Goal: Task Accomplishment & Management: Use online tool/utility

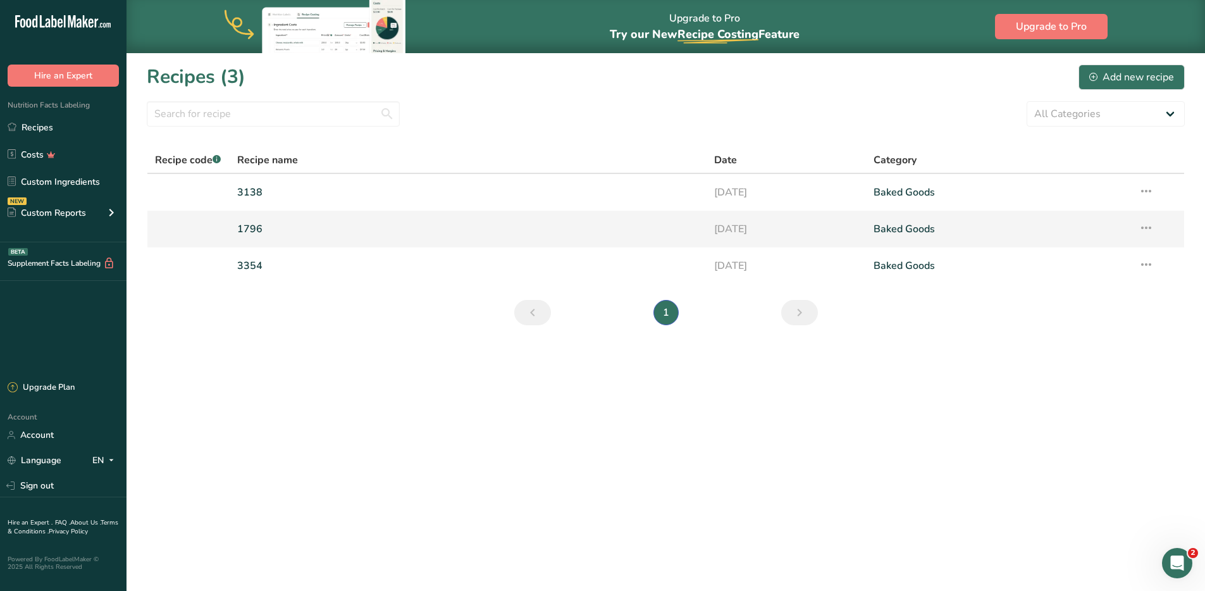
click at [275, 232] on link "1796" at bounding box center [468, 229] width 462 height 27
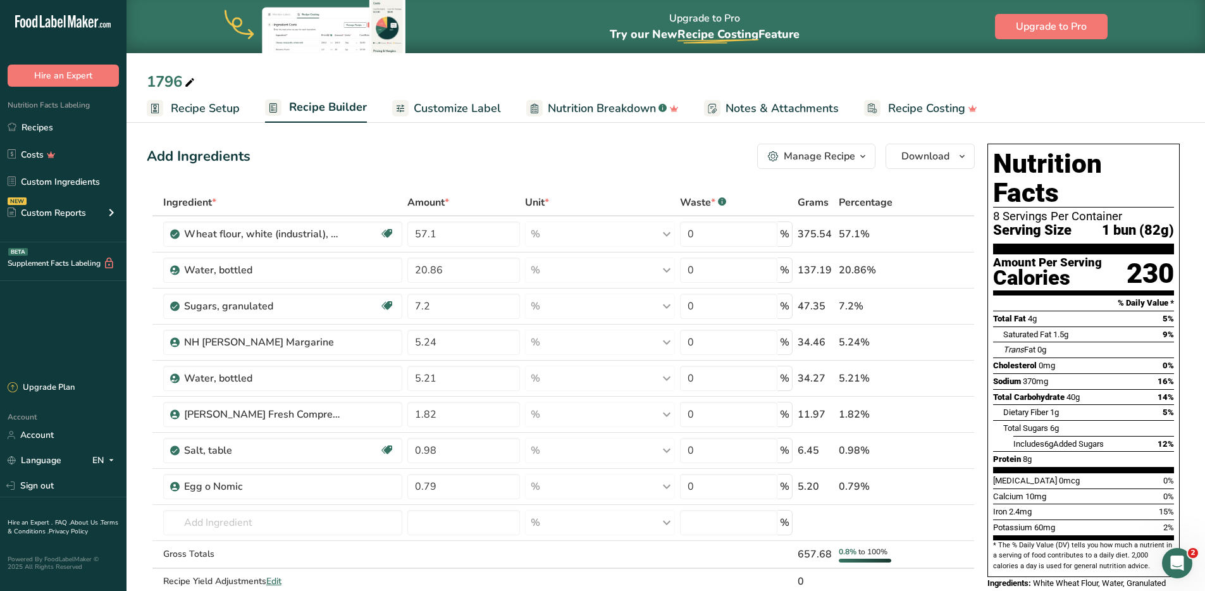
click at [204, 112] on span "Recipe Setup" at bounding box center [205, 108] width 69 height 17
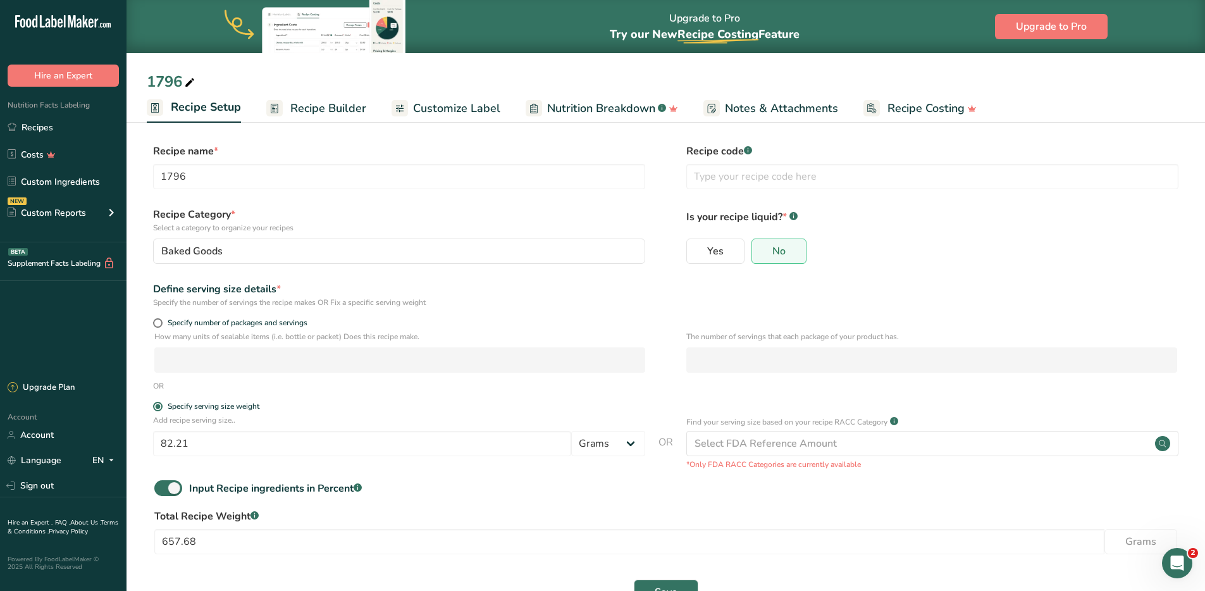
click at [331, 103] on span "Recipe Builder" at bounding box center [328, 108] width 76 height 17
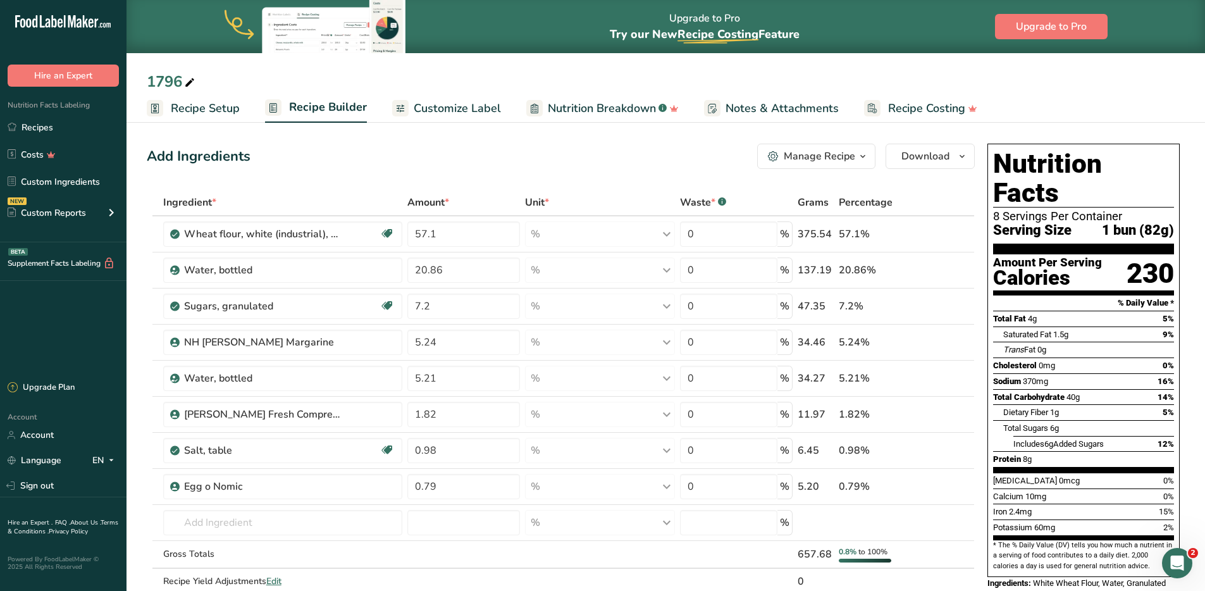
click at [210, 104] on span "Recipe Setup" at bounding box center [205, 108] width 69 height 17
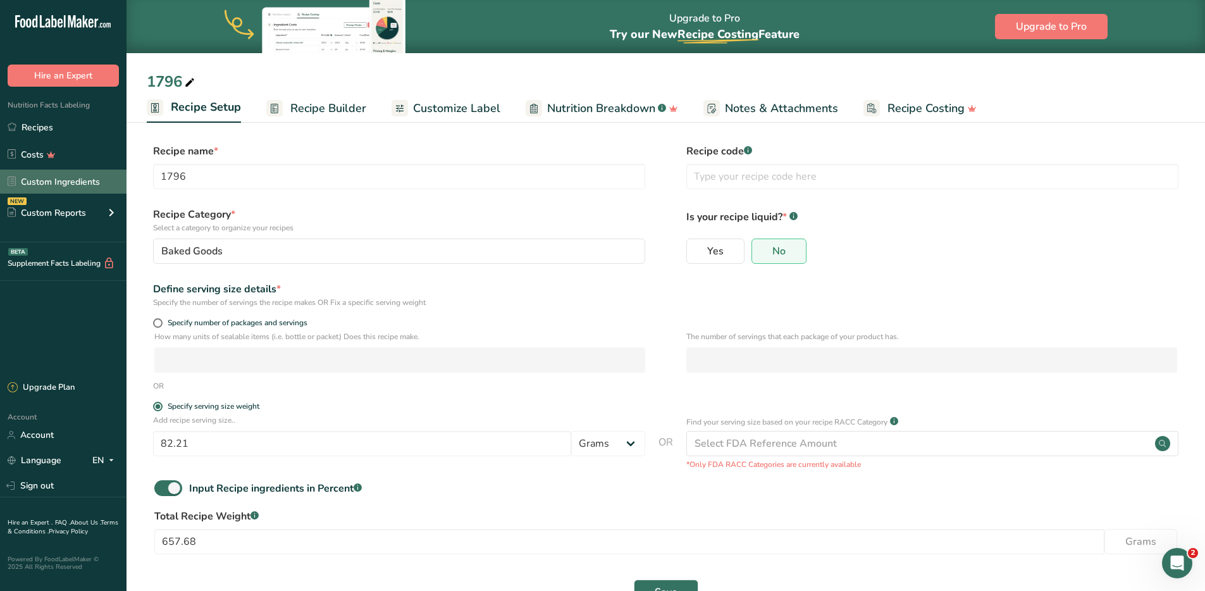
click at [69, 189] on link "Custom Ingredients" at bounding box center [63, 182] width 127 height 24
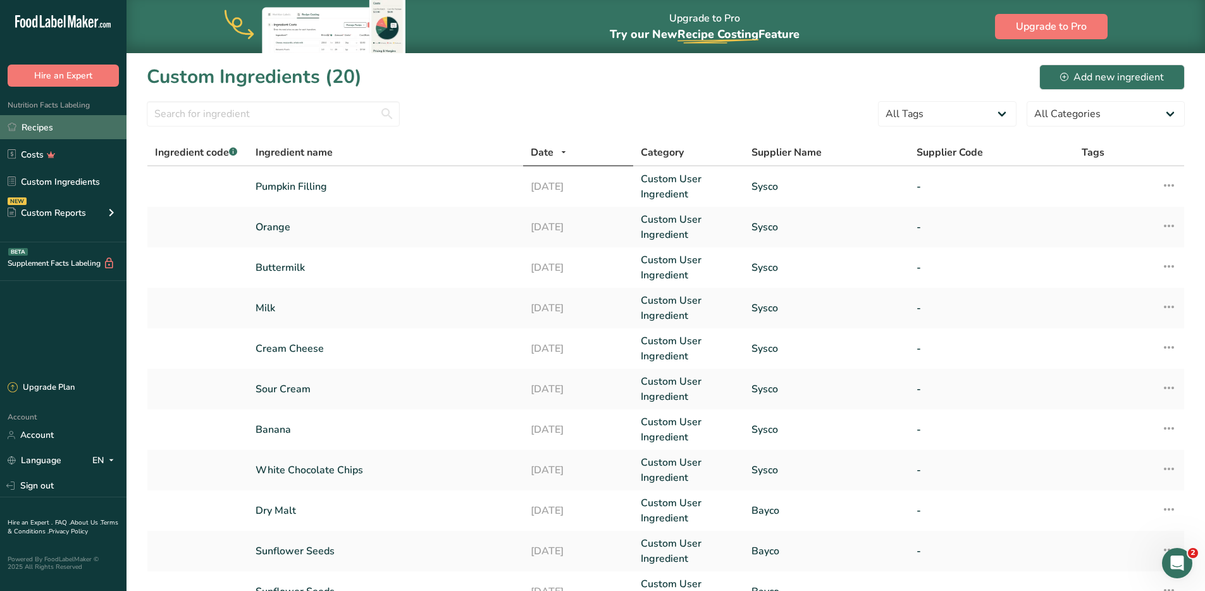
click at [72, 125] on link "Recipes" at bounding box center [63, 127] width 127 height 24
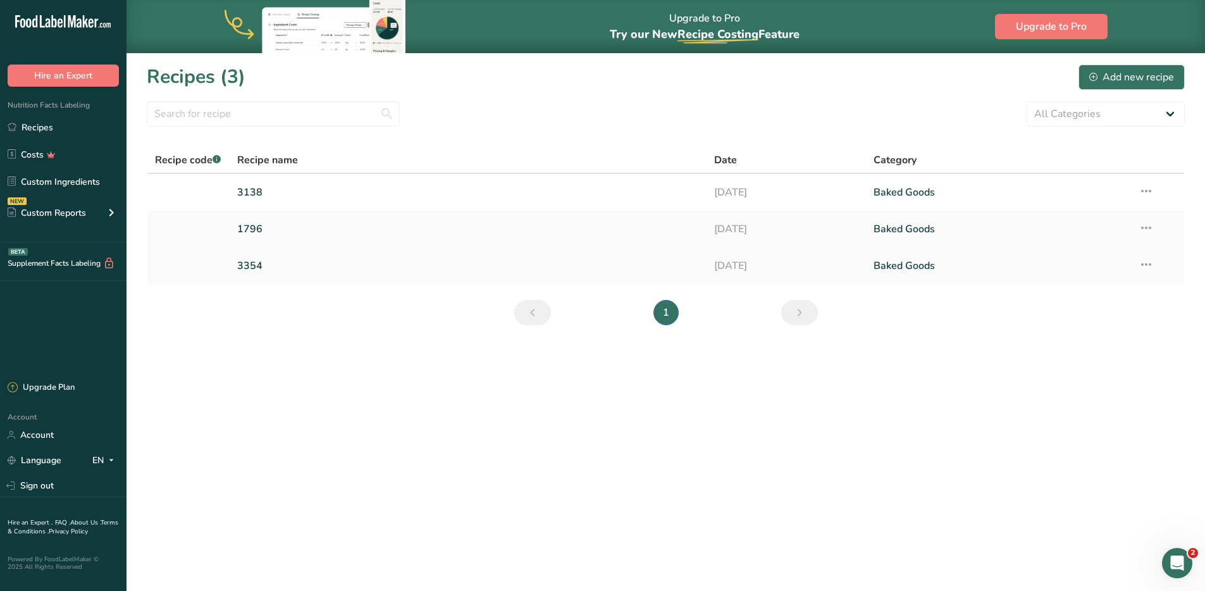
click at [327, 268] on link "3354" at bounding box center [468, 265] width 462 height 27
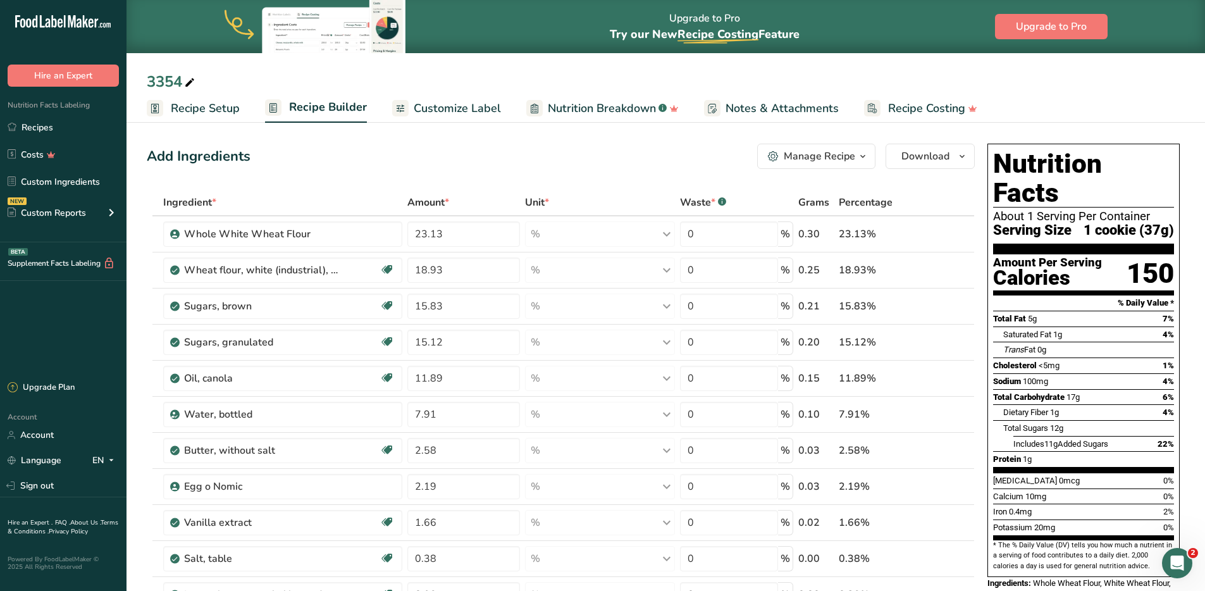
click at [853, 156] on div "Manage Recipe" at bounding box center [819, 156] width 71 height 15
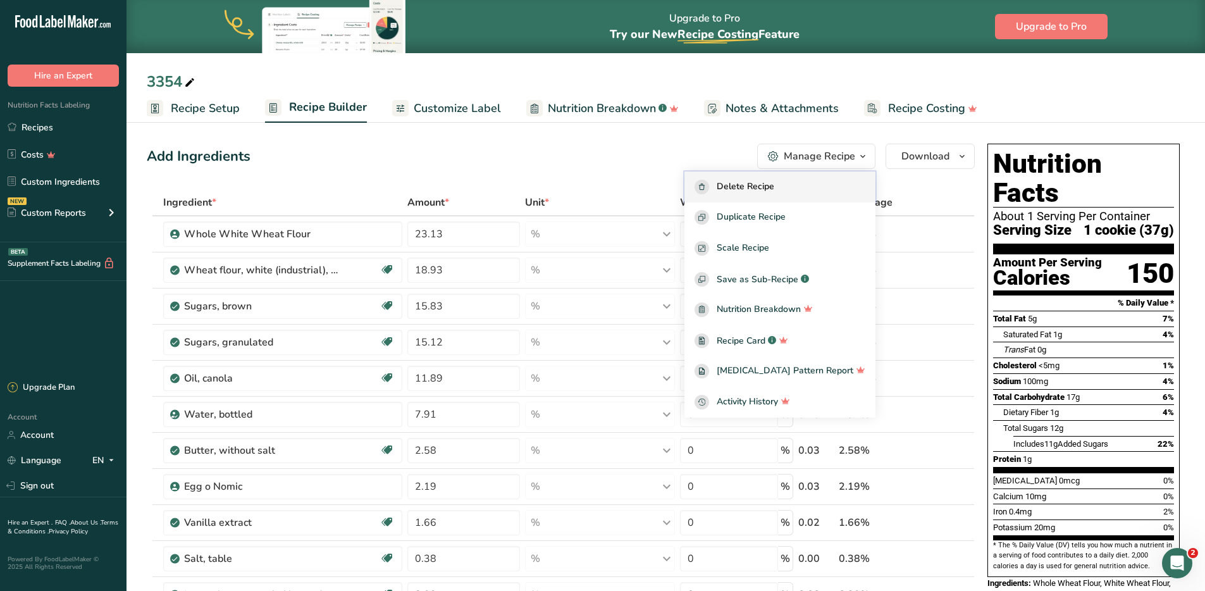
click at [761, 187] on span "Delete Recipe" at bounding box center [746, 187] width 58 height 15
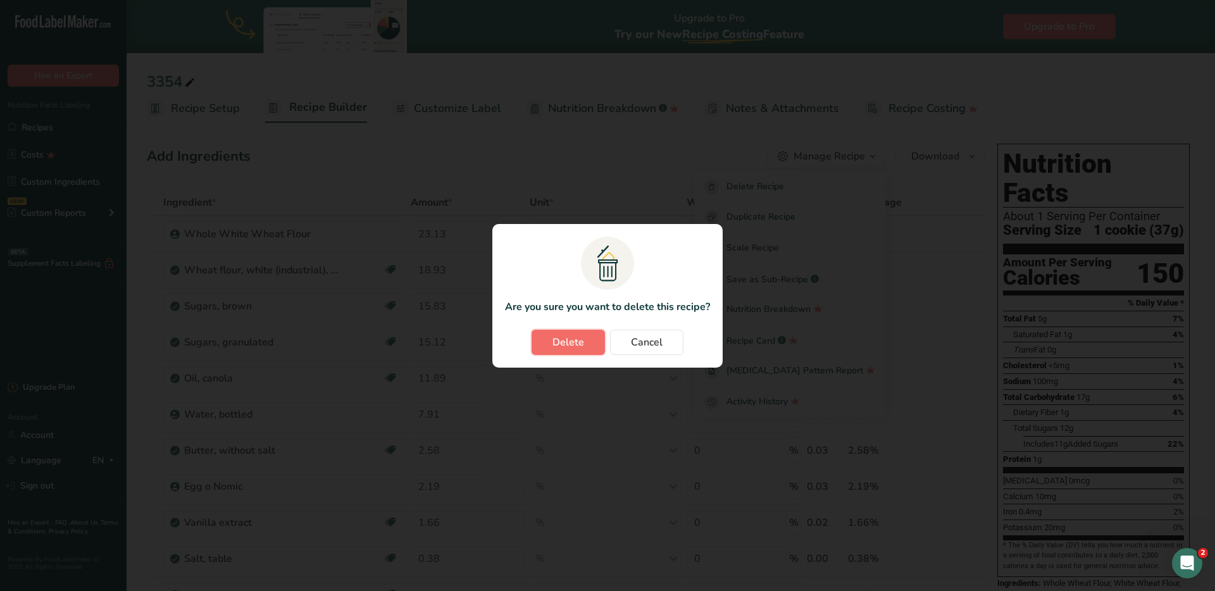
click at [558, 347] on span "Delete" at bounding box center [568, 342] width 32 height 15
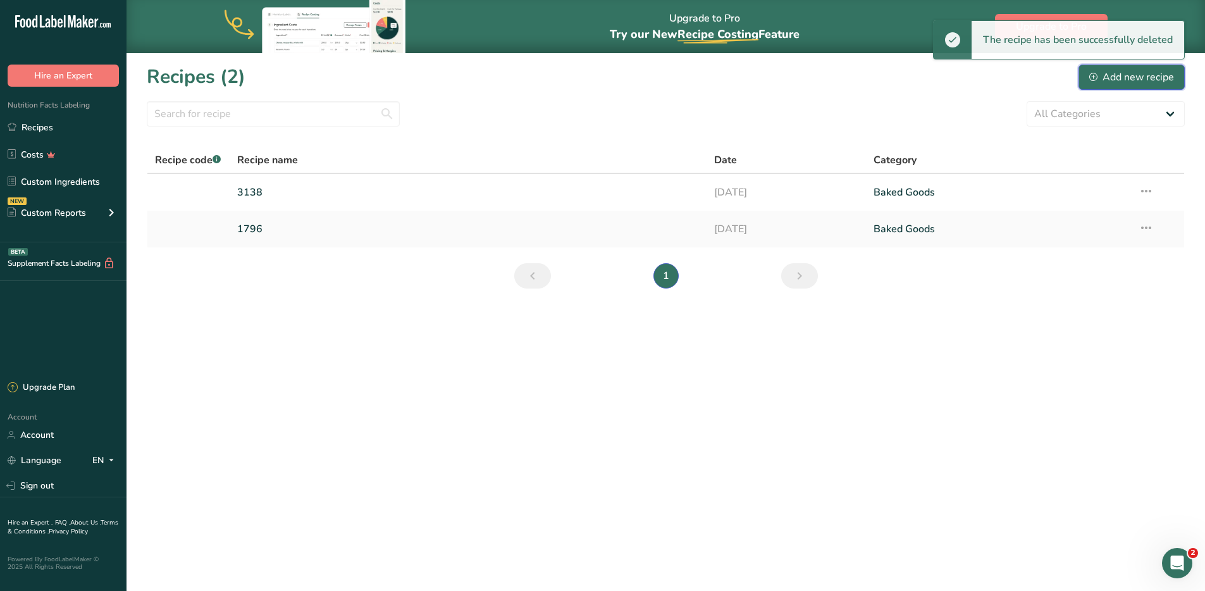
click at [1132, 72] on div "Add new recipe" at bounding box center [1131, 77] width 85 height 15
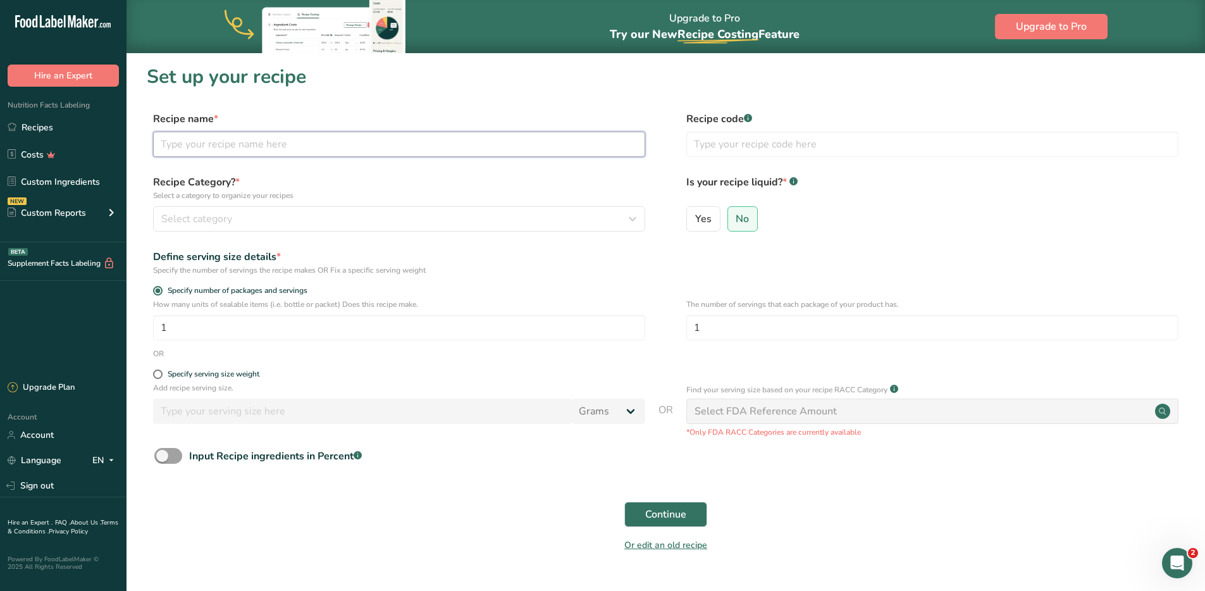
click at [224, 151] on input "text" at bounding box center [399, 144] width 492 height 25
type input "3354"
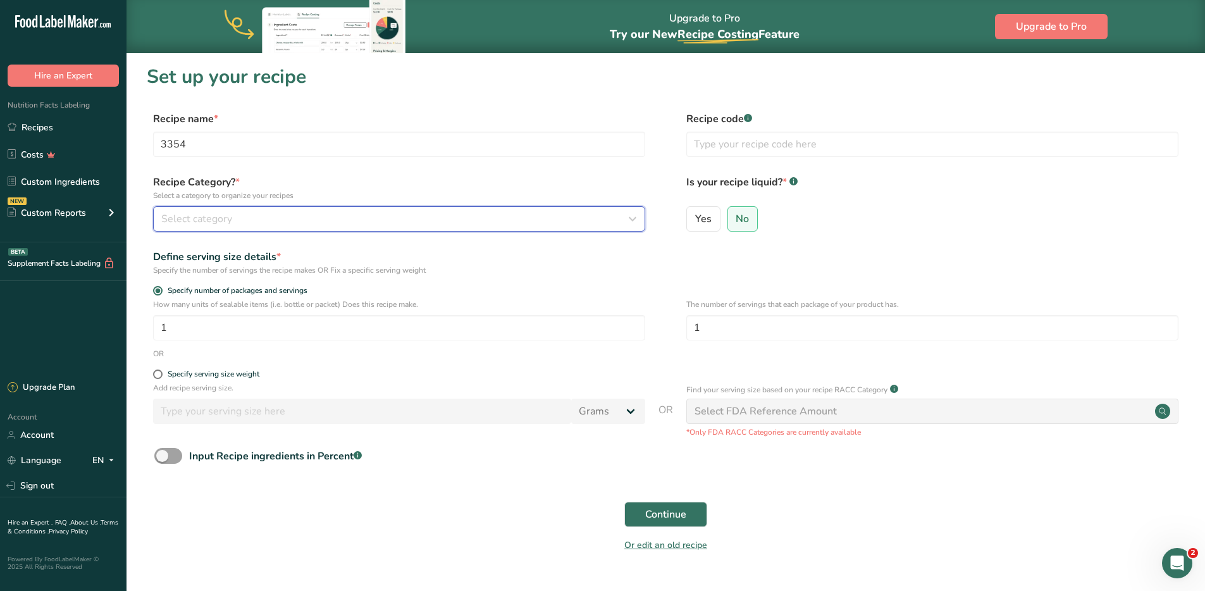
click at [240, 220] on div "Select category" at bounding box center [395, 218] width 468 height 15
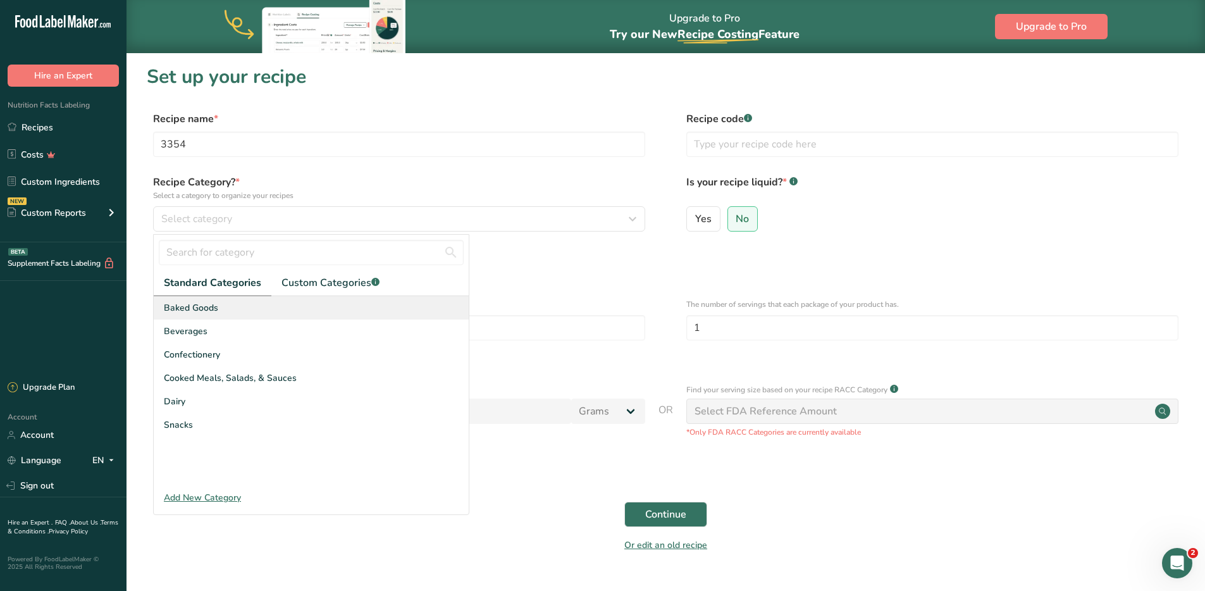
click at [180, 299] on div "Baked Goods" at bounding box center [311, 307] width 315 height 23
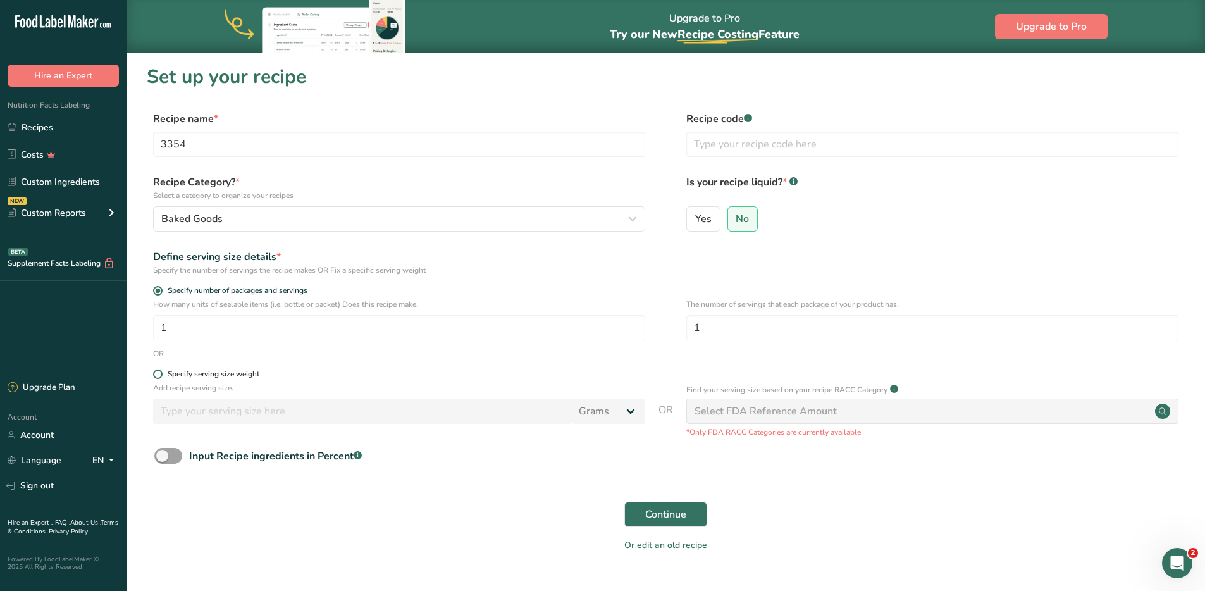
click at [161, 378] on label "Specify serving size weight" at bounding box center [399, 373] width 492 height 9
click at [161, 378] on input "Specify serving size weight" at bounding box center [157, 374] width 8 height 8
radio input "true"
radio input "false"
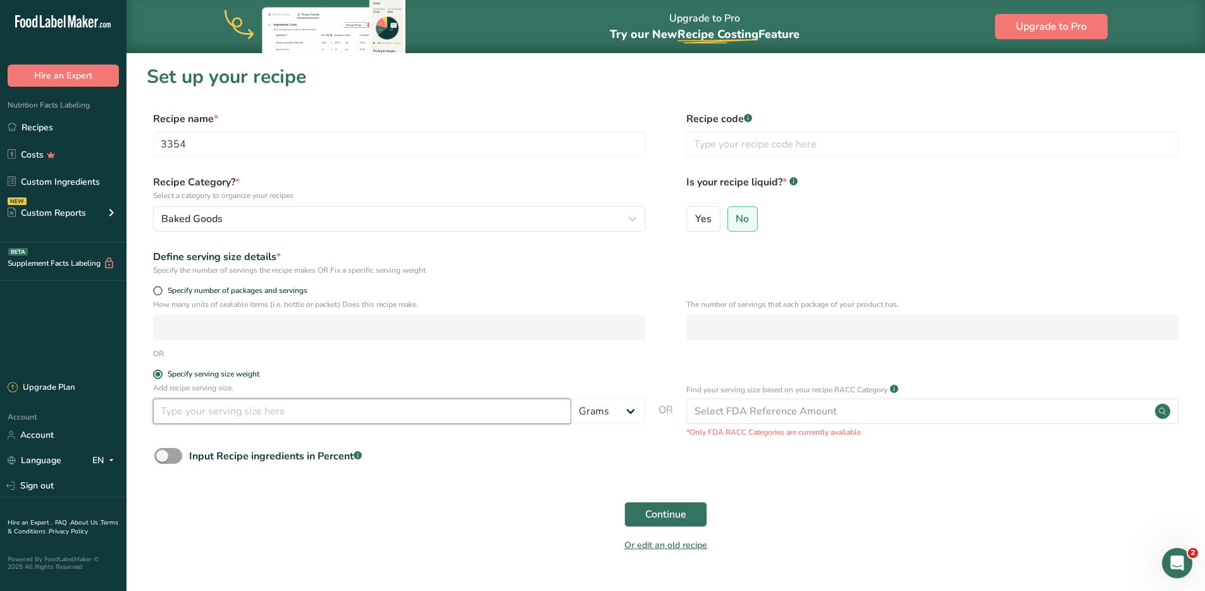
click at [238, 416] on input "number" at bounding box center [362, 411] width 418 height 25
type input "36.85"
click at [162, 452] on span at bounding box center [168, 456] width 28 height 16
click at [162, 452] on input "Input Recipe ingredients in Percent .a-a{fill:#347362;}.b-a{fill:#fff;}" at bounding box center [158, 456] width 8 height 8
checkbox input "true"
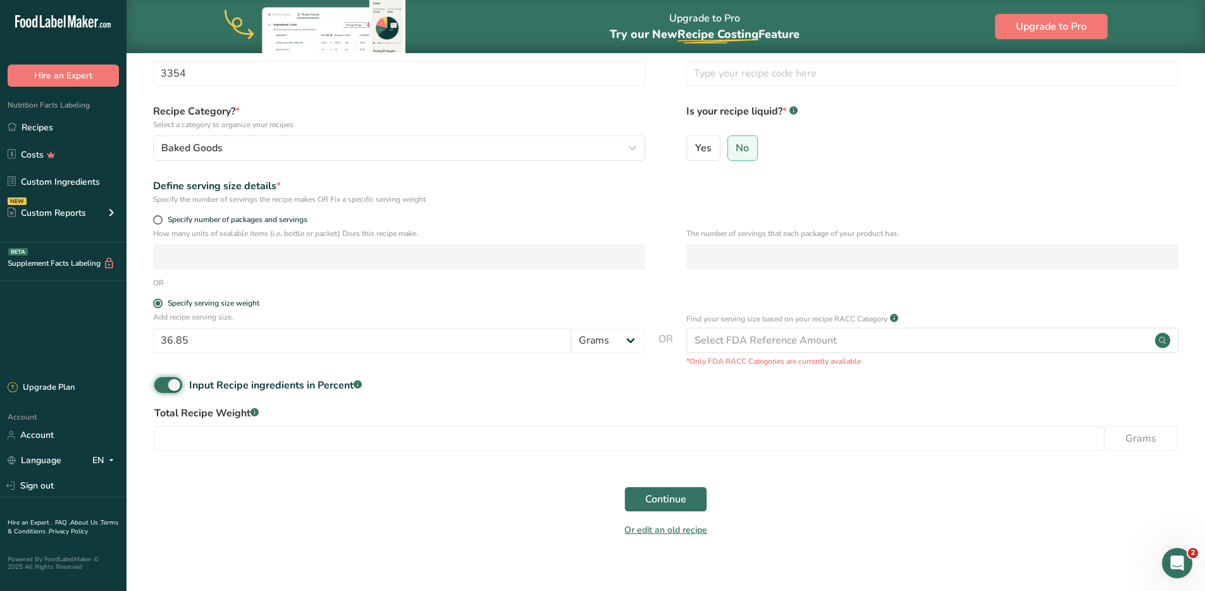
scroll to position [85, 0]
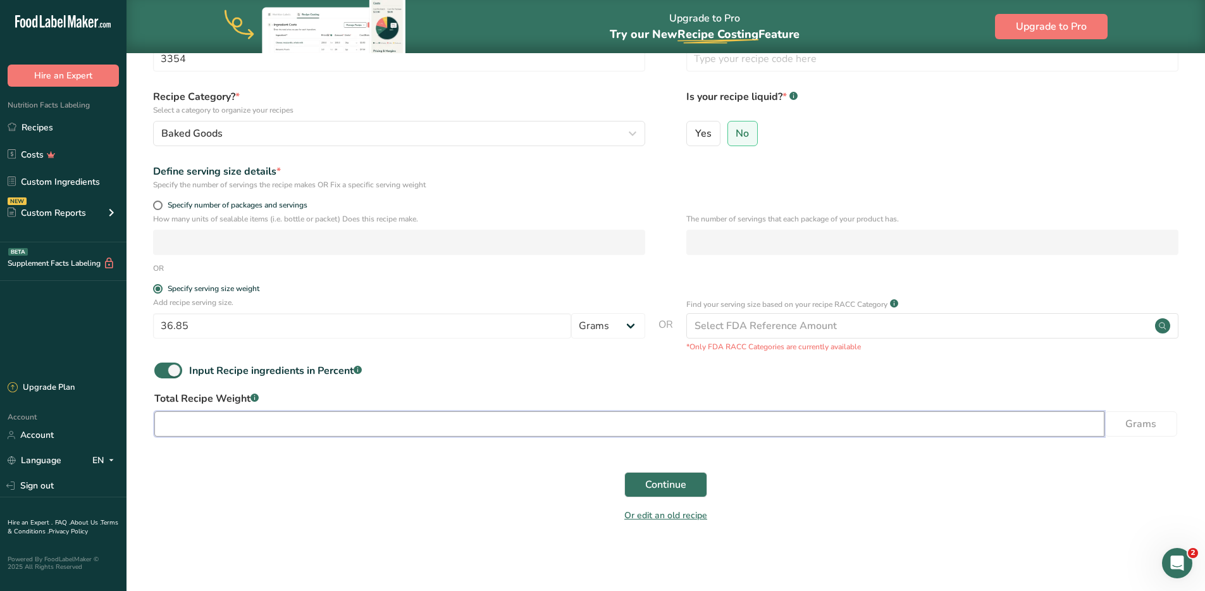
click at [237, 419] on input "number" at bounding box center [629, 423] width 950 height 25
type input "8844"
click at [697, 480] on button "Continue" at bounding box center [665, 484] width 83 height 25
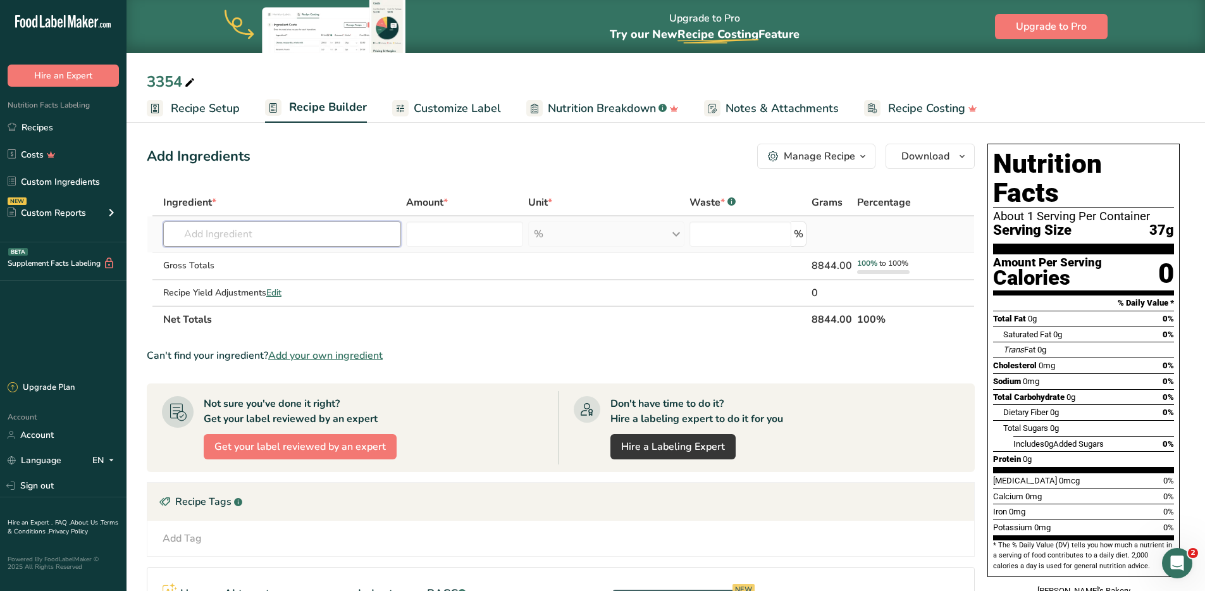
click at [235, 232] on input "text" at bounding box center [282, 233] width 238 height 25
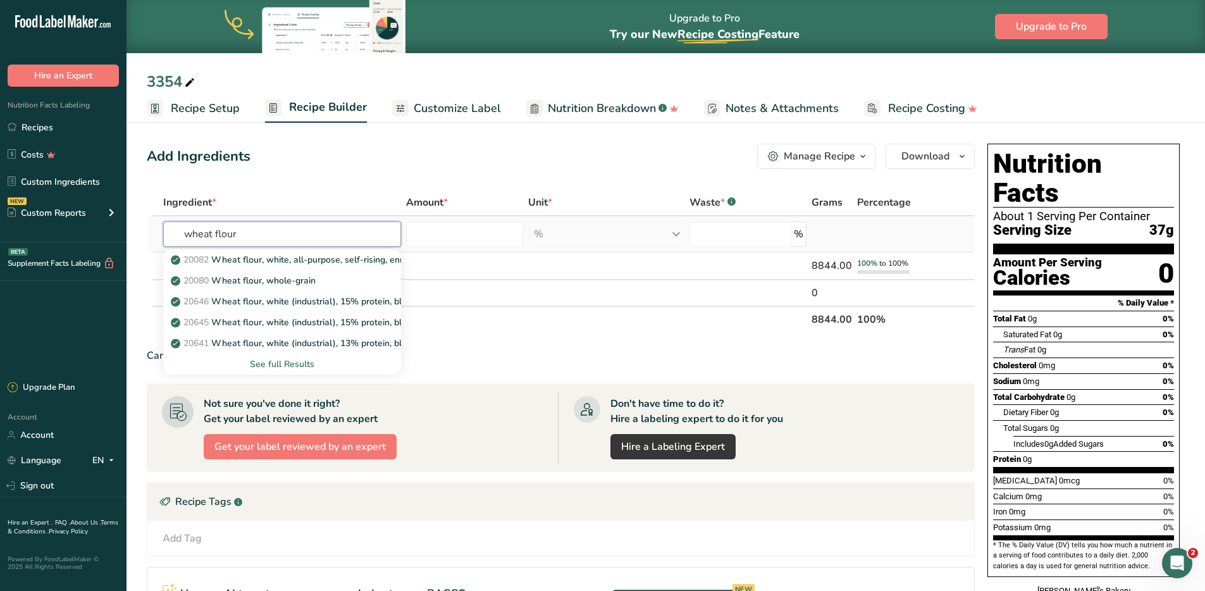
type input "wheat flour"
click at [288, 368] on div "See full Results" at bounding box center [282, 363] width 218 height 13
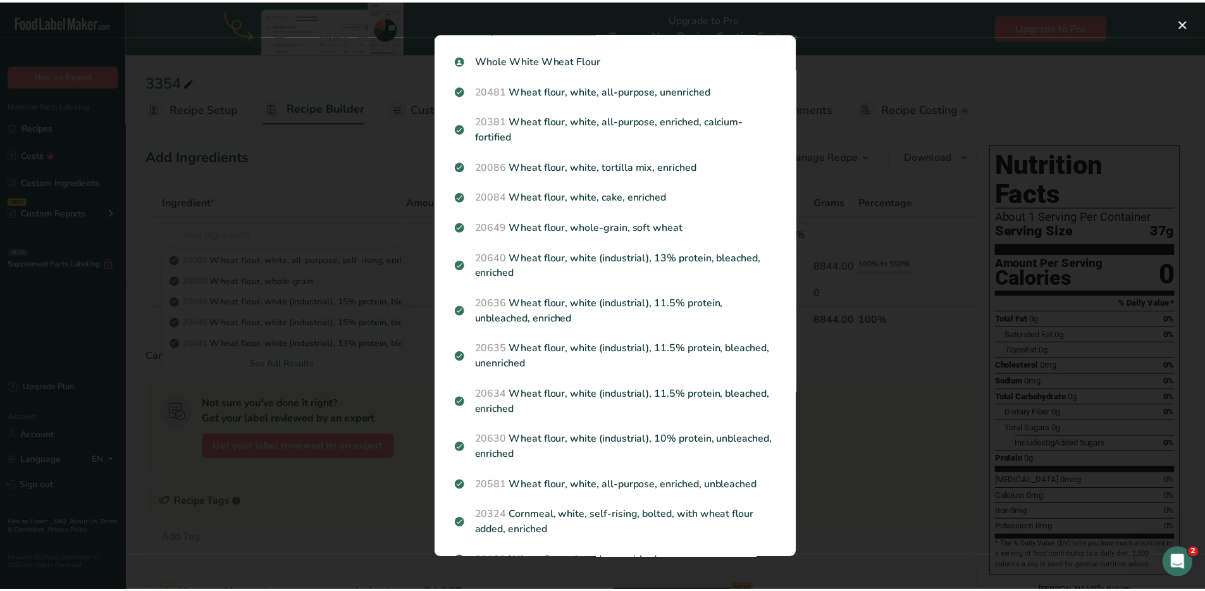
scroll to position [306, 0]
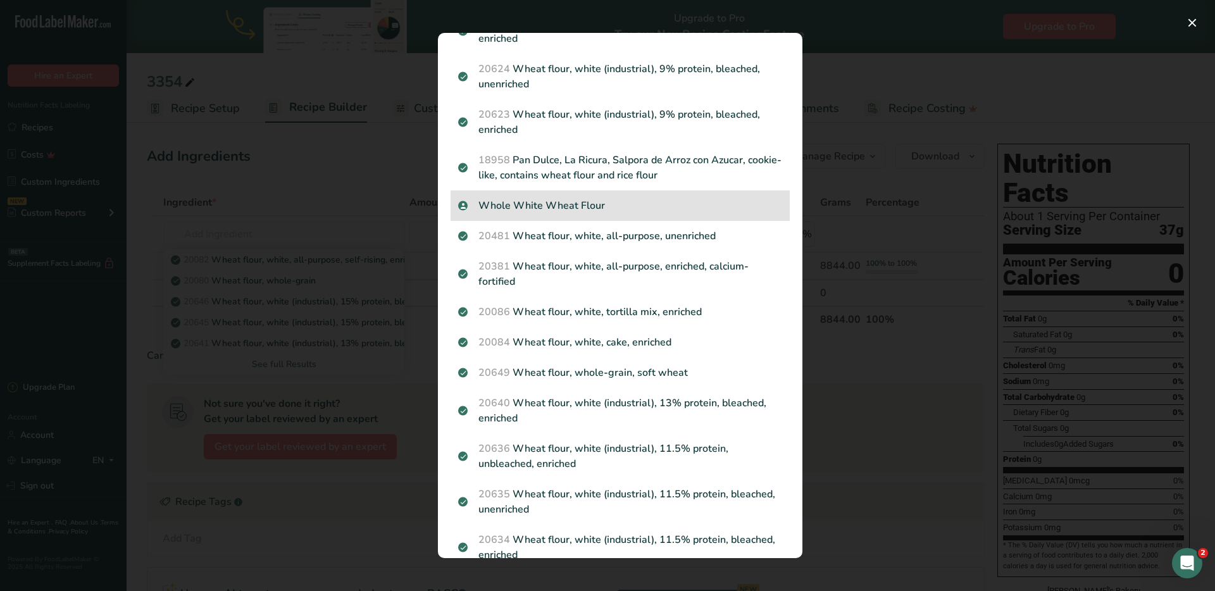
click at [565, 206] on p "Whole White Wheat Flour" at bounding box center [620, 205] width 324 height 15
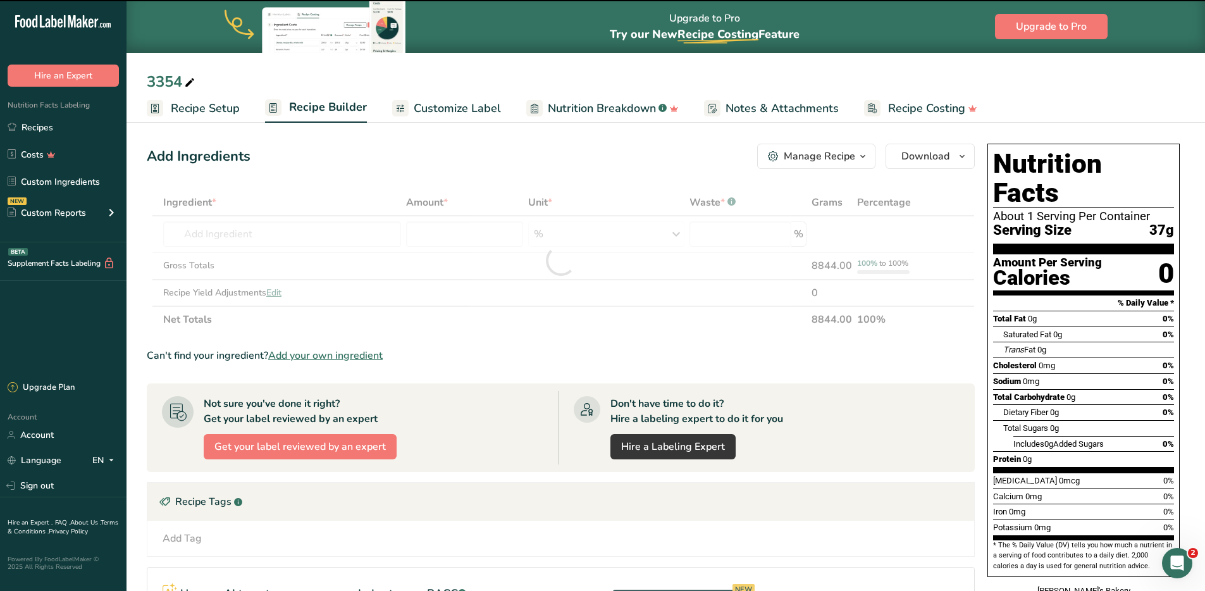
type input "0"
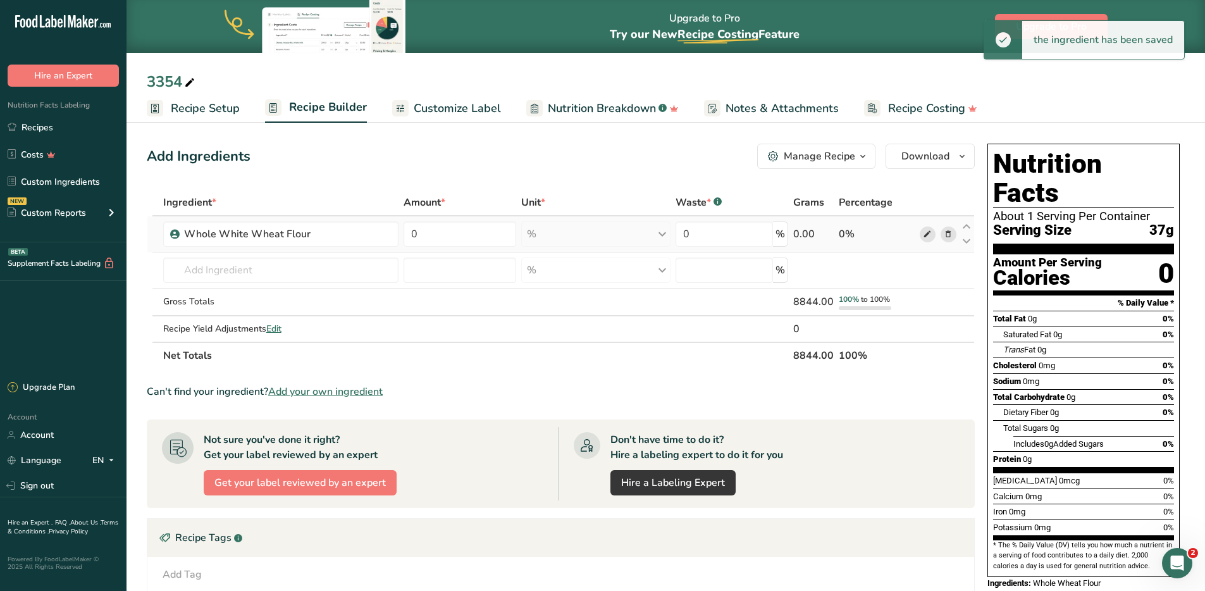
click at [931, 234] on icon at bounding box center [927, 234] width 9 height 13
click at [450, 230] on input "0" at bounding box center [460, 233] width 113 height 25
drag, startPoint x: 419, startPoint y: 232, endPoint x: 407, endPoint y: 231, distance: 12.7
click at [407, 231] on input "0" at bounding box center [460, 233] width 113 height 25
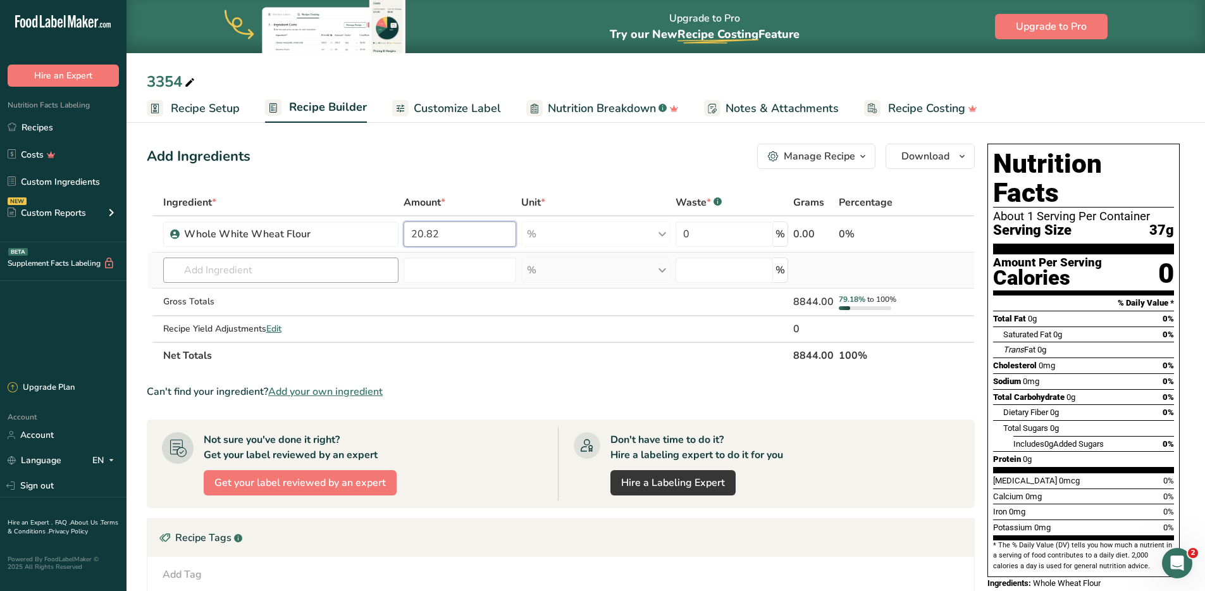
type input "20.82"
click at [261, 266] on div "Ingredient * Amount * Unit * Waste * .a-a{fill:#347362;}.b-a{fill:#fff;} Grams …" at bounding box center [561, 279] width 828 height 180
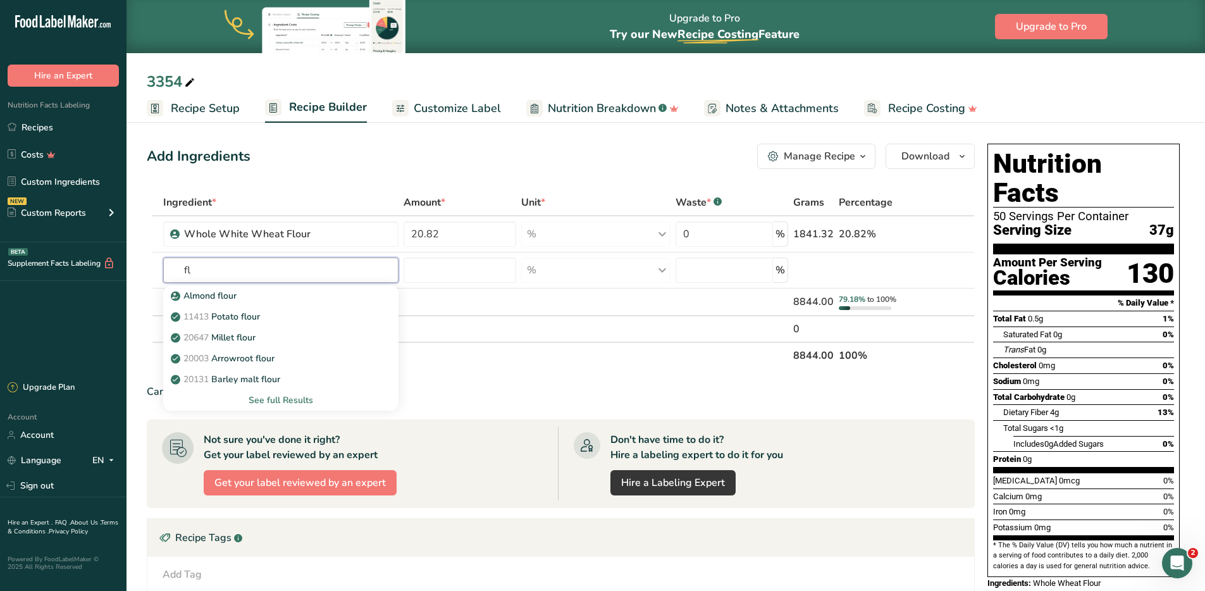
type input "f"
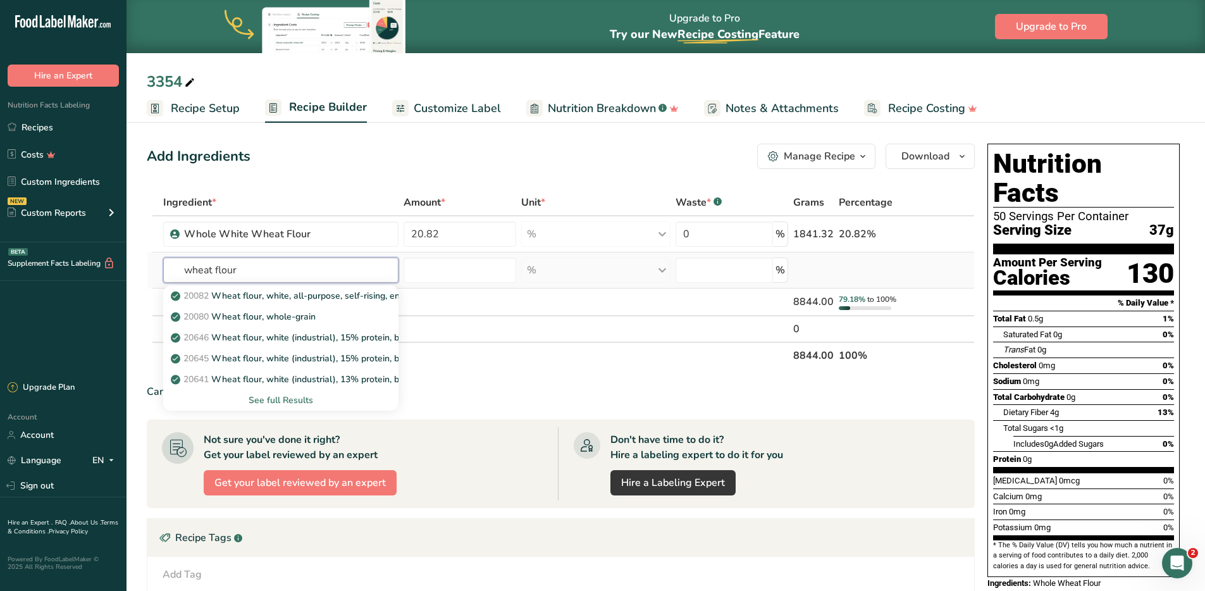
type input "wheat flour"
click at [300, 407] on div "See full Results" at bounding box center [280, 400] width 235 height 21
click at [297, 404] on div "See full Results" at bounding box center [280, 400] width 215 height 13
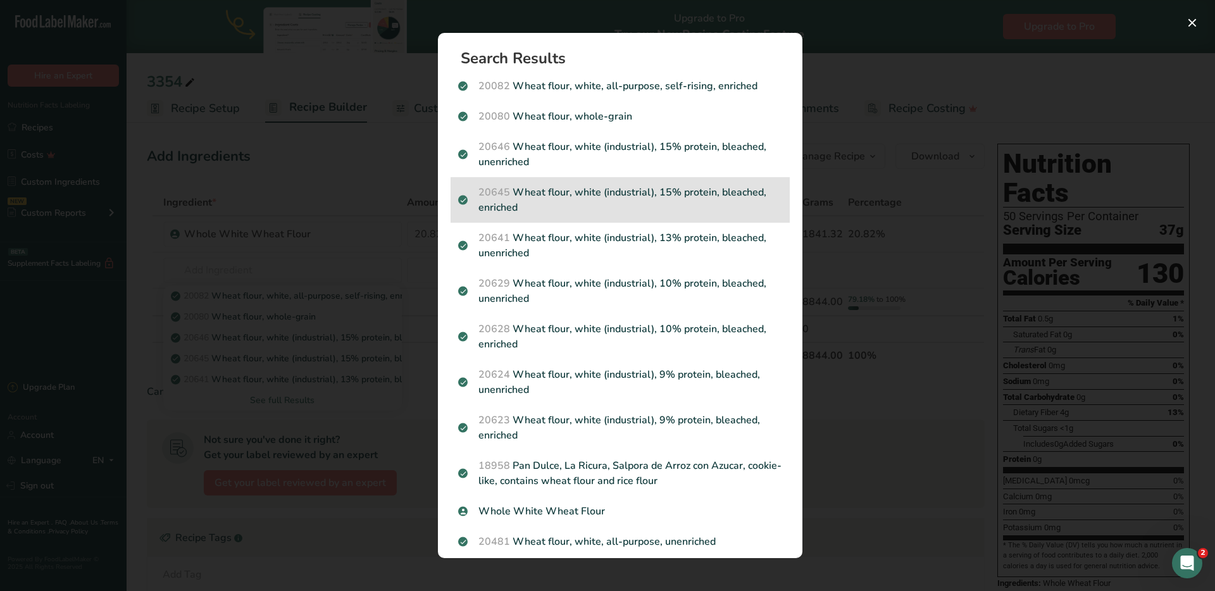
click at [574, 208] on p "20645 Wheat flour, white (industrial), 15% protein, bleached, enriched" at bounding box center [620, 200] width 324 height 30
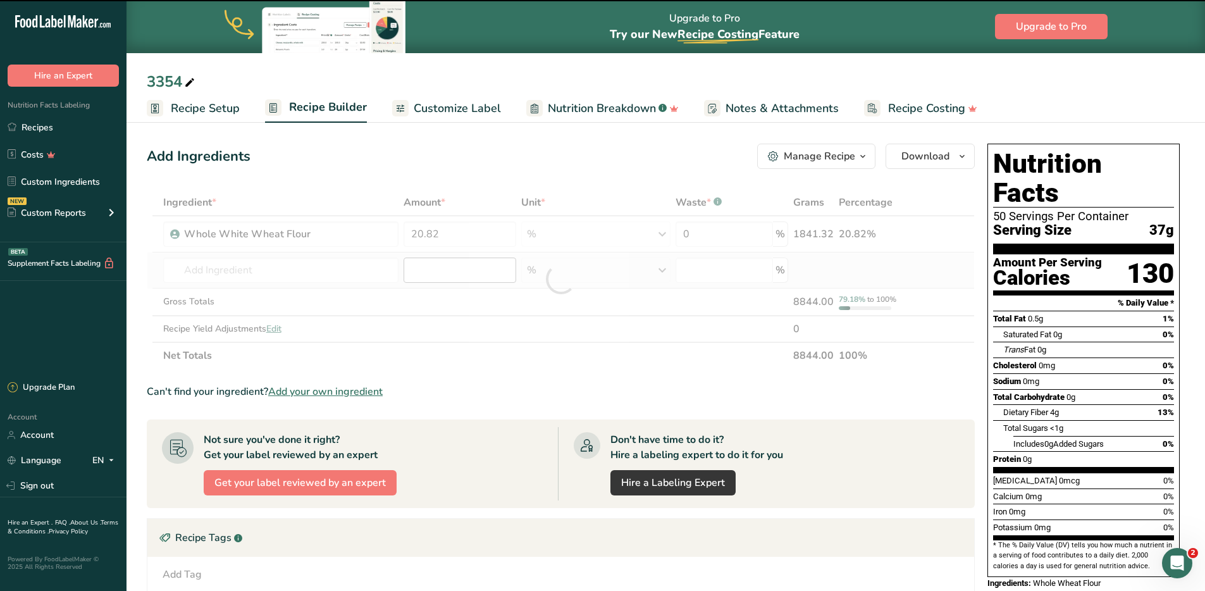
type input "0"
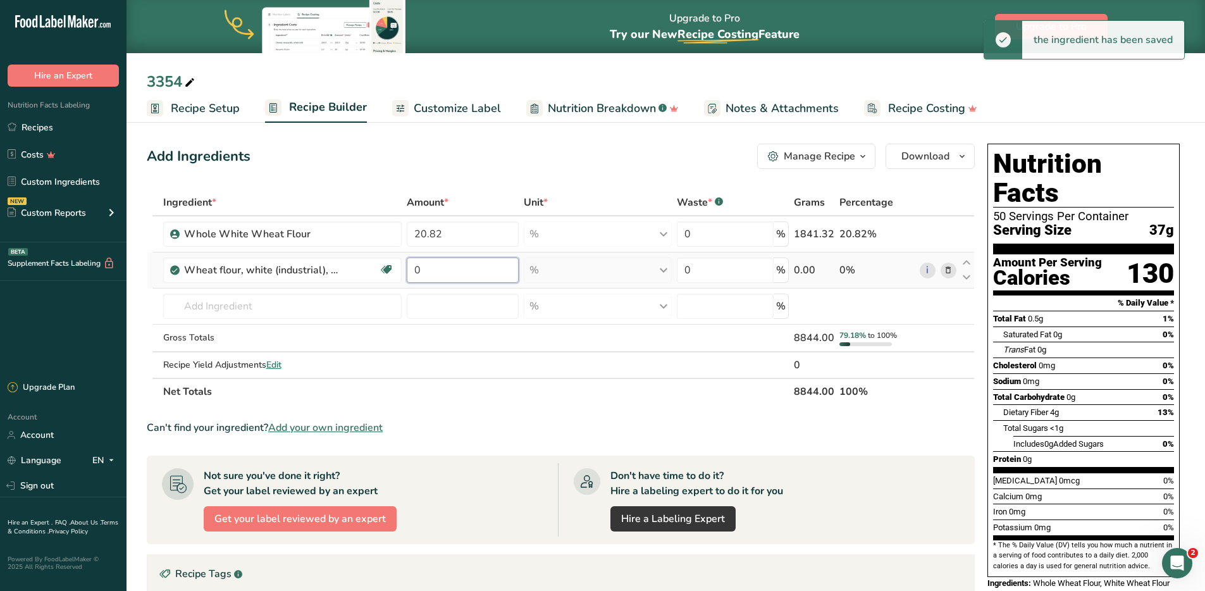
drag, startPoint x: 449, startPoint y: 272, endPoint x: 414, endPoint y: 269, distance: 34.9
click at [414, 269] on input "0" at bounding box center [462, 269] width 111 height 25
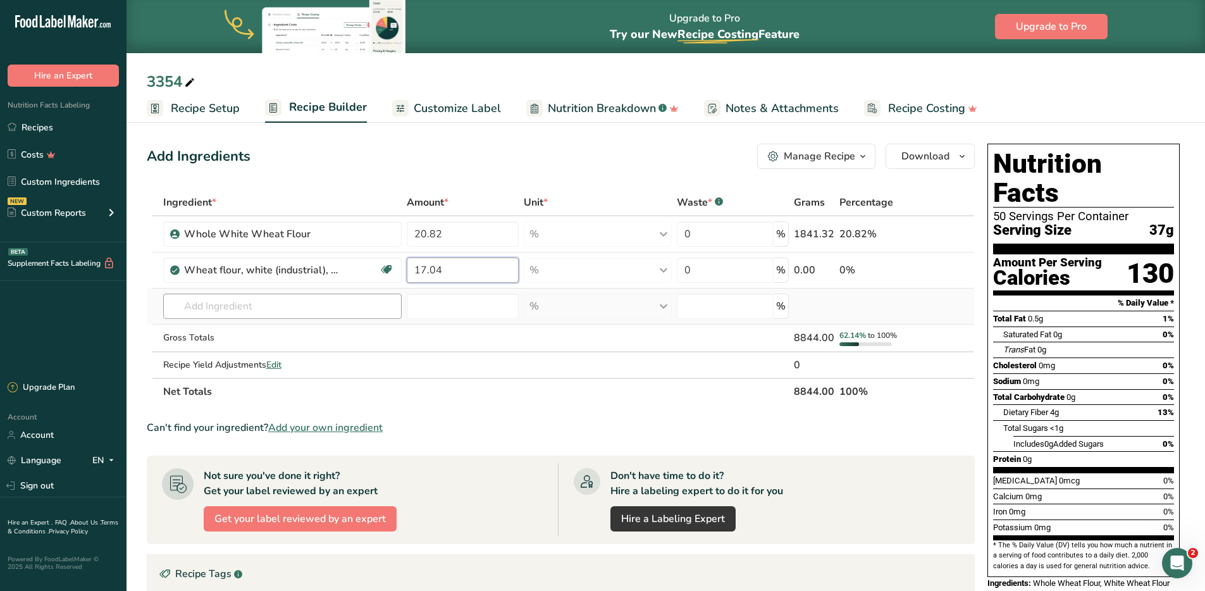
type input "17.04"
click at [304, 302] on div "Ingredient * Amount * Unit * Waste * .a-a{fill:#347362;}.b-a{fill:#fff;} Grams …" at bounding box center [561, 297] width 828 height 216
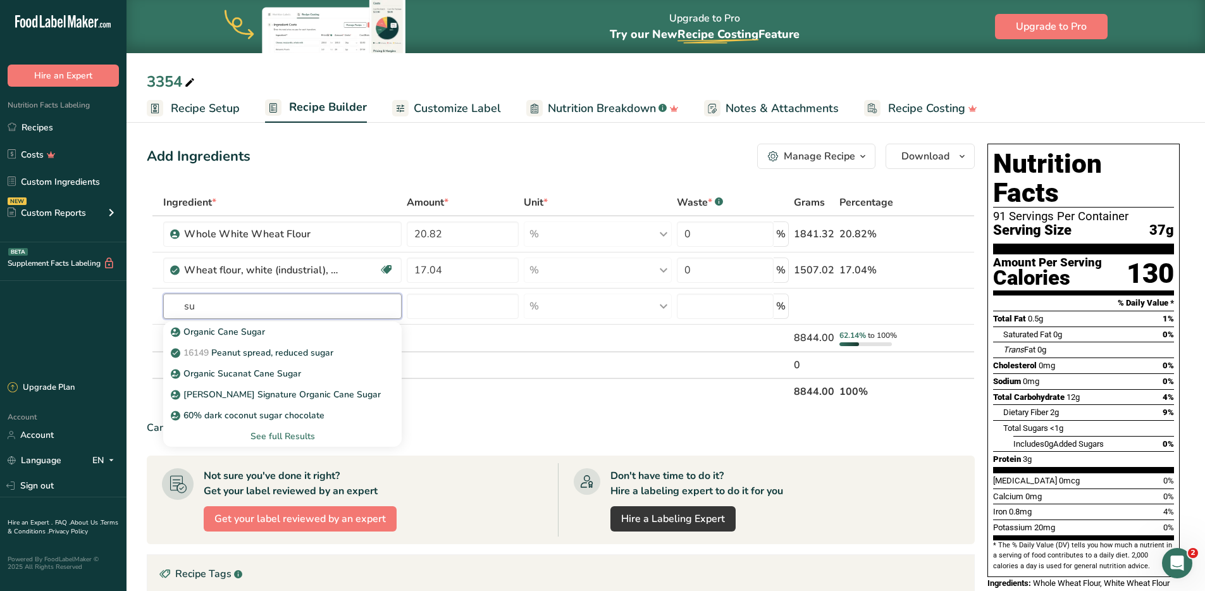
type input "s"
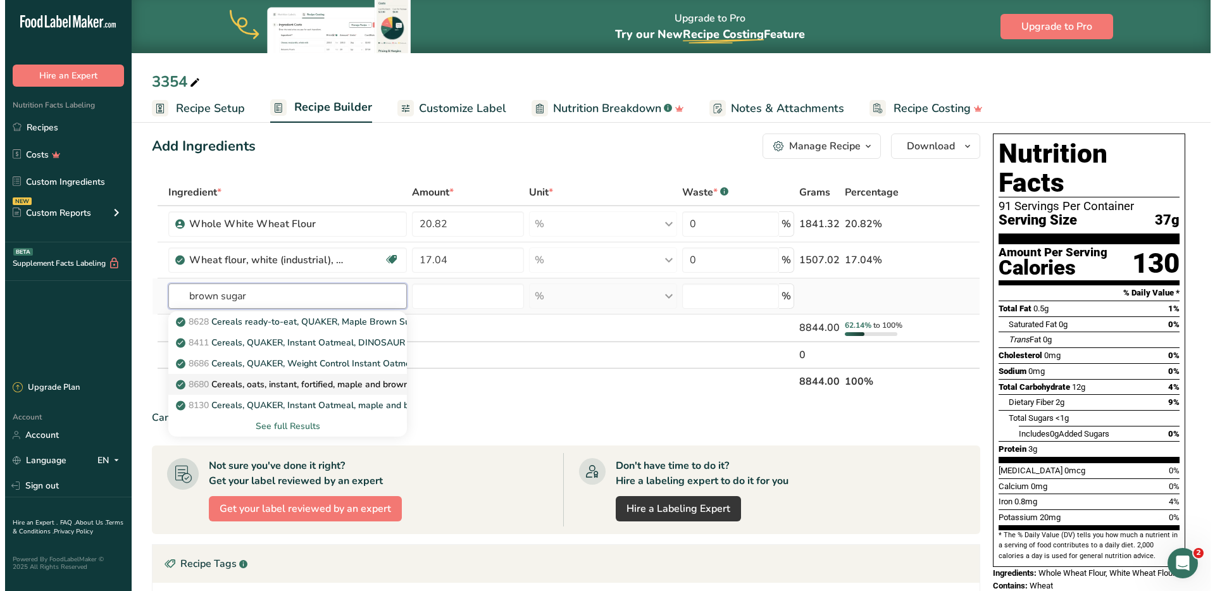
scroll to position [29, 0]
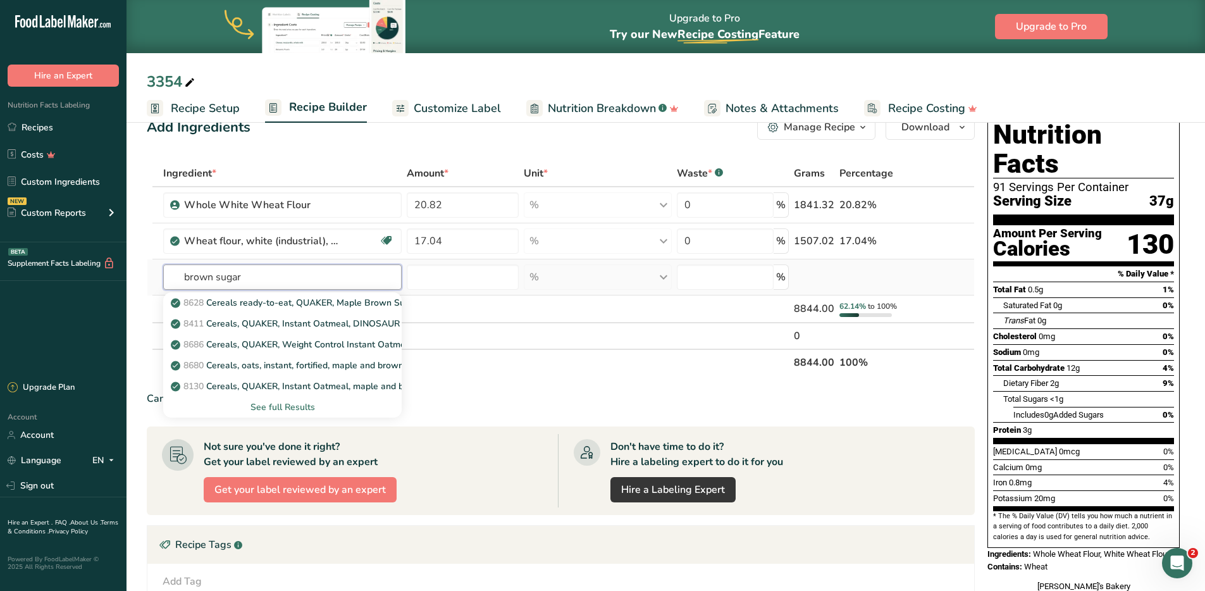
type input "brown sugar"
click at [274, 407] on div "See full Results" at bounding box center [282, 406] width 219 height 13
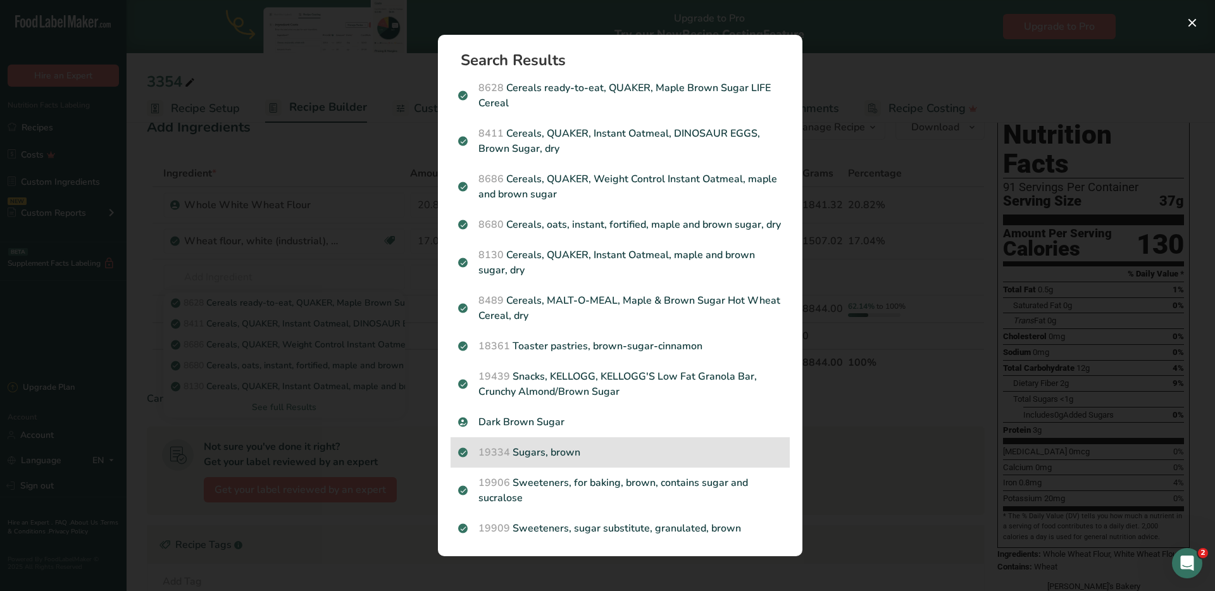
click at [559, 457] on p "19334 Sugars, brown" at bounding box center [620, 452] width 324 height 15
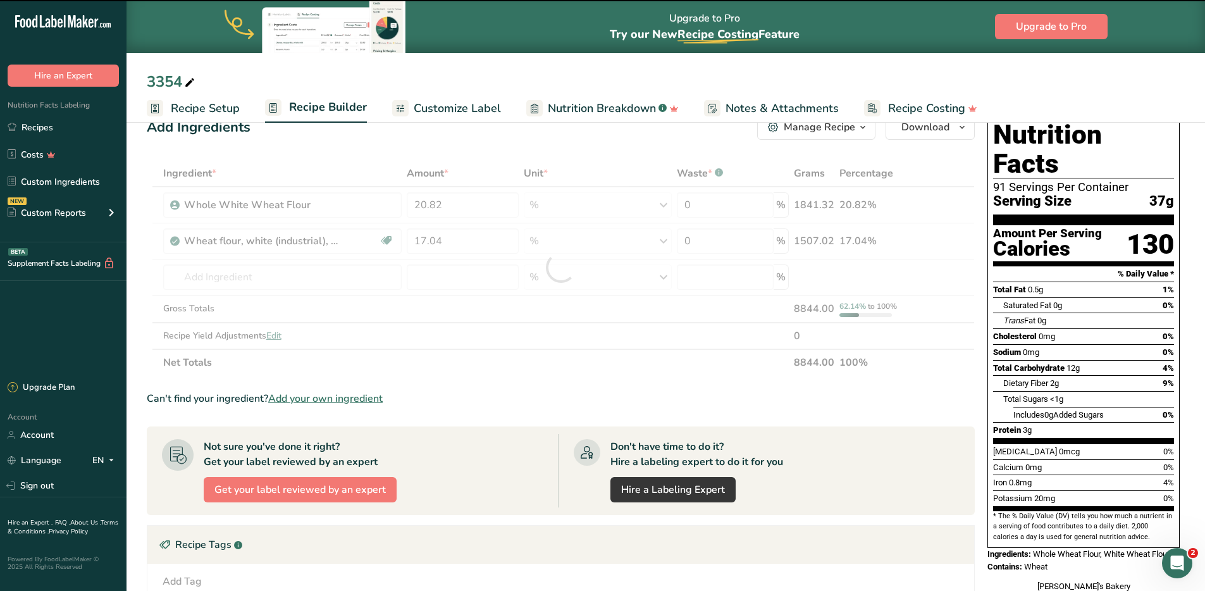
type input "0"
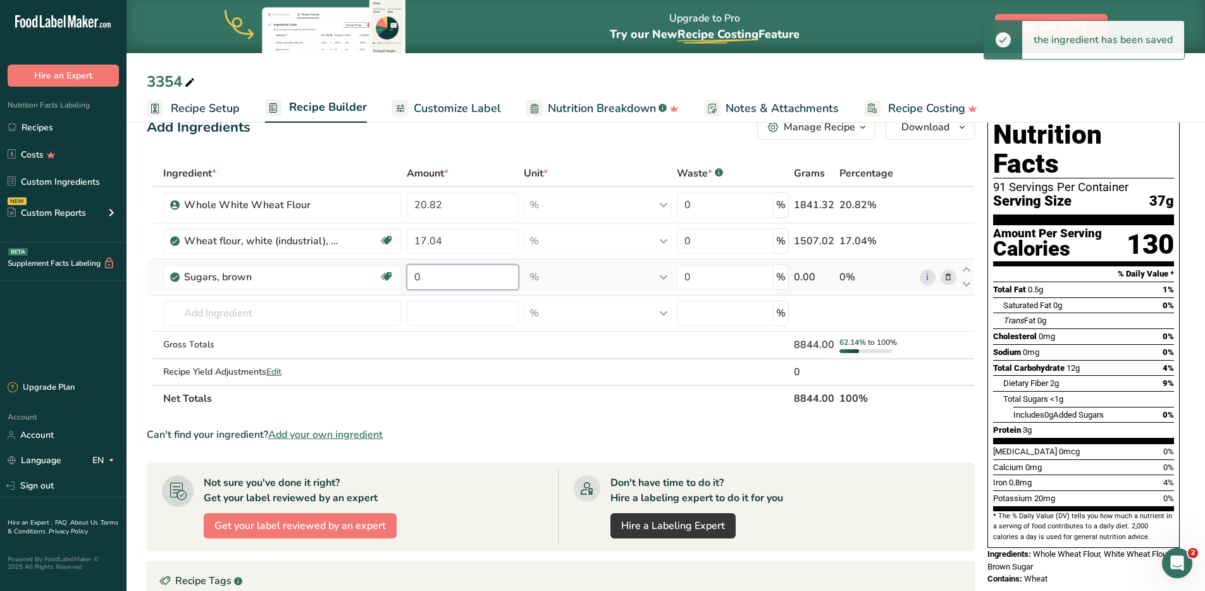
drag, startPoint x: 444, startPoint y: 276, endPoint x: 407, endPoint y: 275, distance: 36.7
click at [407, 275] on input "0" at bounding box center [462, 276] width 111 height 25
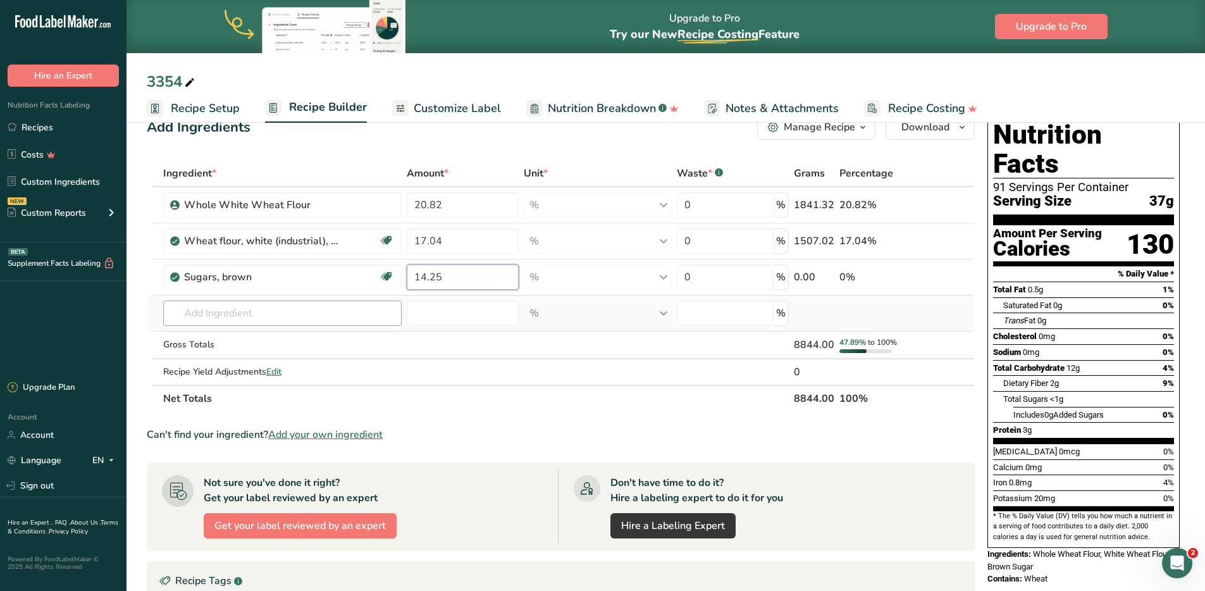
type input "14.25"
click at [256, 318] on div "Ingredient * Amount * Unit * Waste * .a-a{fill:#347362;}.b-a{fill:#fff;} Grams …" at bounding box center [561, 286] width 828 height 252
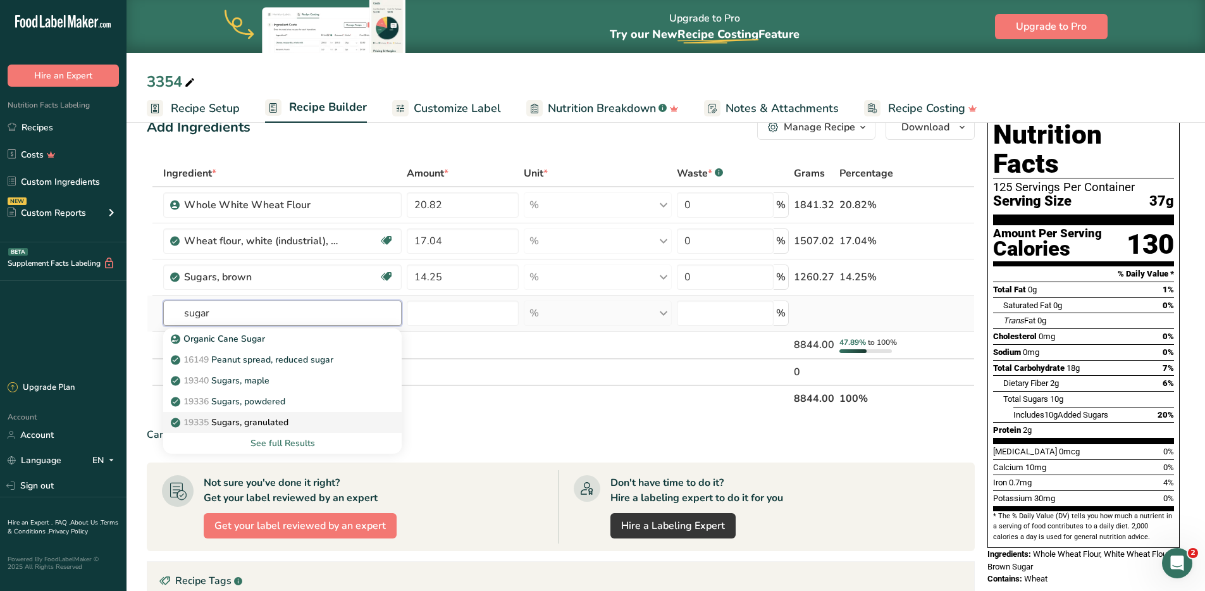
type input "sugar"
click at [271, 425] on p "19335 Sugars, granulated" at bounding box center [230, 422] width 115 height 13
type input "Sugars, granulated"
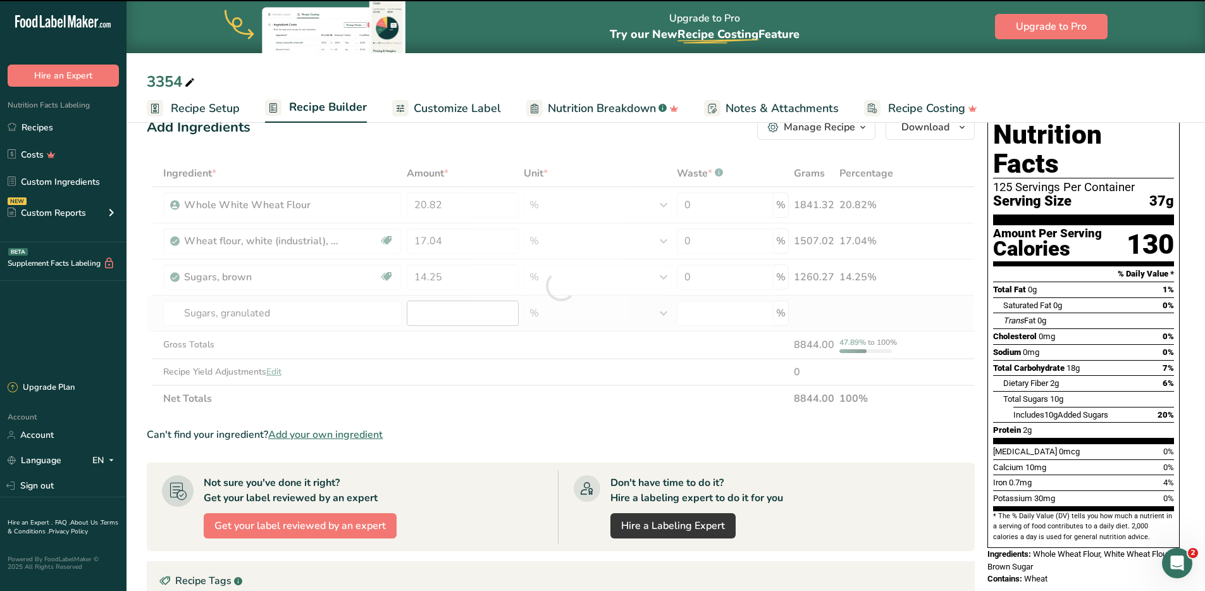
type input "0"
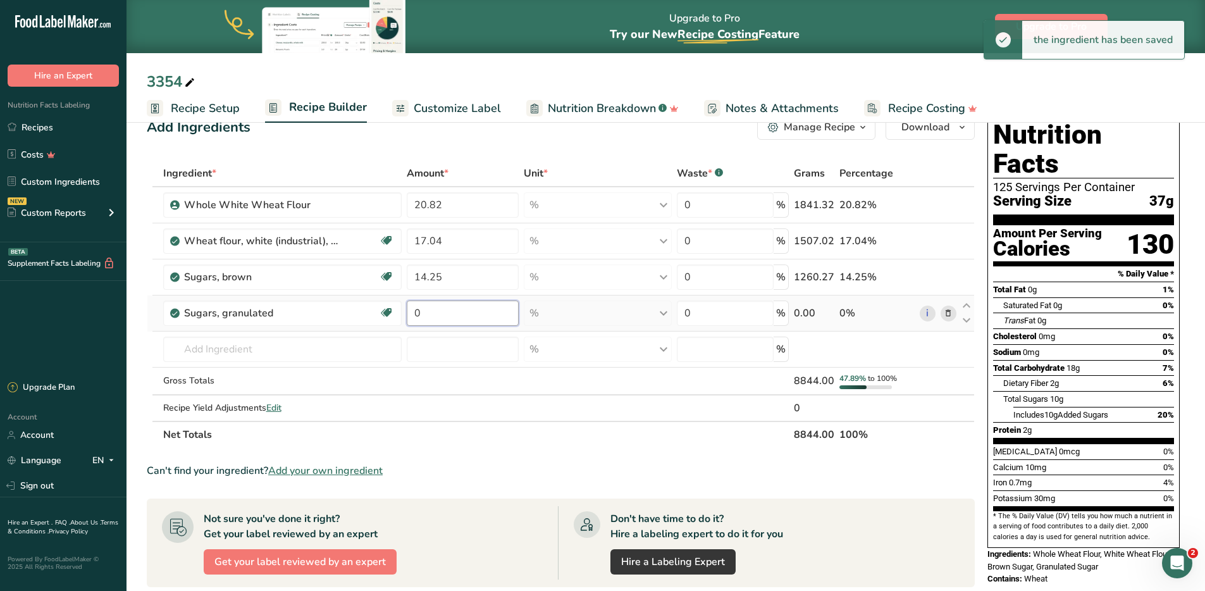
drag, startPoint x: 440, startPoint y: 309, endPoint x: 407, endPoint y: 304, distance: 32.6
click at [407, 304] on input "0" at bounding box center [462, 313] width 111 height 25
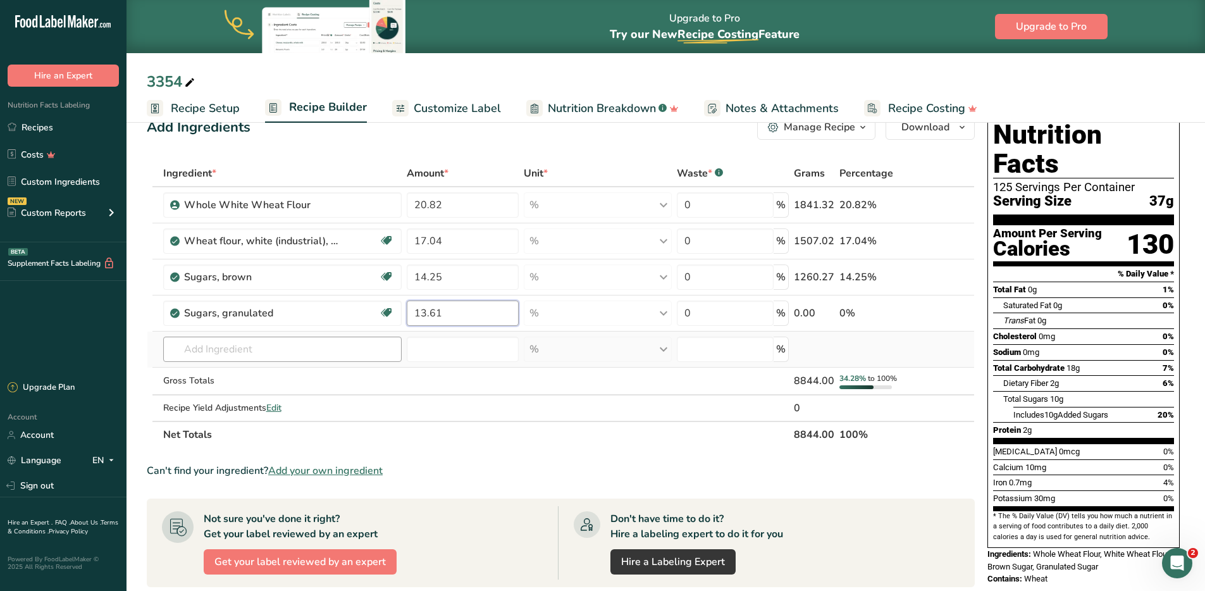
type input "13.61"
click at [247, 350] on div "Ingredient * Amount * Unit * Waste * .a-a{fill:#347362;}.b-a{fill:#fff;} Grams …" at bounding box center [561, 304] width 828 height 288
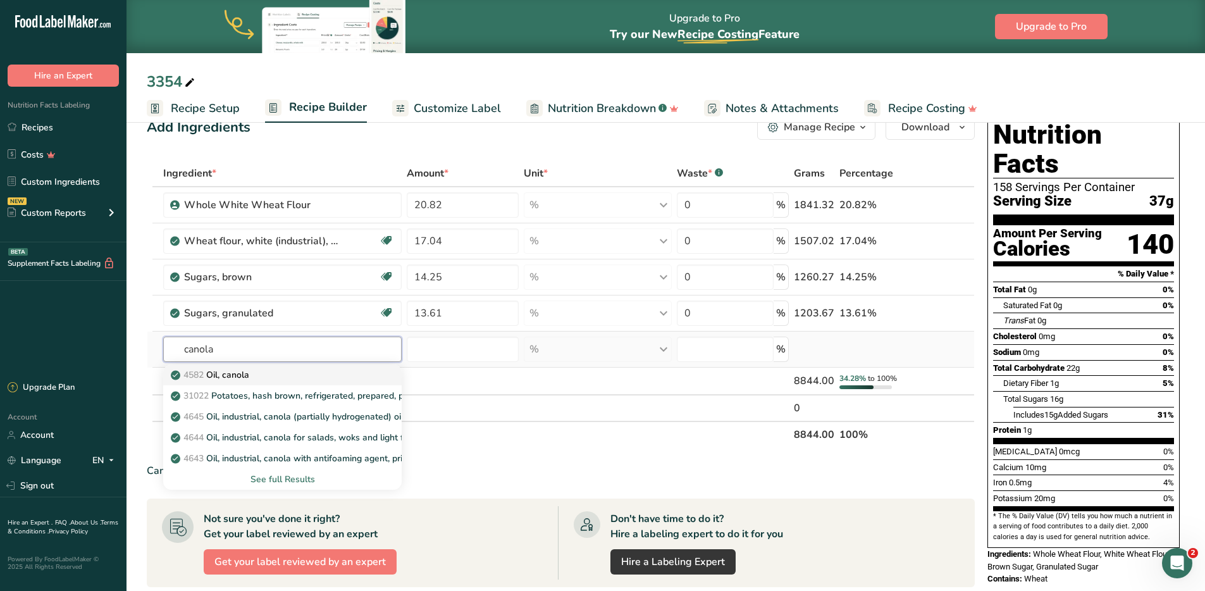
type input "canola"
click at [230, 373] on p "4582 Oil, canola" at bounding box center [211, 374] width 76 height 13
type input "Oil, canola"
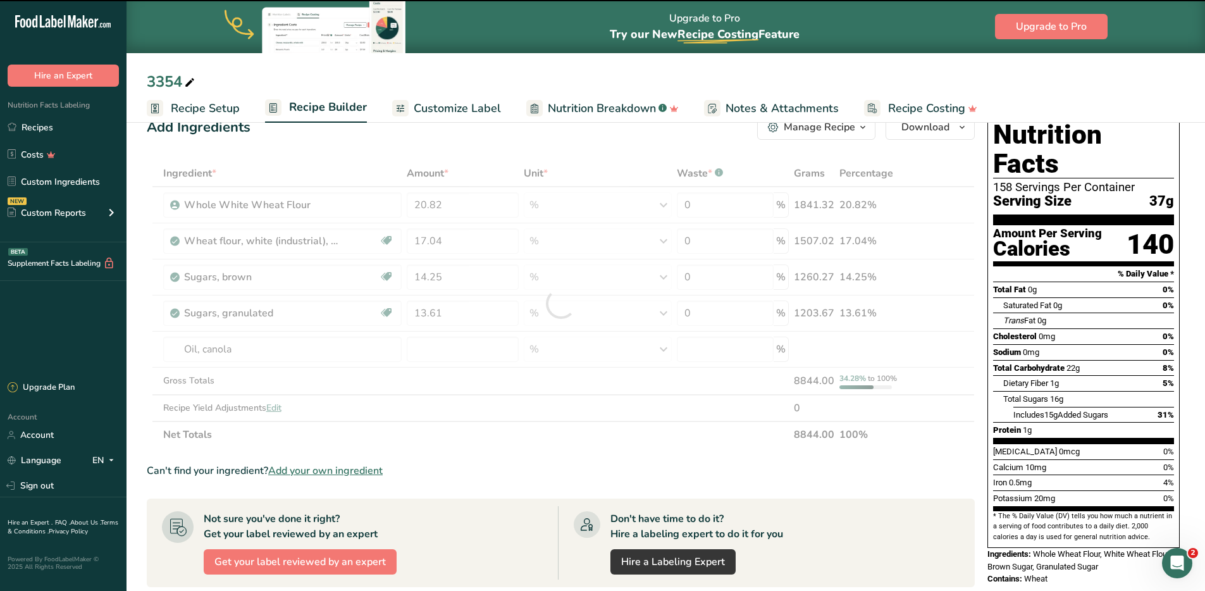
type input "0"
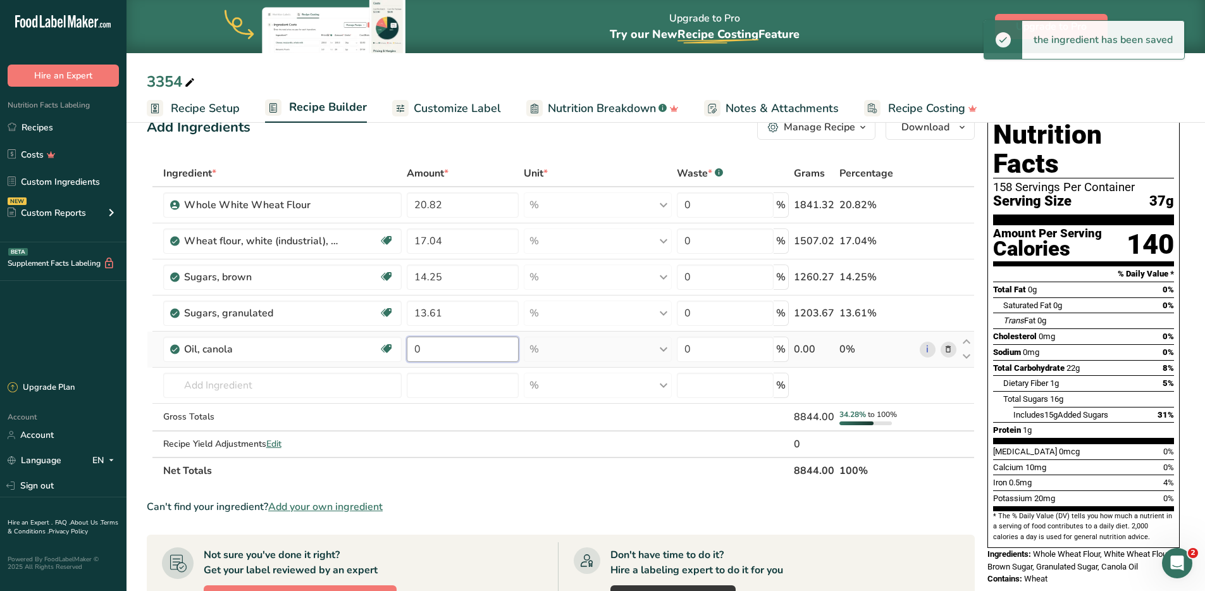
drag, startPoint x: 443, startPoint y: 348, endPoint x: 404, endPoint y: 346, distance: 38.6
click at [404, 346] on td "0" at bounding box center [462, 350] width 116 height 36
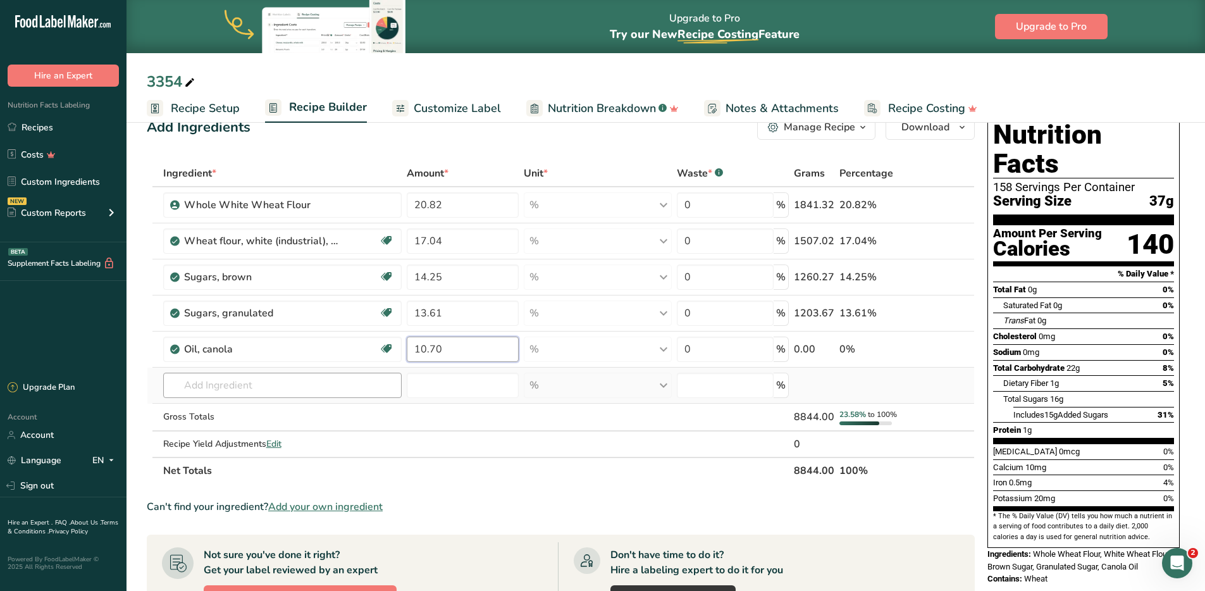
type input "10.70"
click at [263, 380] on div "Ingredient * Amount * Unit * Waste * .a-a{fill:#347362;}.b-a{fill:#fff;} Grams …" at bounding box center [561, 322] width 828 height 324
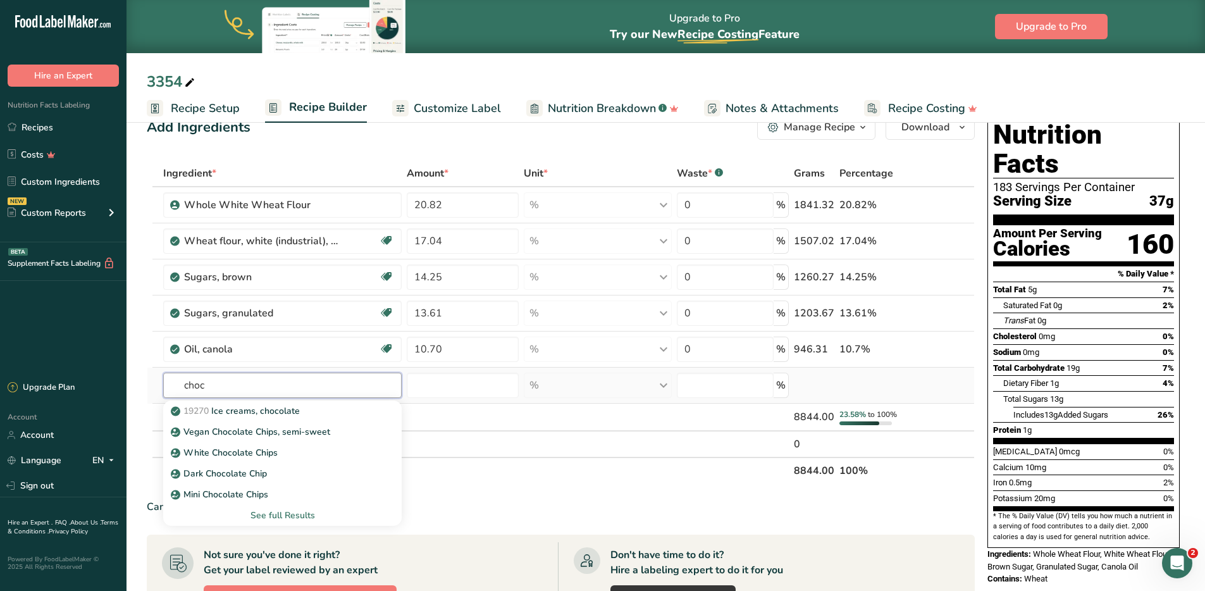
type input "choc"
click at [270, 514] on div "See full Results" at bounding box center [282, 515] width 219 height 13
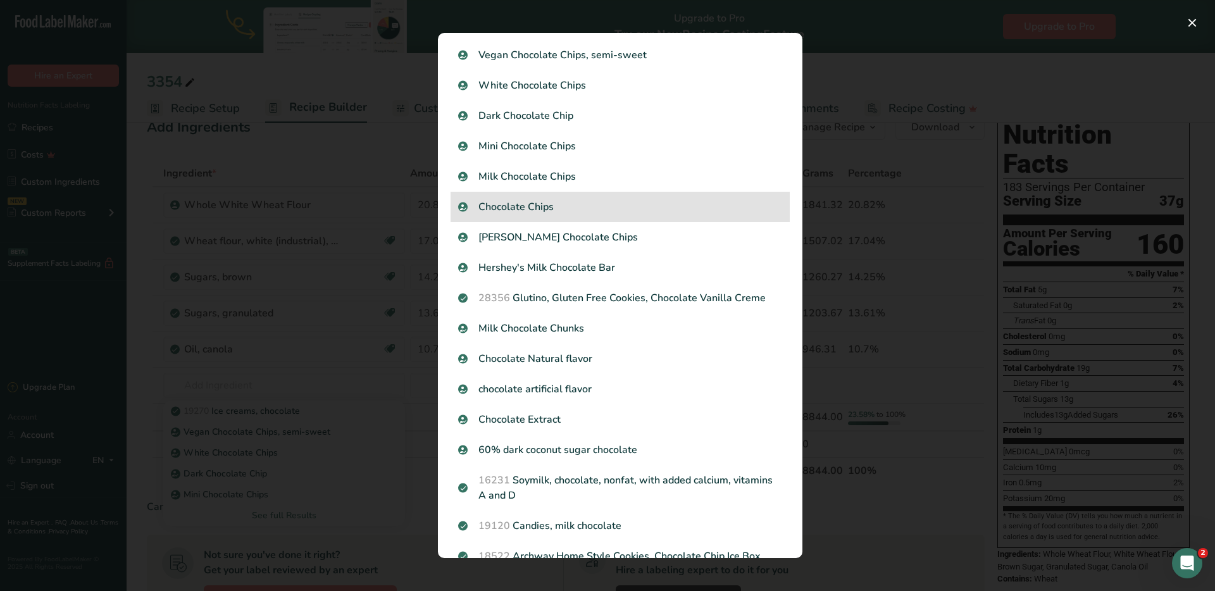
scroll to position [0, 0]
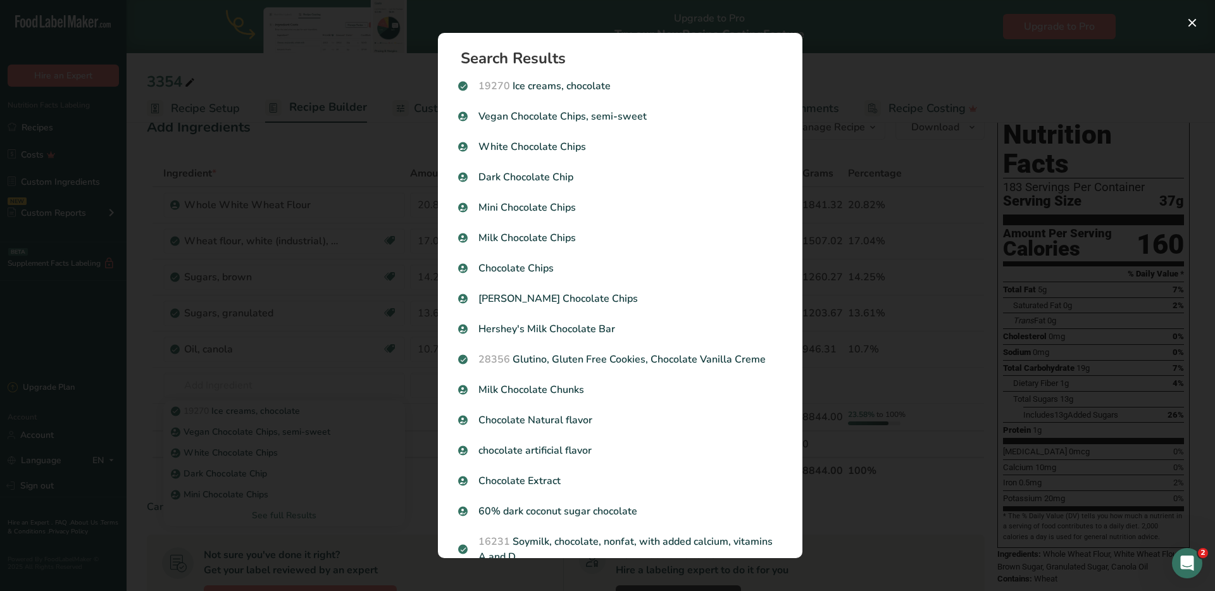
click at [338, 318] on div "Search results modal" at bounding box center [607, 295] width 1215 height 591
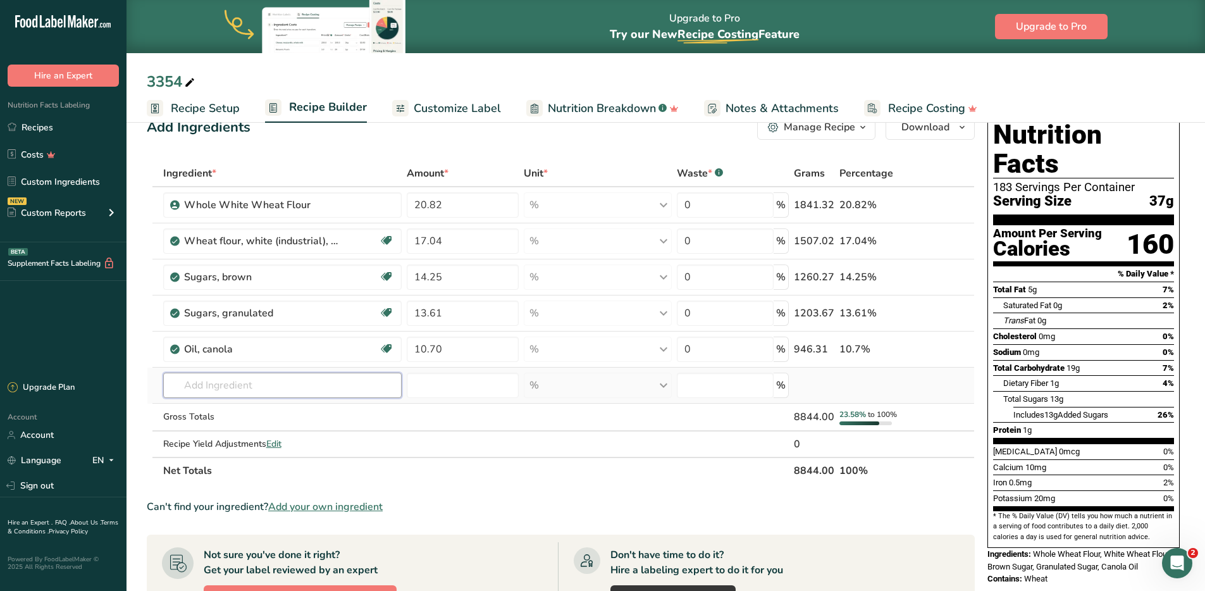
click at [228, 386] on input "text" at bounding box center [282, 385] width 239 height 25
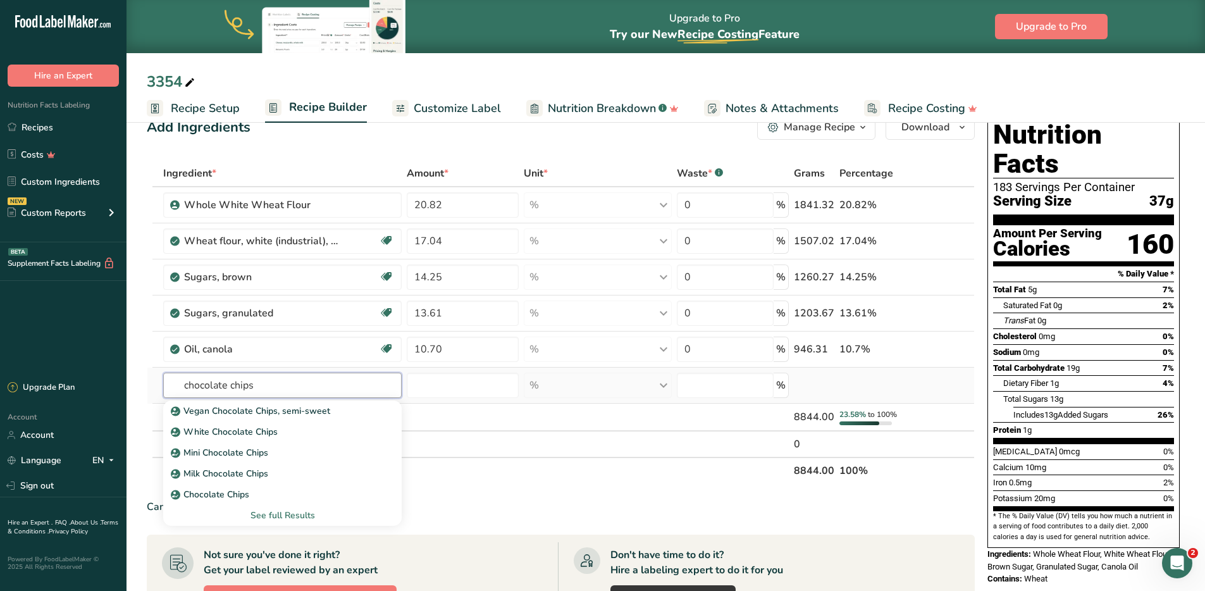
type input "chocolate chips"
click at [288, 517] on div "See full Results" at bounding box center [282, 515] width 219 height 13
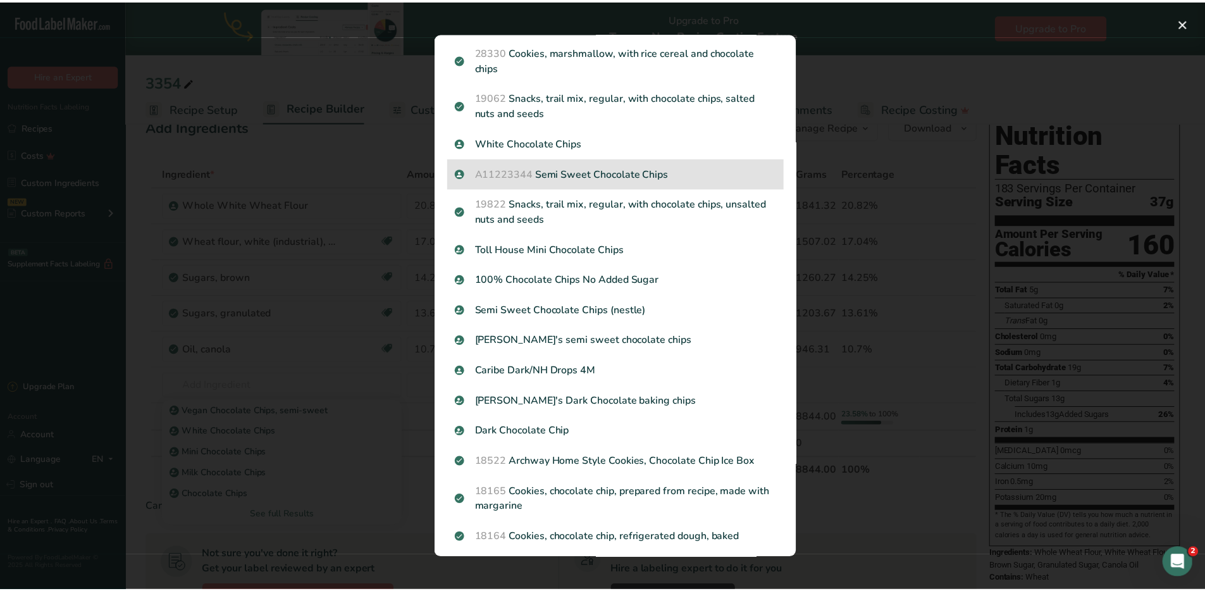
scroll to position [217, 0]
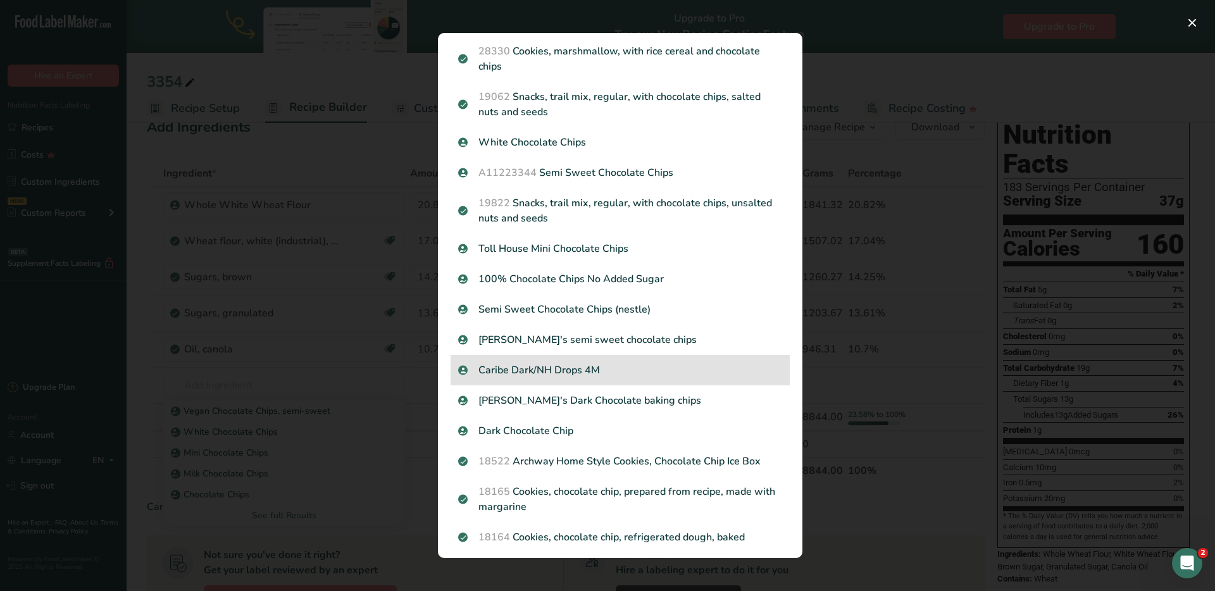
click at [558, 371] on p "Caribe Dark/NH Drops 4M" at bounding box center [620, 370] width 324 height 15
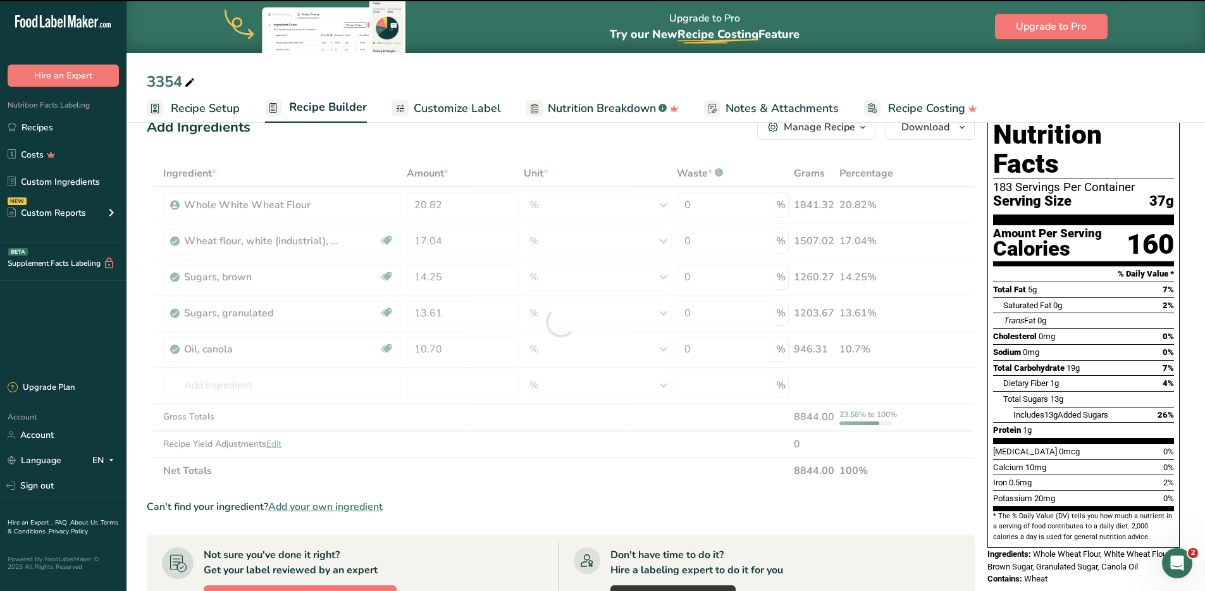
type input "0"
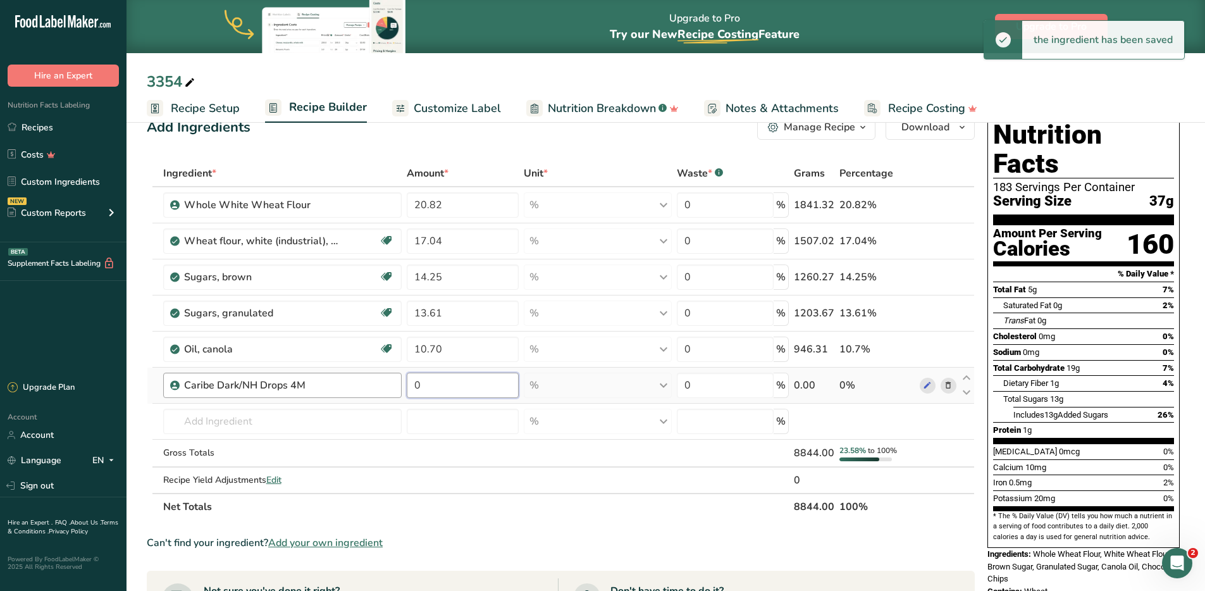
drag, startPoint x: 455, startPoint y: 382, endPoint x: 398, endPoint y: 380, distance: 57.0
click at [398, 380] on tr "Caribe Dark/NH Drops 4M 0 % Weight Units g kg mg See more Volume Units l Volume…" at bounding box center [560, 386] width 827 height 36
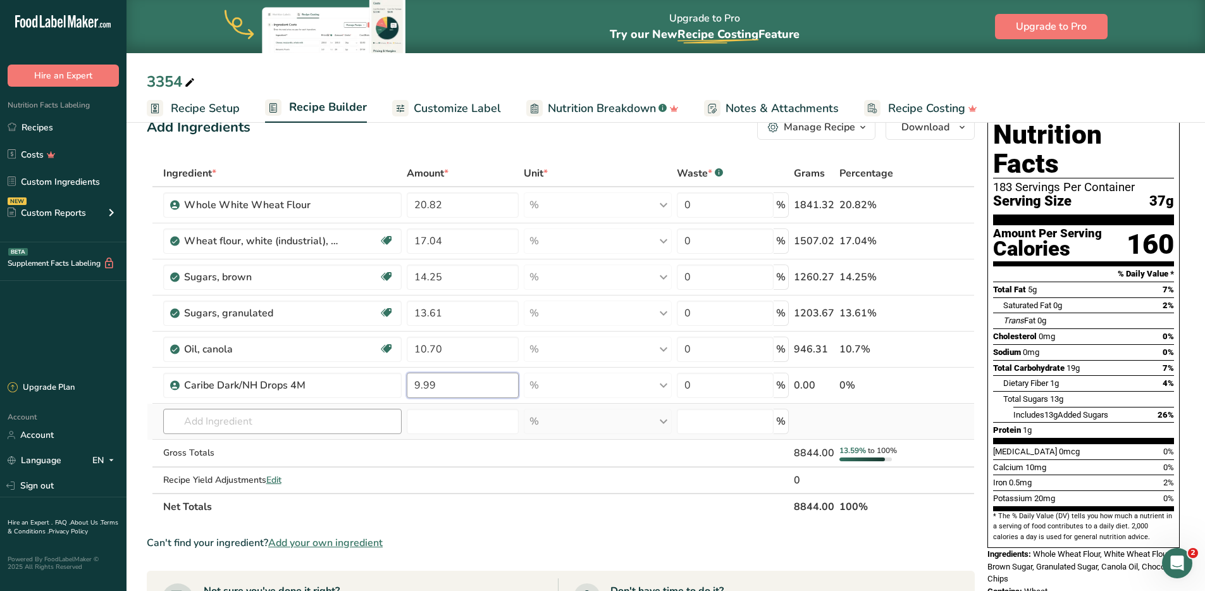
type input "9.99"
click at [229, 419] on div "Ingredient * Amount * Unit * Waste * .a-a{fill:#347362;}.b-a{fill:#fff;} Grams …" at bounding box center [561, 340] width 828 height 360
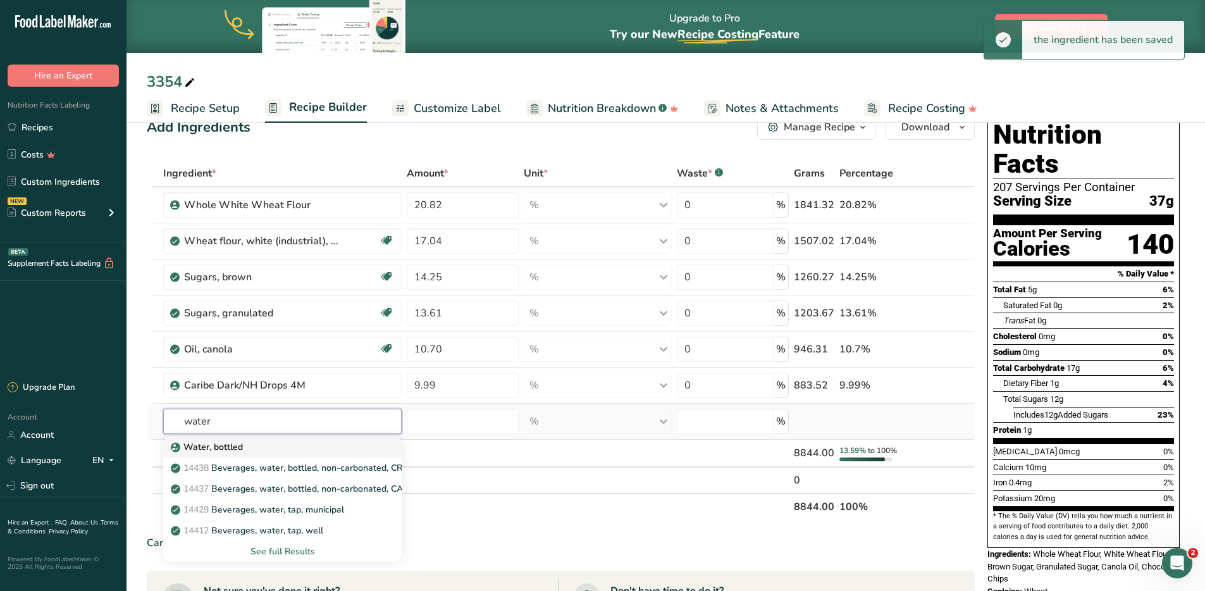
type input "water"
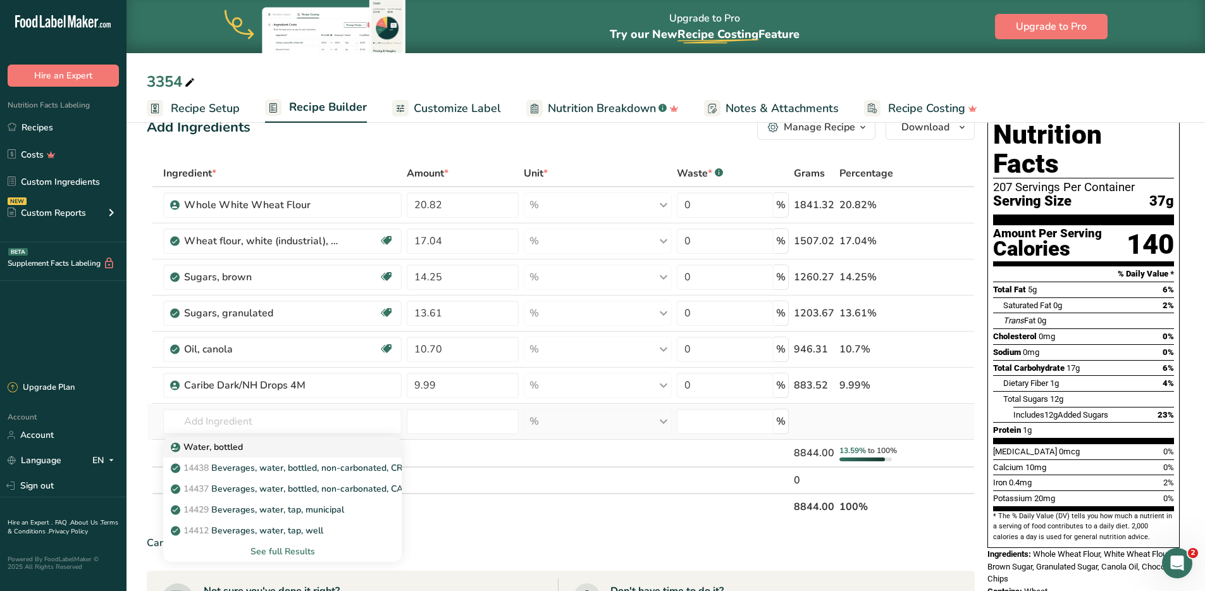
click at [212, 453] on p "Water, bottled" at bounding box center [208, 446] width 70 height 13
type input "Water, bottled"
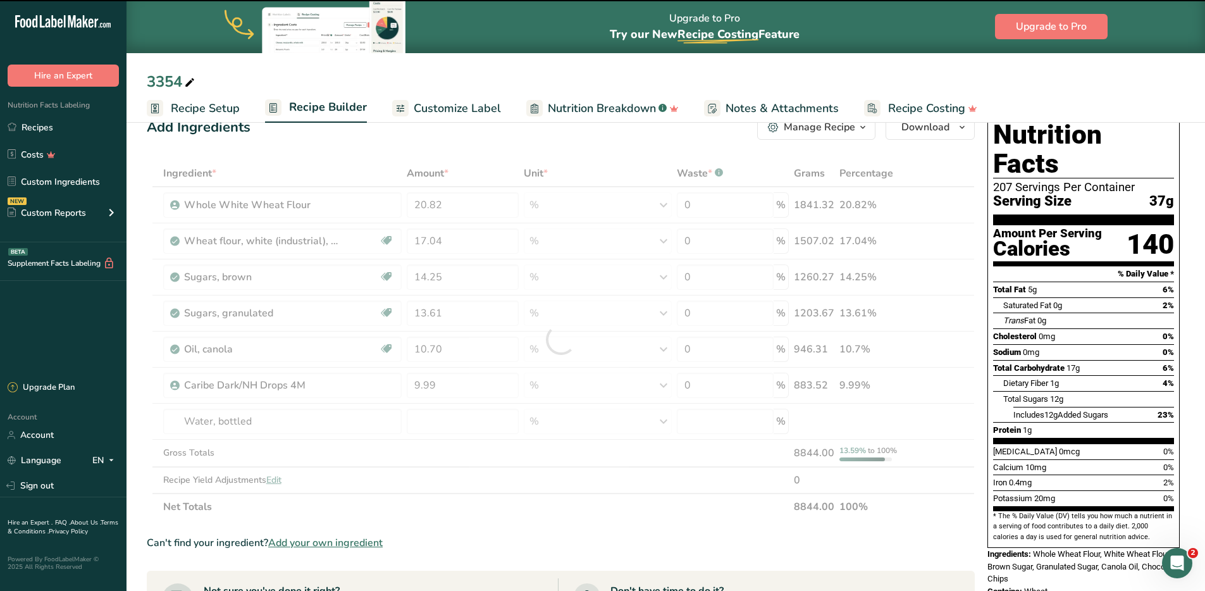
type input "0"
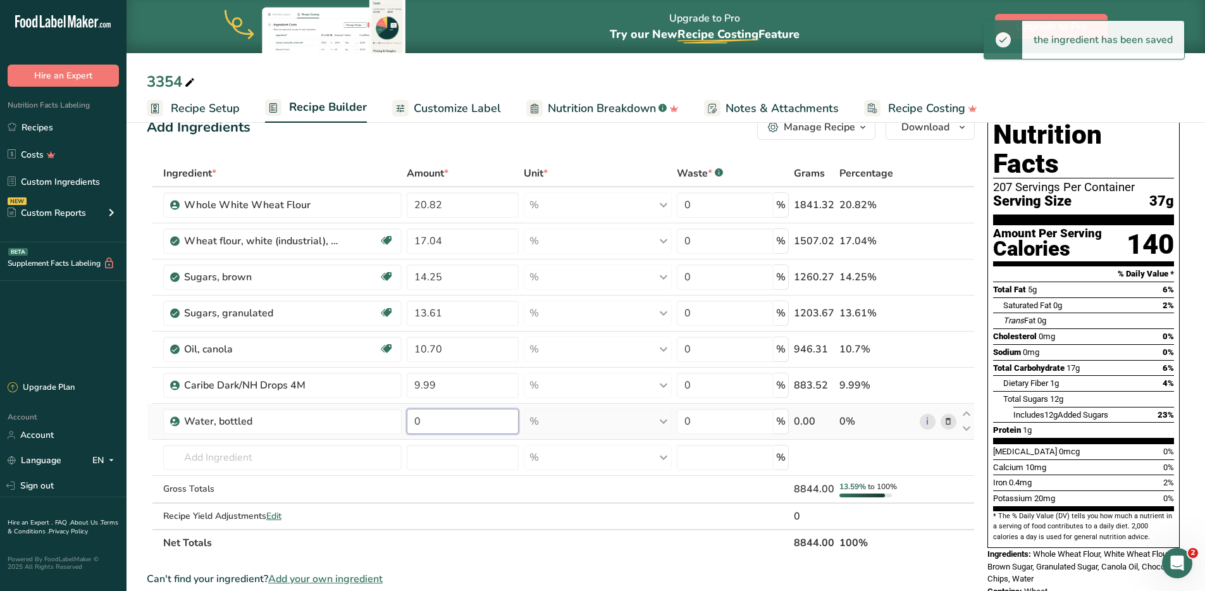
drag, startPoint x: 442, startPoint y: 423, endPoint x: 406, endPoint y: 416, distance: 36.1
click at [406, 416] on td "0" at bounding box center [462, 422] width 116 height 36
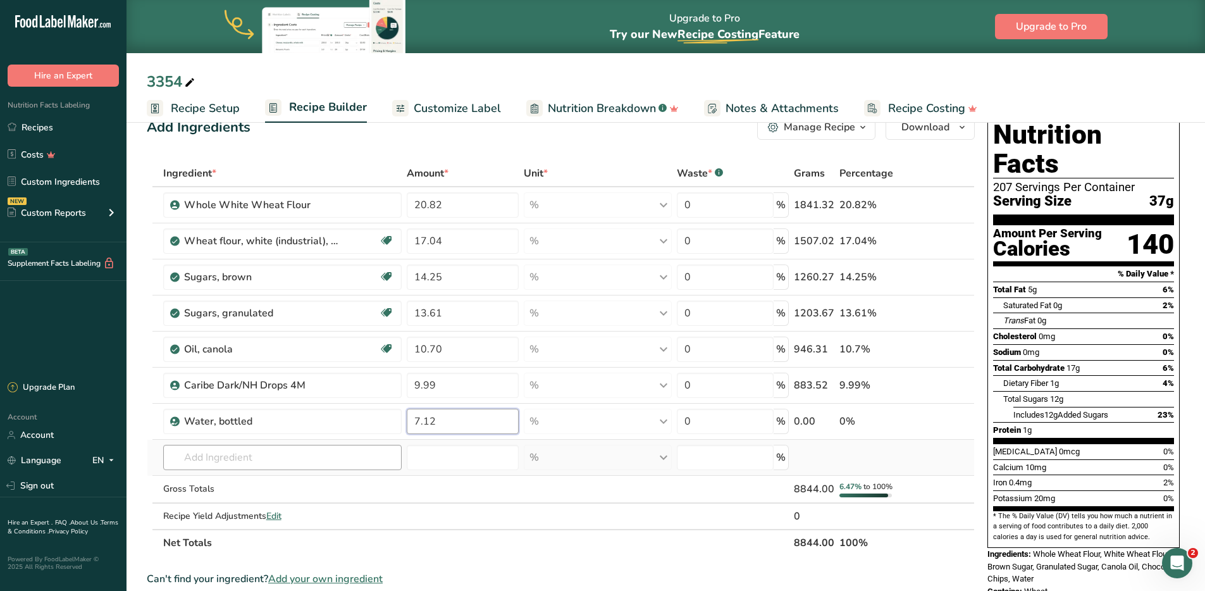
type input "7.12"
click at [254, 455] on div "Ingredient * Amount * Unit * Waste * .a-a{fill:#347362;}.b-a{fill:#fff;} Grams …" at bounding box center [561, 358] width 828 height 396
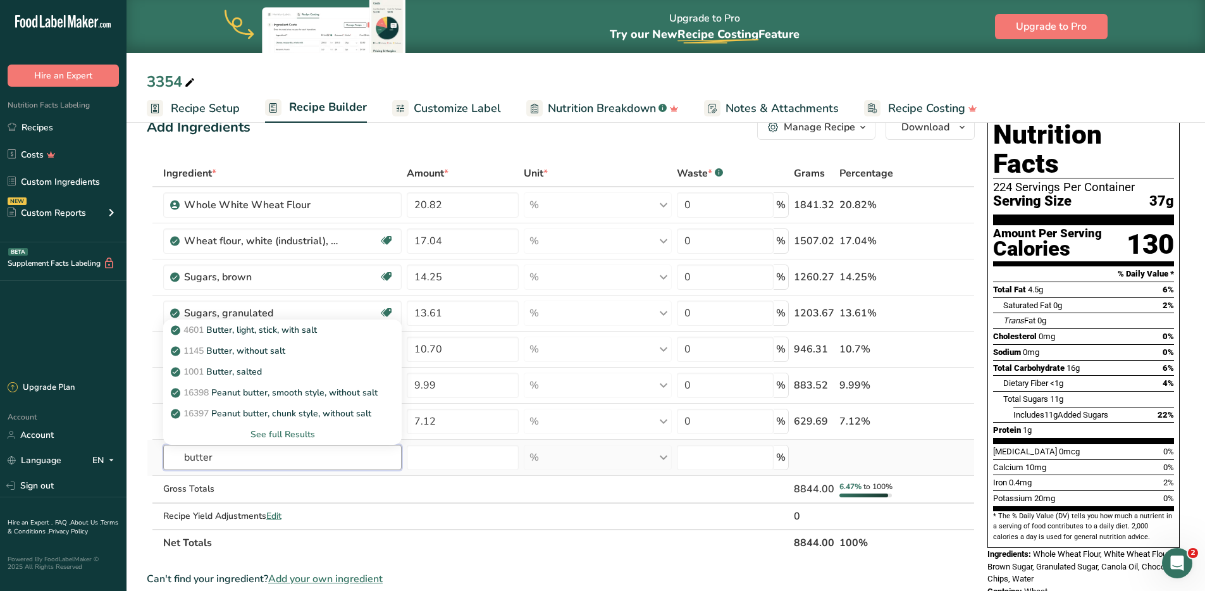
type input "butter"
click at [274, 437] on div "See full Results" at bounding box center [282, 434] width 219 height 13
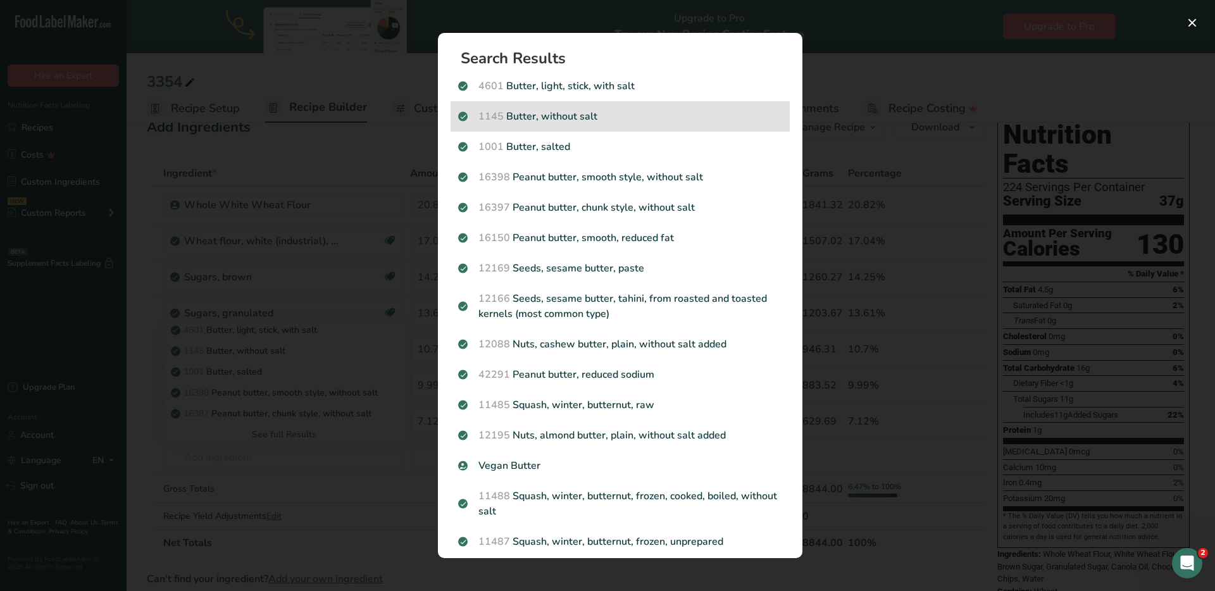
click at [550, 118] on p "1145 Butter, without salt" at bounding box center [620, 116] width 324 height 15
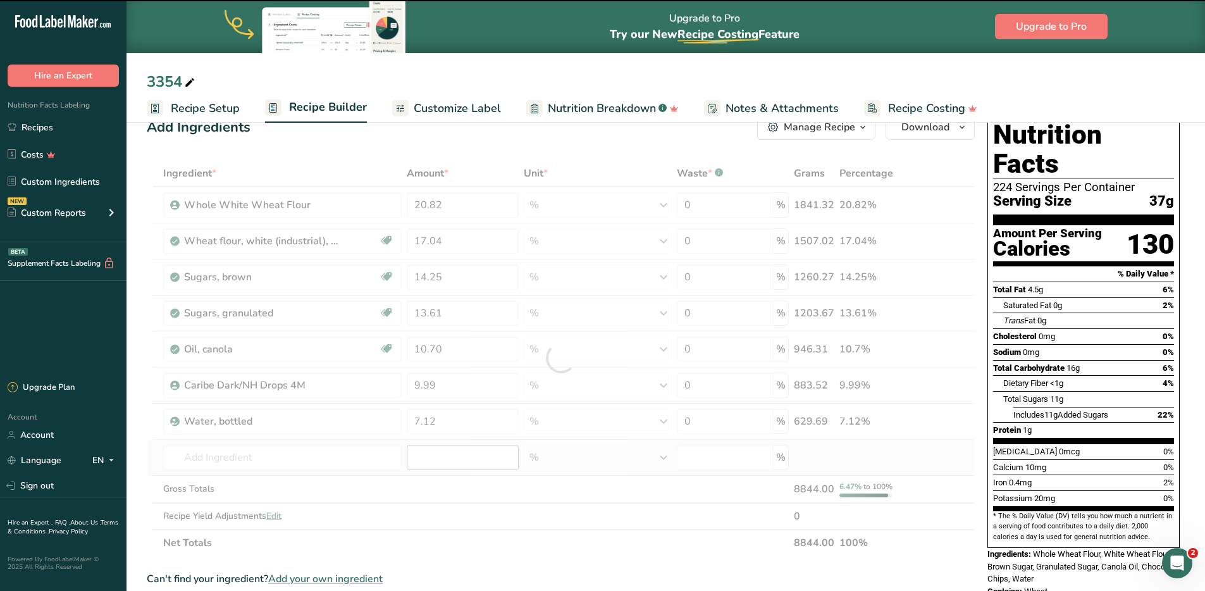
type input "0"
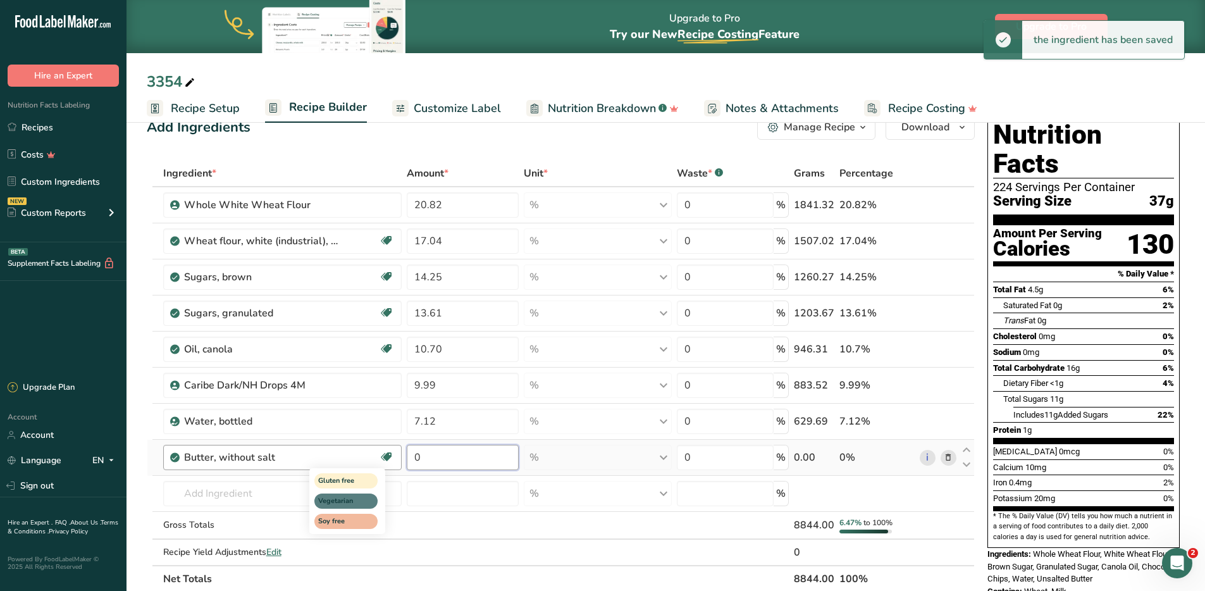
click at [385, 453] on tr "Butter, without salt Gluten free Vegetarian Soy free 0 % Portions 1 pat (1" sq,…" at bounding box center [560, 458] width 827 height 36
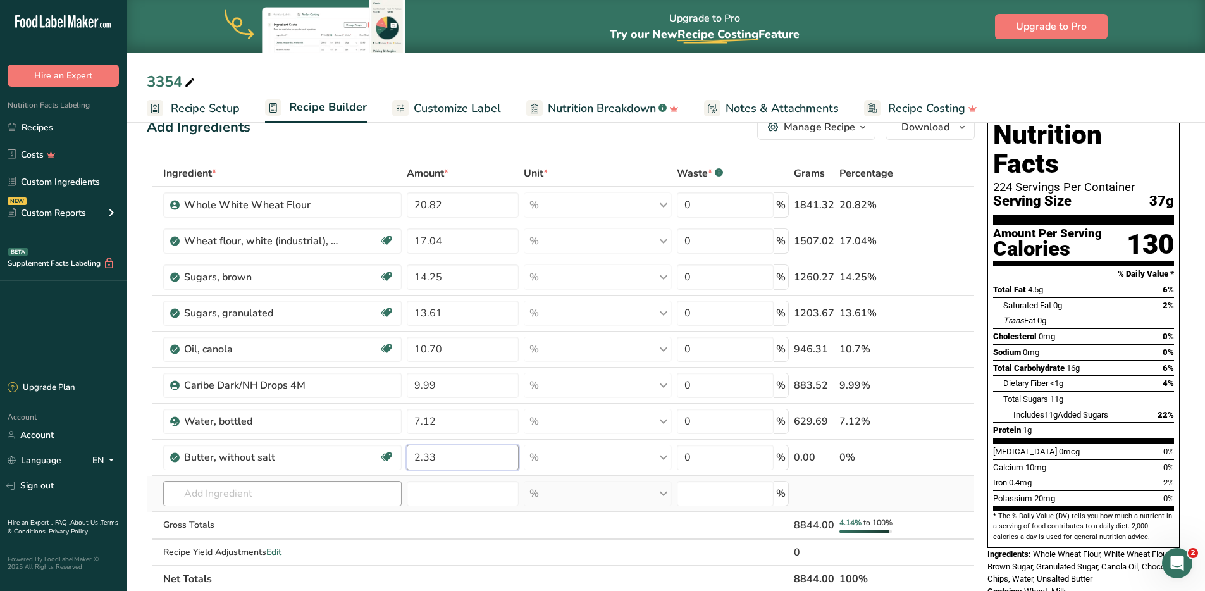
type input "2.33"
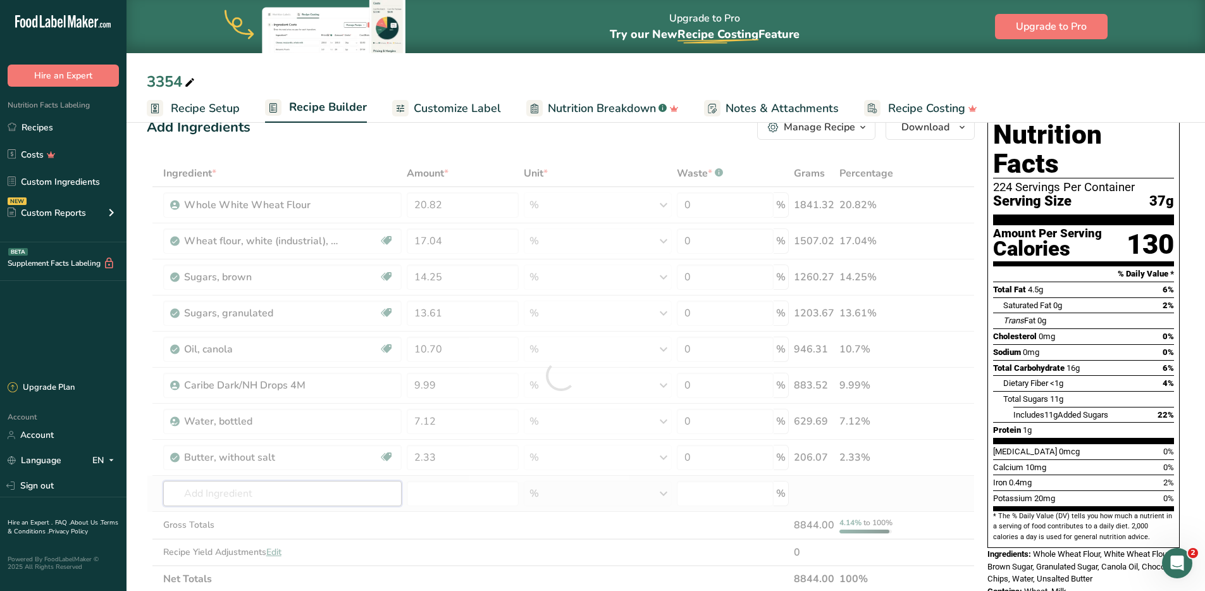
click at [233, 493] on div "Ingredient * Amount * Unit * Waste * .a-a{fill:#347362;}.b-a{fill:#fff;} Grams …" at bounding box center [561, 376] width 828 height 432
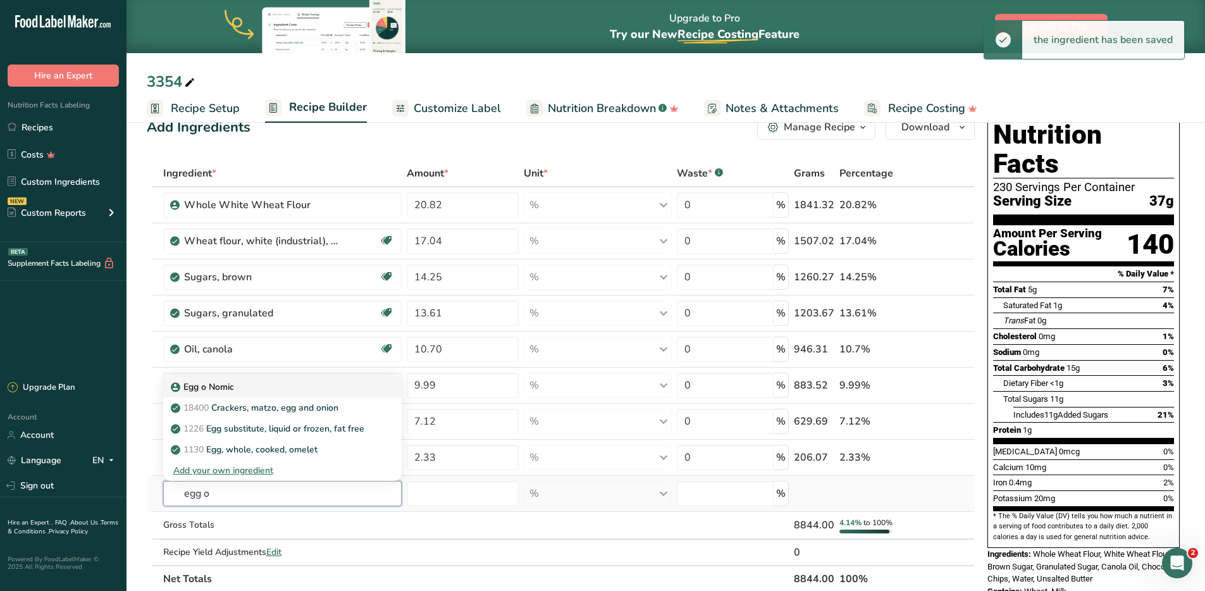
type input "egg o"
click at [225, 384] on p "Egg o Nomic" at bounding box center [203, 386] width 61 height 13
type input "Egg o Nomic"
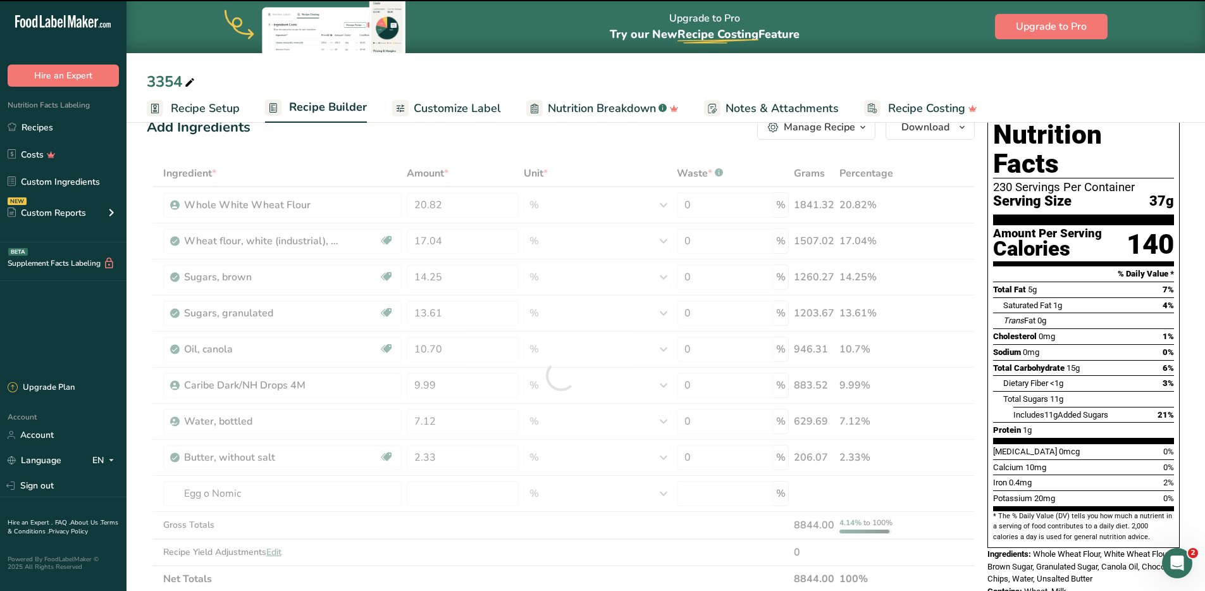
type input "0"
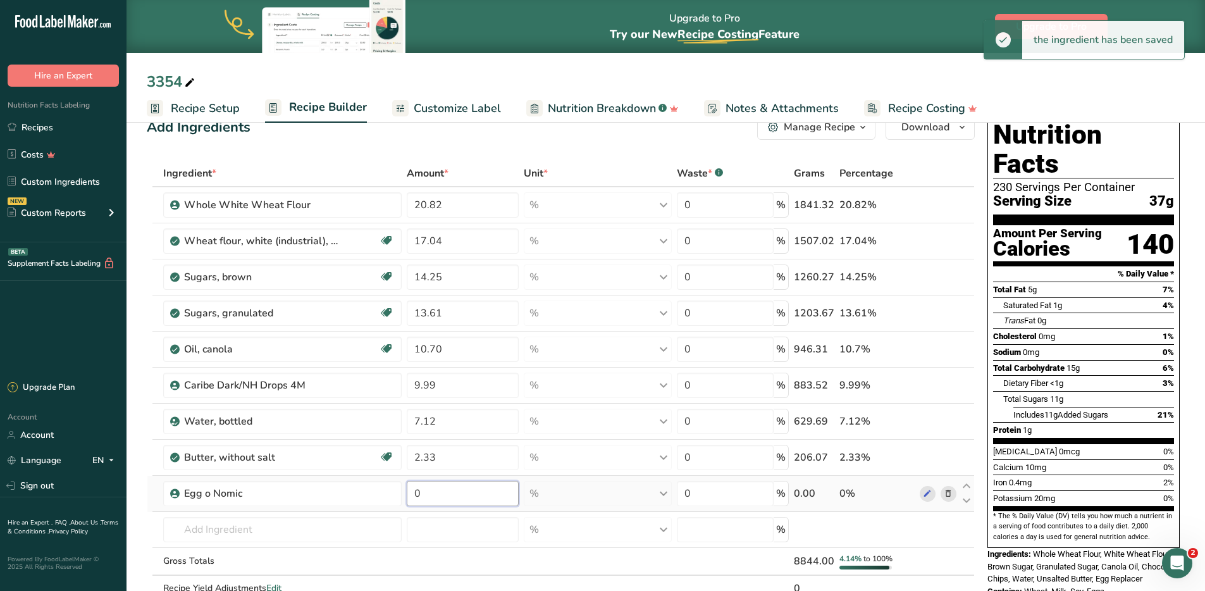
drag, startPoint x: 437, startPoint y: 492, endPoint x: 414, endPoint y: 488, distance: 23.6
click at [414, 488] on input "0" at bounding box center [462, 493] width 111 height 25
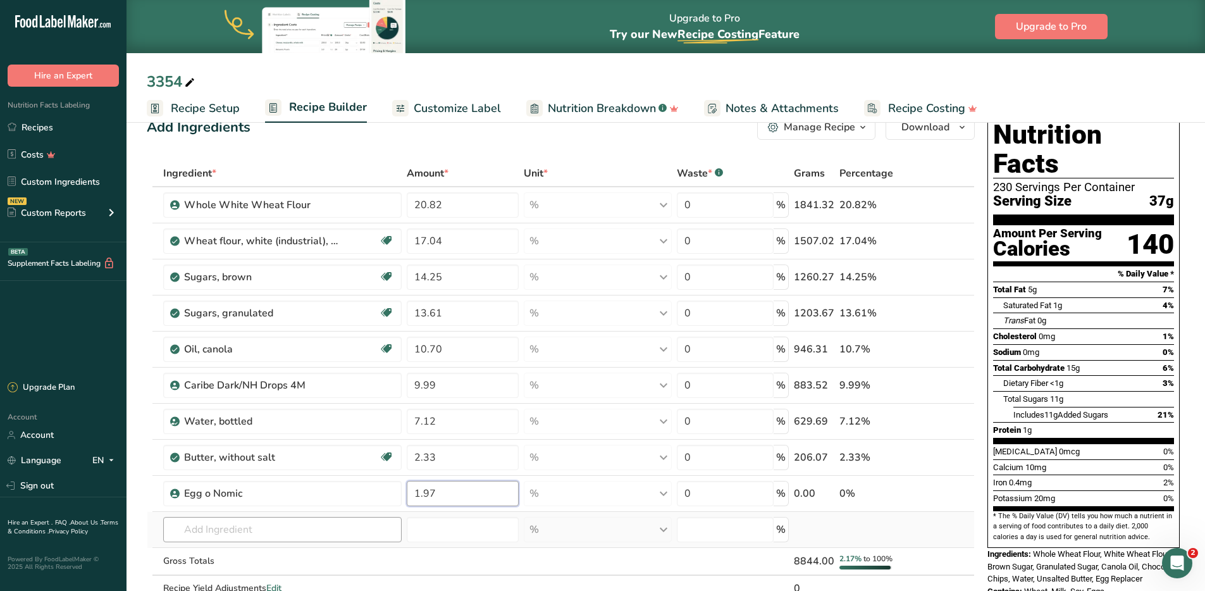
type input "1.97"
click at [220, 532] on div "Ingredient * Amount * Unit * Waste * .a-a{fill:#347362;}.b-a{fill:#fff;} Grams …" at bounding box center [561, 394] width 828 height 468
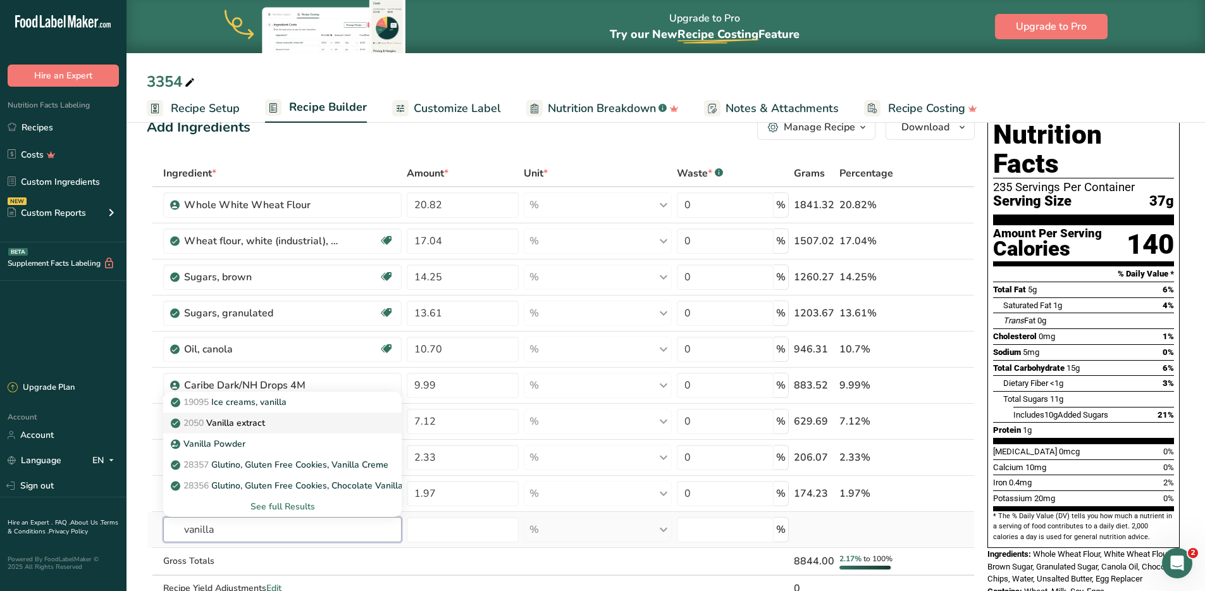
type input "vanilla"
click at [250, 418] on p "2050 Vanilla extract" at bounding box center [219, 422] width 92 height 13
type input "Vanilla extract"
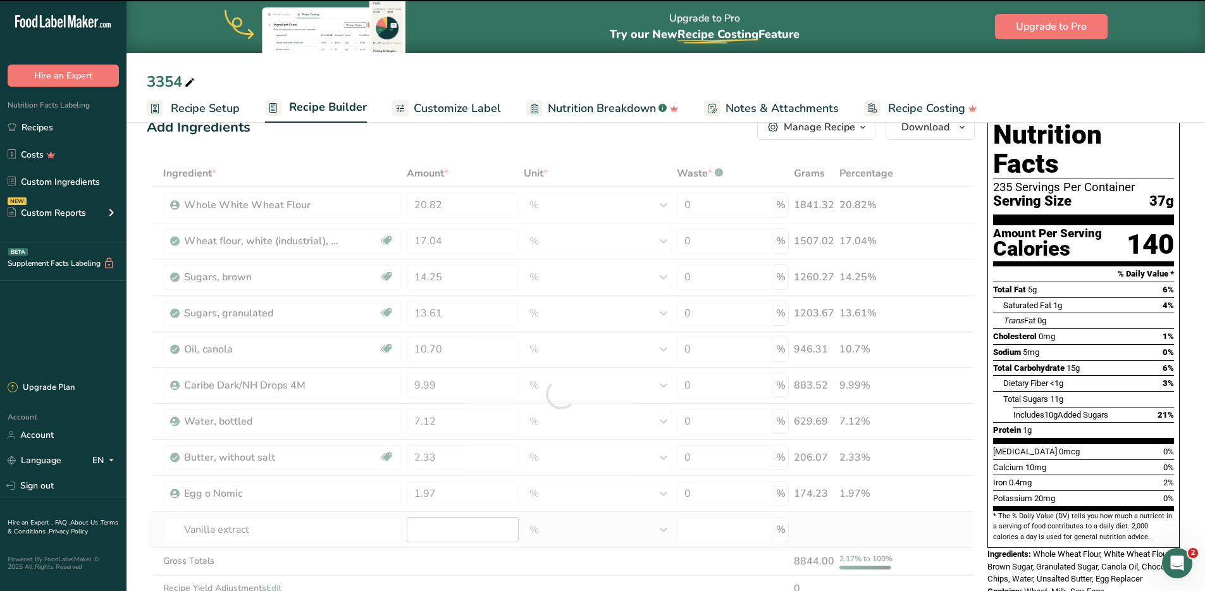
type input "0"
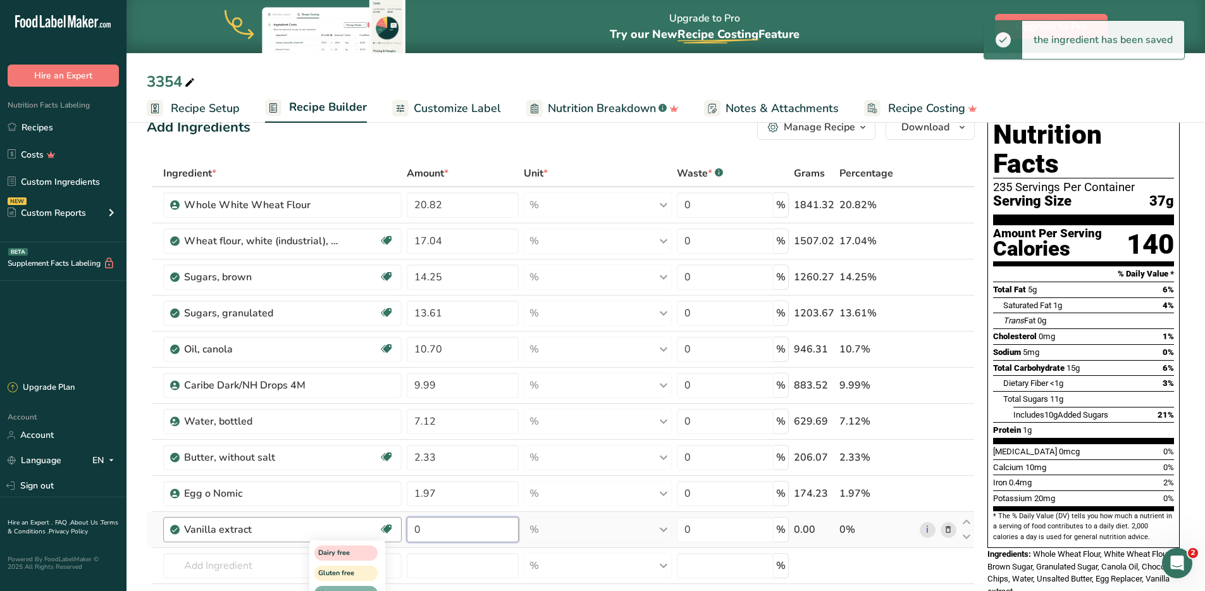
drag, startPoint x: 438, startPoint y: 530, endPoint x: 388, endPoint y: 526, distance: 50.1
click at [388, 526] on tr "Vanilla extract Dairy free Gluten free Vegan Vegetarian Soy free 0 % Portions 1…" at bounding box center [560, 530] width 827 height 36
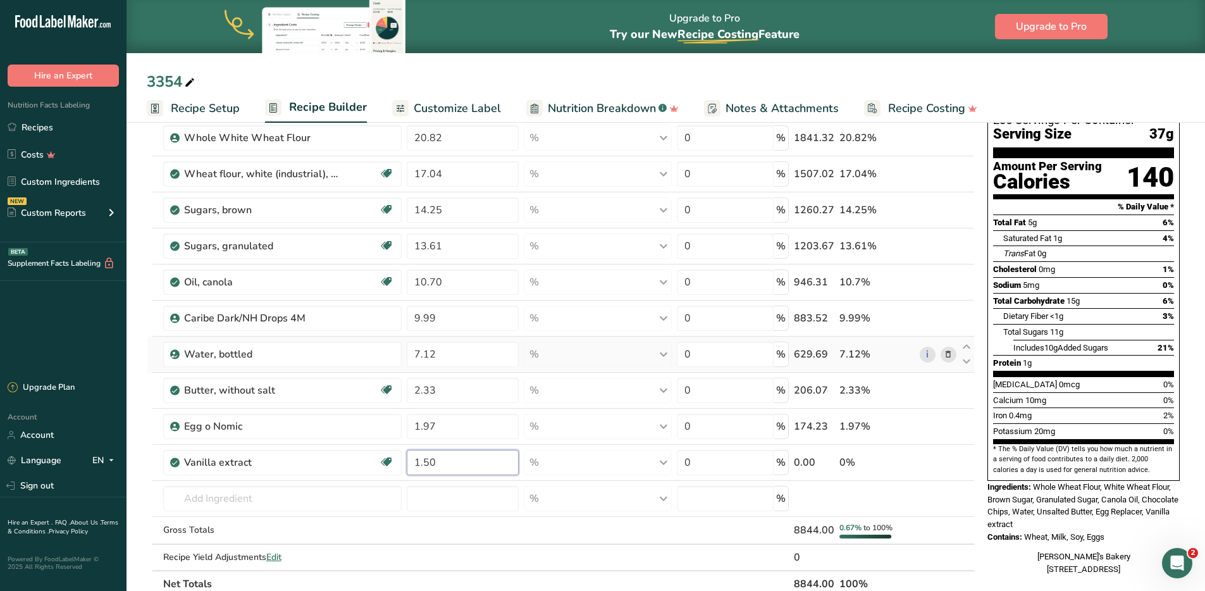
scroll to position [190, 0]
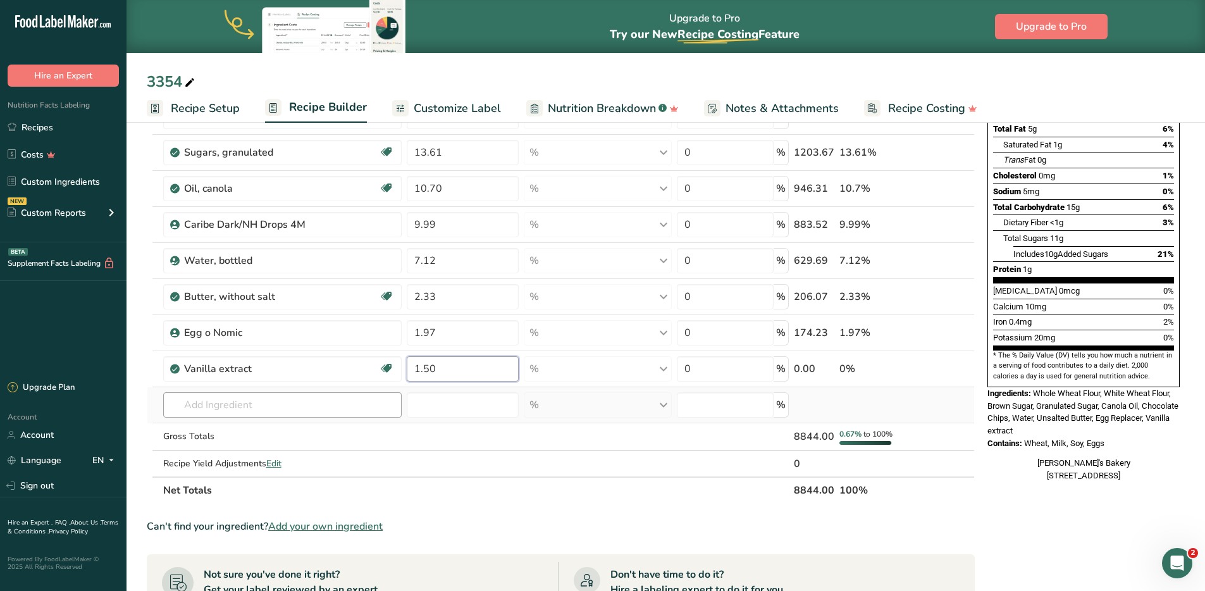
type input "1.50"
click at [226, 402] on div "Ingredient * Amount * Unit * Waste * .a-a{fill:#347362;}.b-a{fill:#fff;} Grams …" at bounding box center [561, 251] width 828 height 504
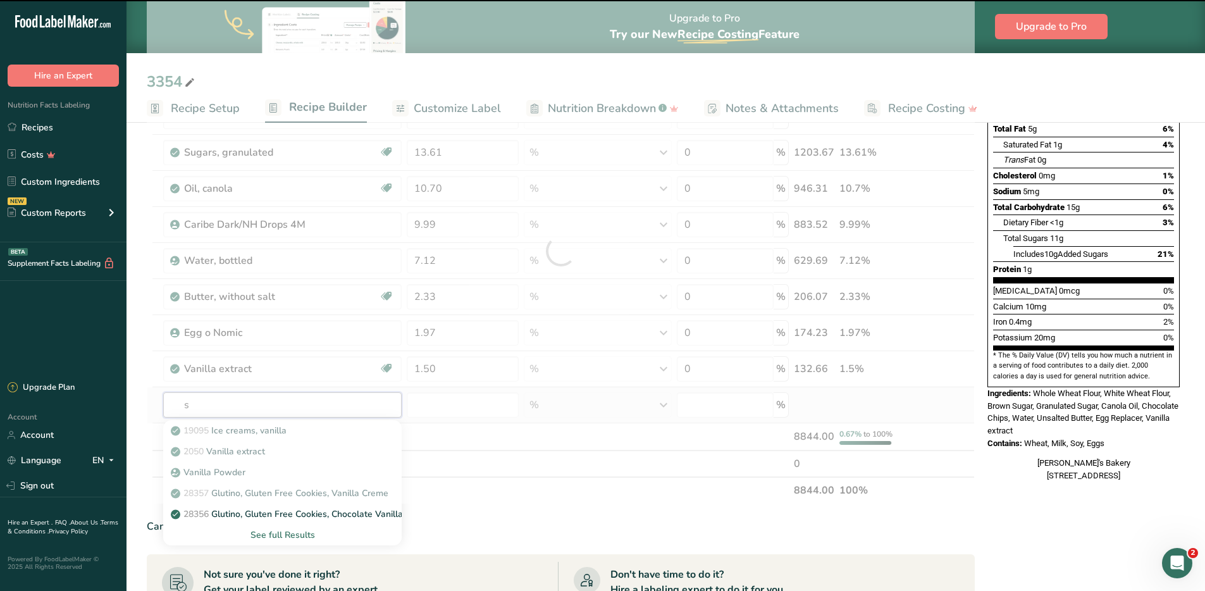
type input "sa"
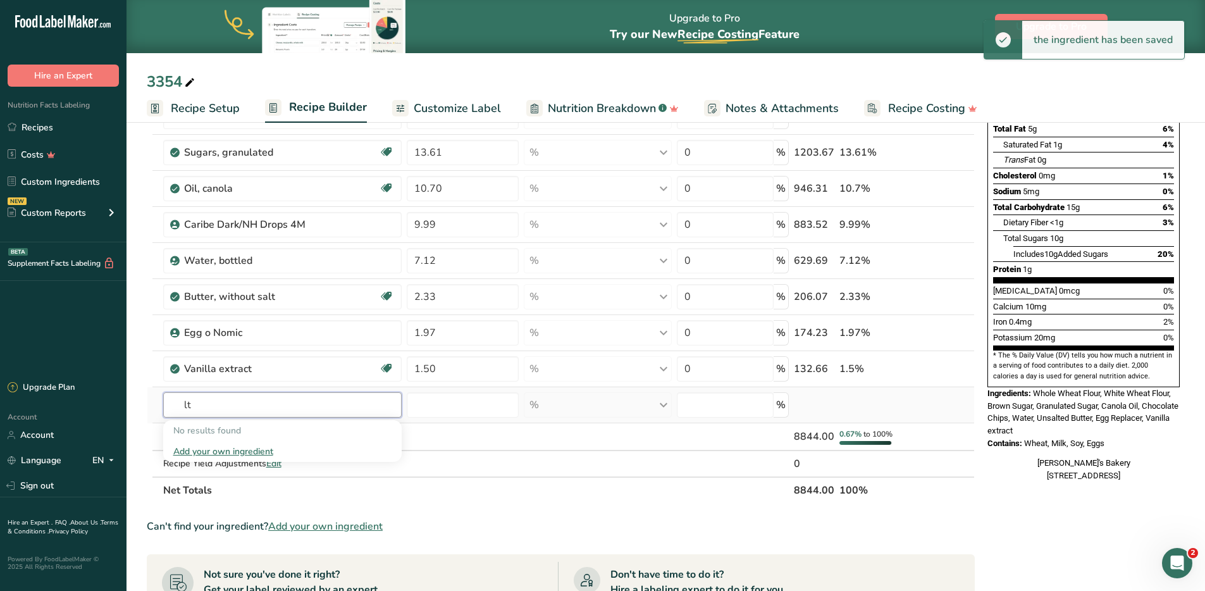
type input "l"
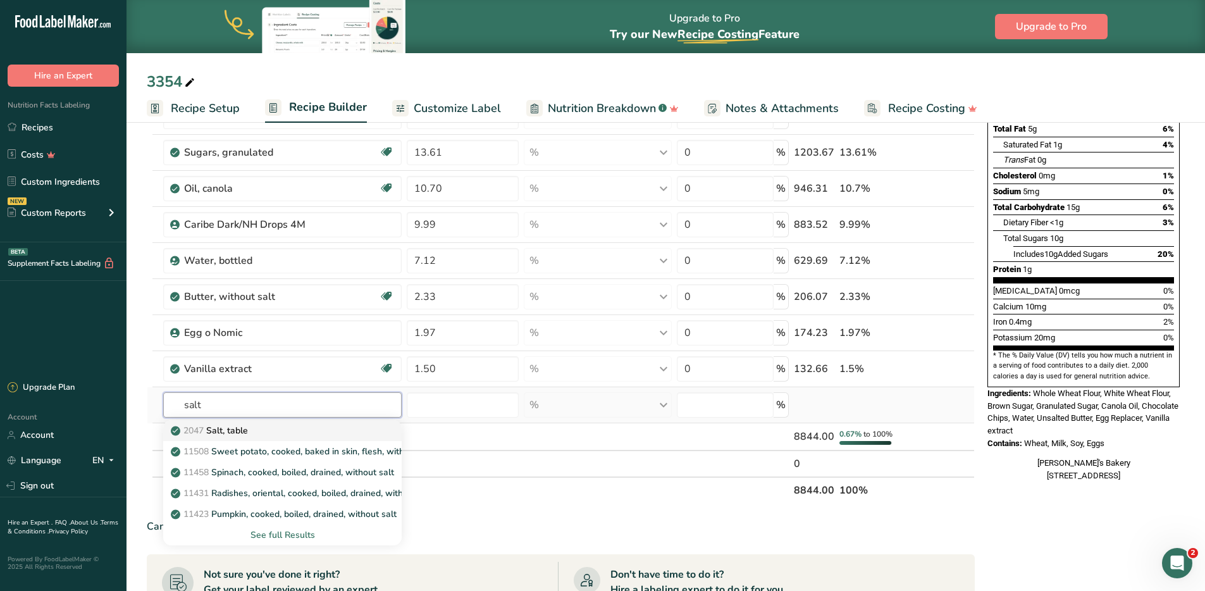
type input "salt"
click at [221, 428] on p "2047 Salt, table" at bounding box center [210, 430] width 75 height 13
type input "Salt, table"
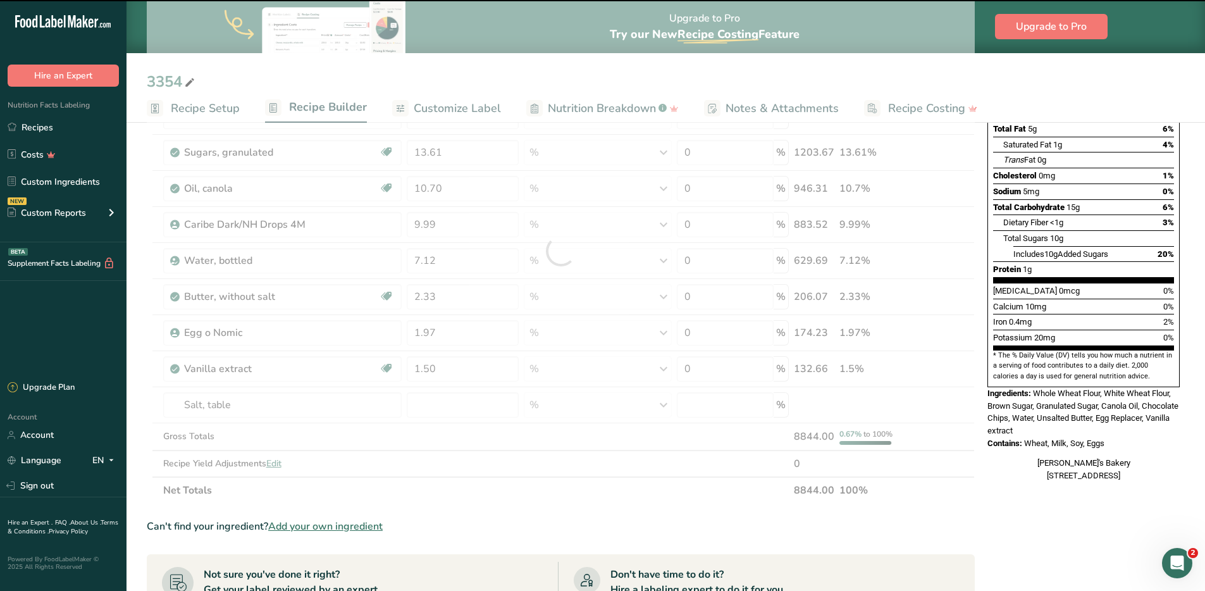
type input "0"
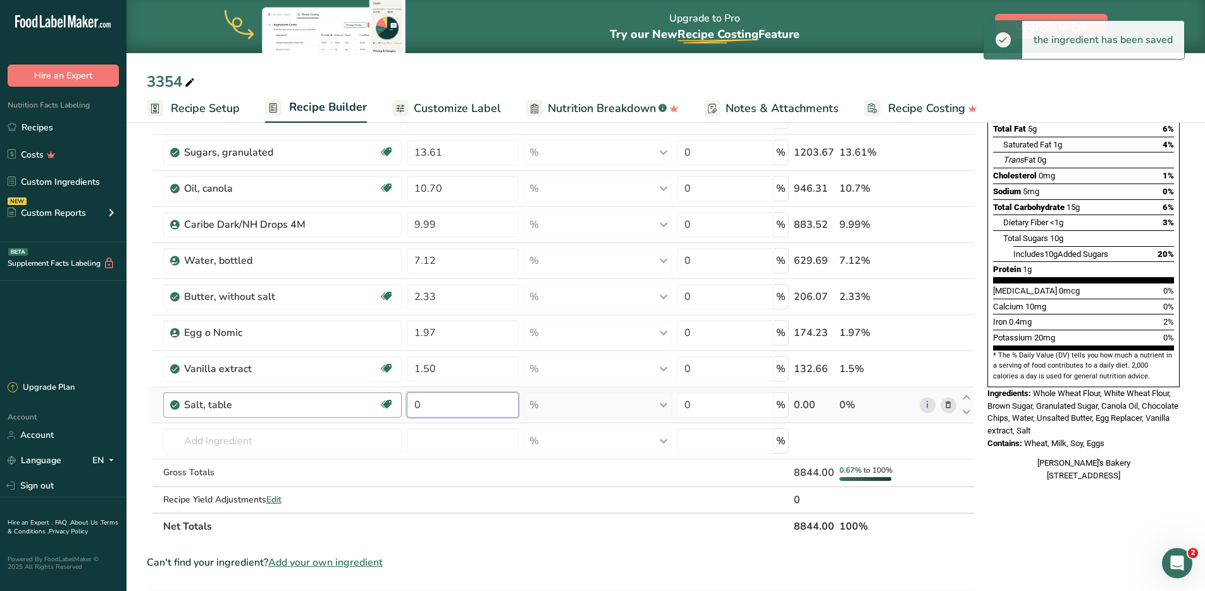
drag, startPoint x: 431, startPoint y: 406, endPoint x: 400, endPoint y: 403, distance: 31.8
click at [400, 403] on tr "Salt, table Dairy free Gluten free Vegan Vegetarian Soy free 0 % Portions 1 tsp…" at bounding box center [560, 405] width 827 height 36
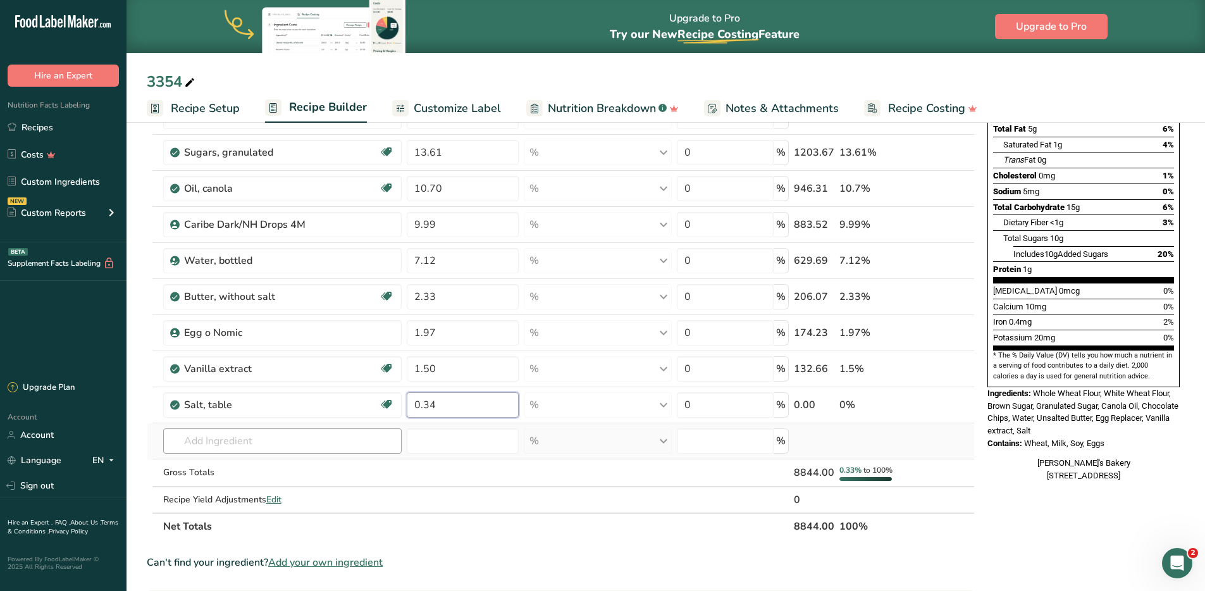
type input "0.34"
click at [273, 437] on div "Ingredient * Amount * Unit * Waste * .a-a{fill:#347362;}.b-a{fill:#fff;} Grams …" at bounding box center [561, 269] width 828 height 540
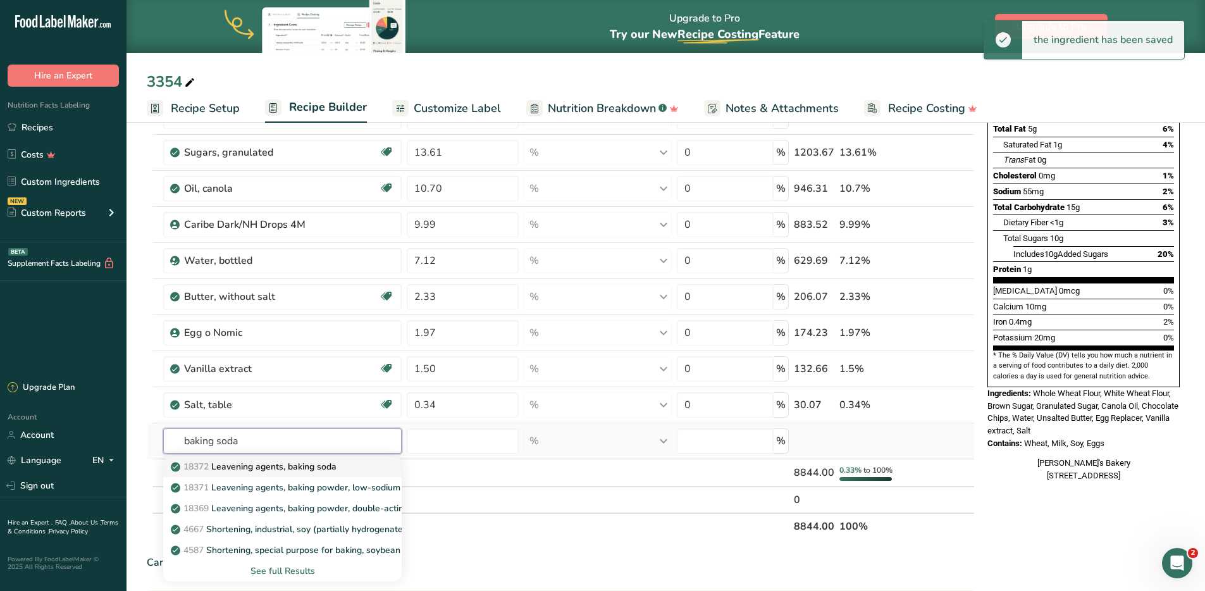
type input "baking soda"
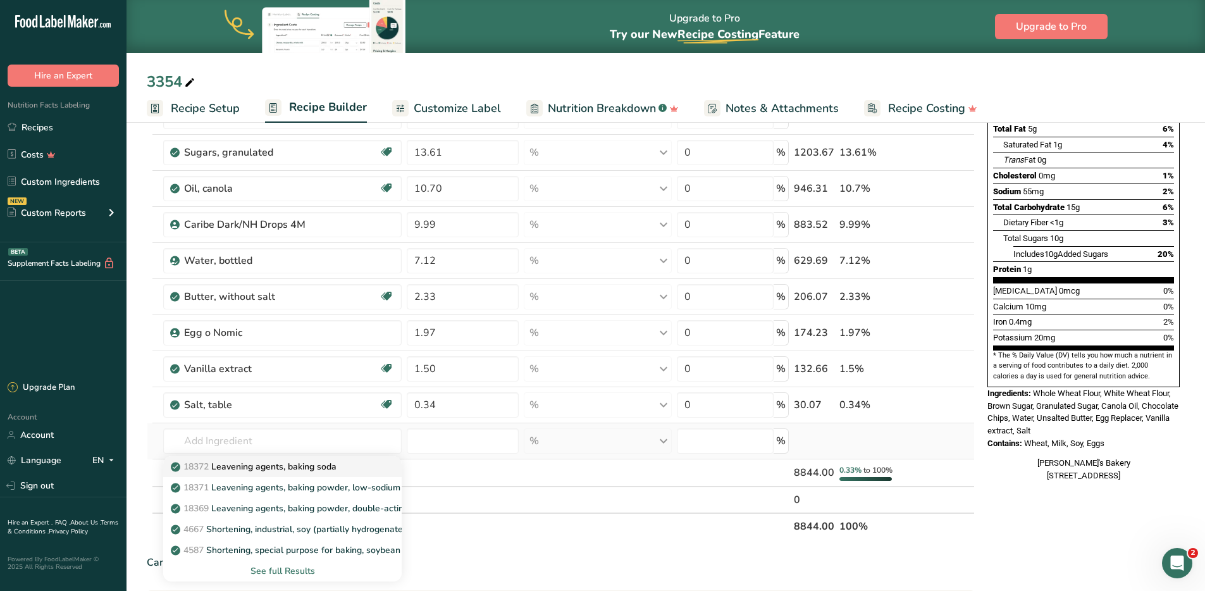
click at [309, 472] on p "18372 Leavening agents, baking soda" at bounding box center [254, 466] width 163 height 13
type input "Leavening agents, baking soda"
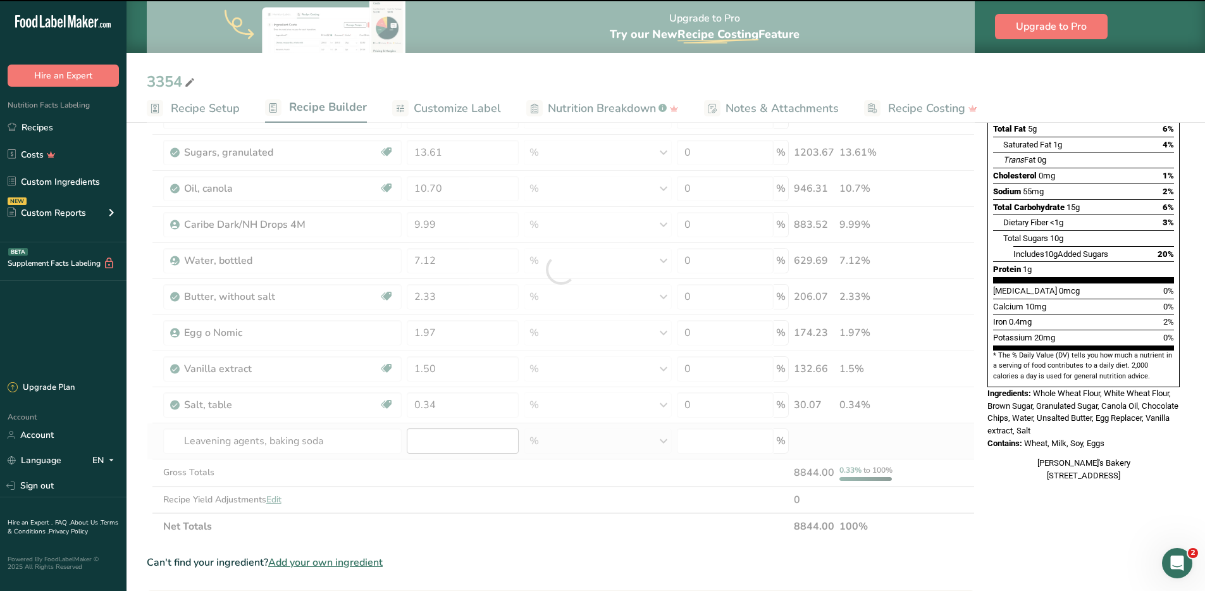
type input "0"
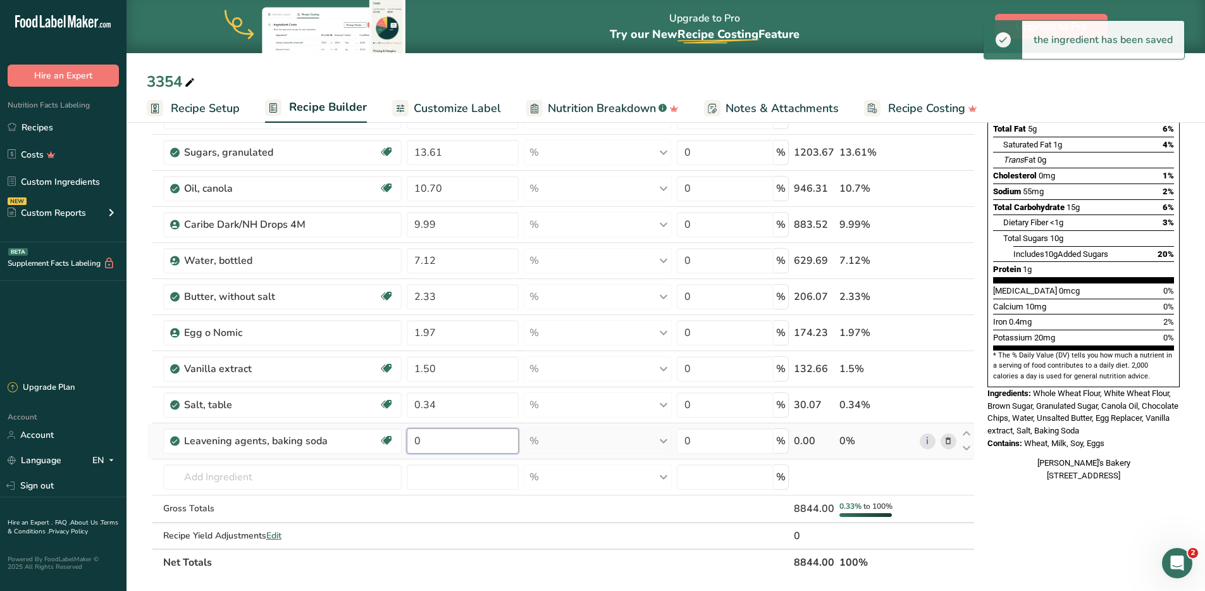
drag, startPoint x: 439, startPoint y: 444, endPoint x: 412, endPoint y: 440, distance: 26.8
click at [412, 440] on input "0" at bounding box center [462, 440] width 111 height 25
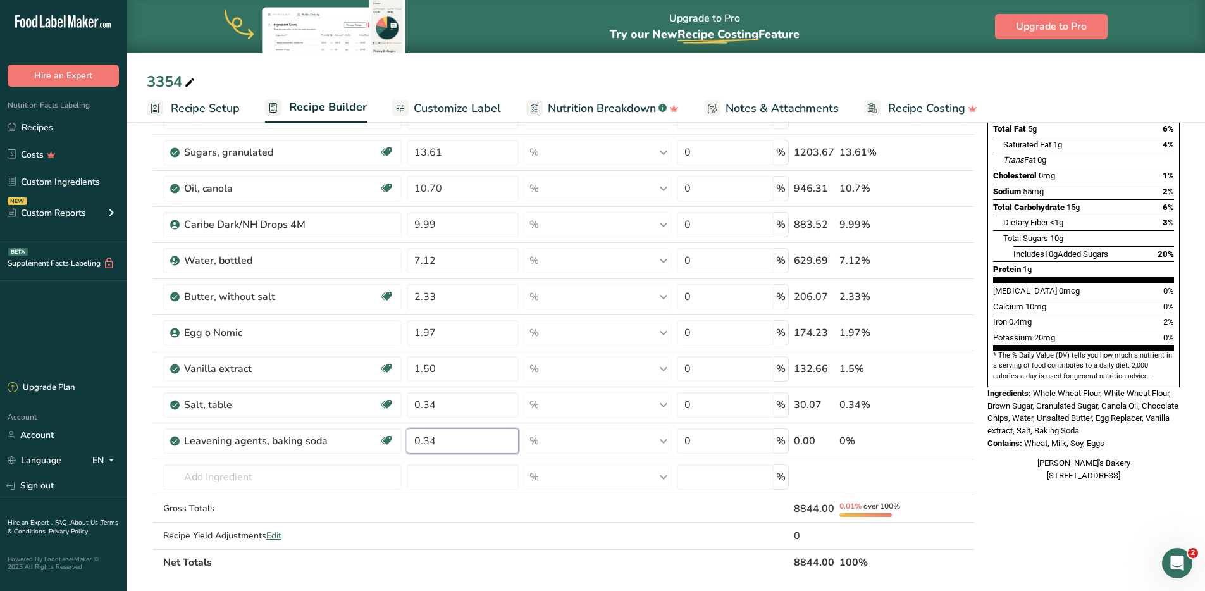
type input "0.34"
click at [1029, 531] on div "Nutrition Facts 239 Servings Per Container Serving Size 37g Amount Per Serving …" at bounding box center [1083, 469] width 202 height 1041
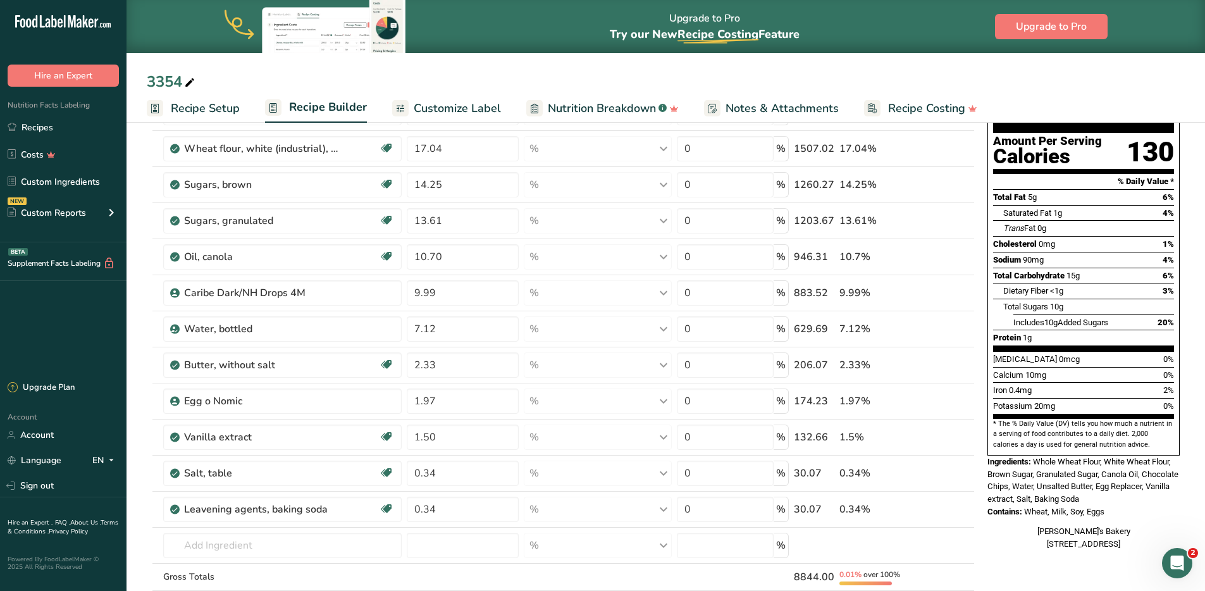
scroll to position [0, 0]
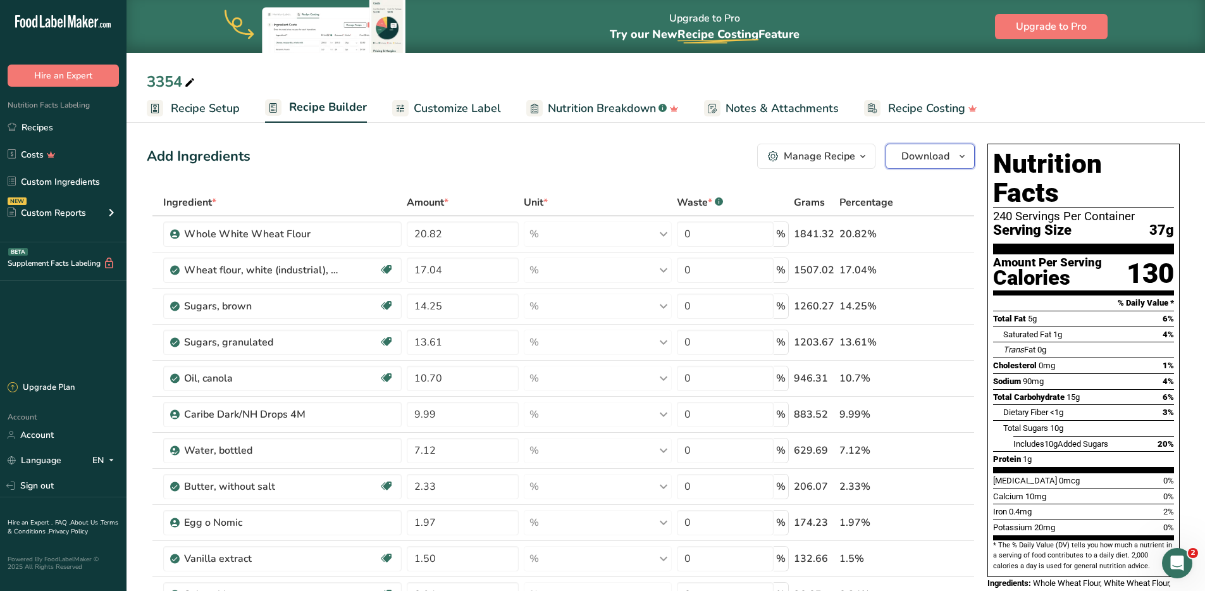
click at [962, 154] on icon "button" at bounding box center [962, 157] width 10 height 16
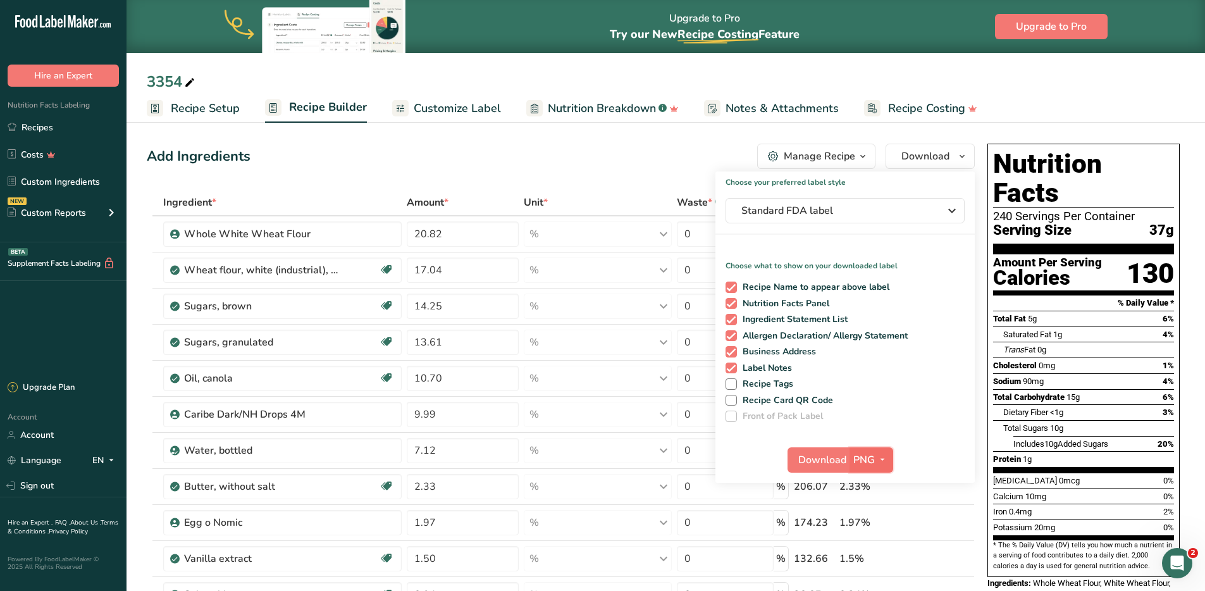
click at [882, 462] on icon "button" at bounding box center [882, 460] width 10 height 16
click at [871, 551] on link "PDF" at bounding box center [873, 548] width 40 height 21
click at [817, 461] on span "Download" at bounding box center [823, 459] width 48 height 15
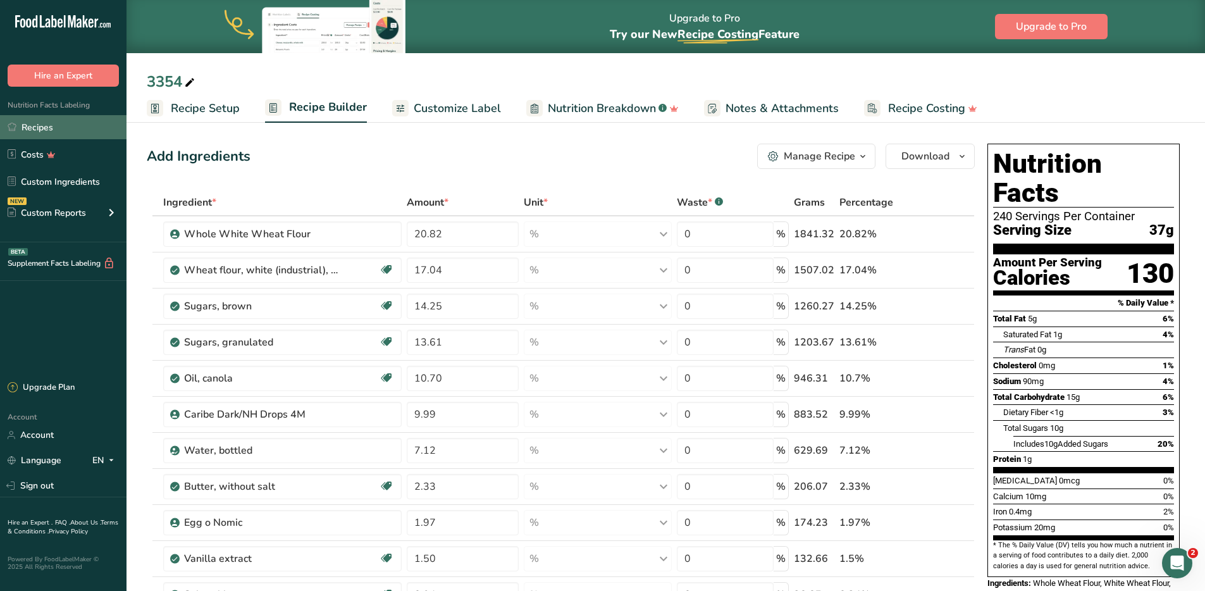
click at [59, 128] on link "Recipes" at bounding box center [63, 127] width 127 height 24
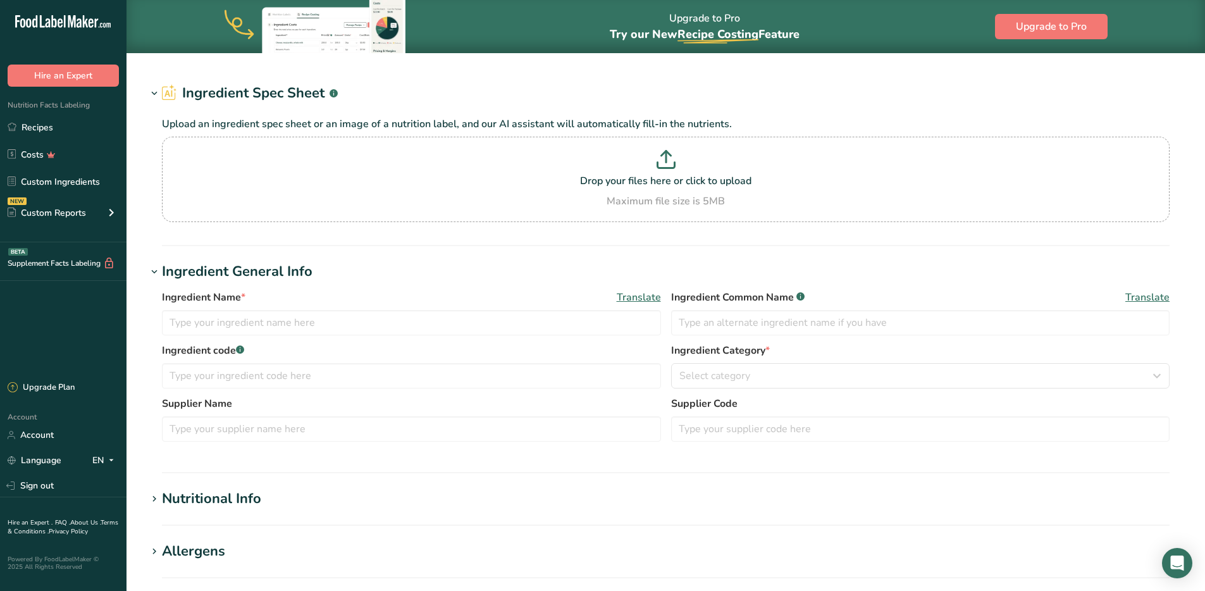
type input "Whole White Wheat Flour"
type input "Whole Wheat Flour"
type input "Bayco"
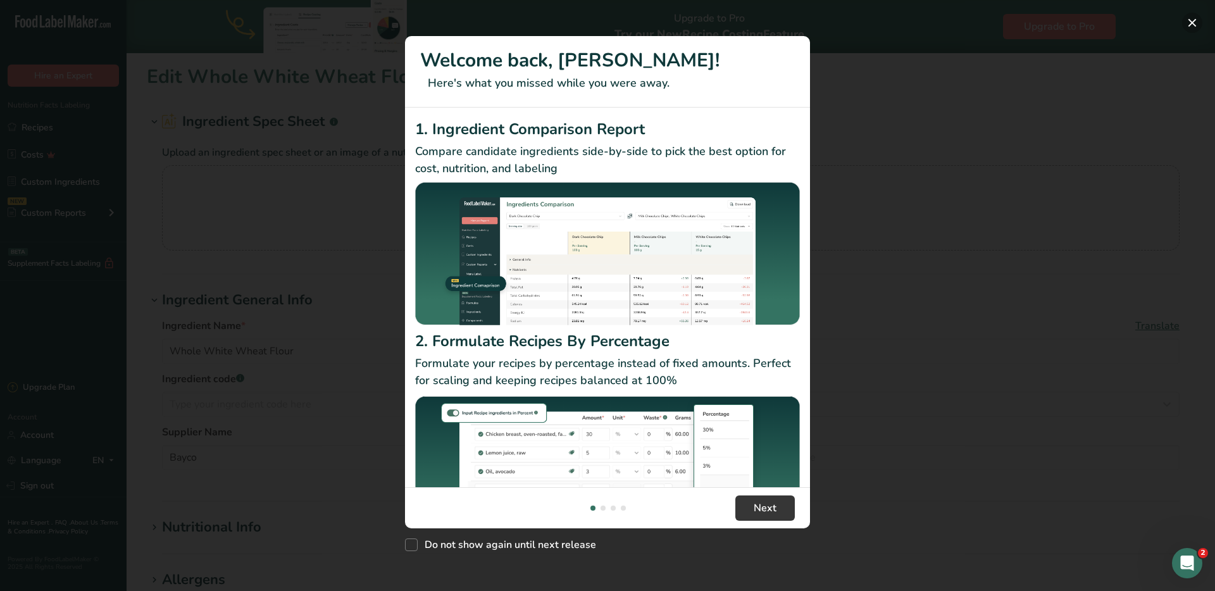
click at [1199, 24] on button "New Features" at bounding box center [1192, 23] width 20 height 20
